Goal: Information Seeking & Learning: Learn about a topic

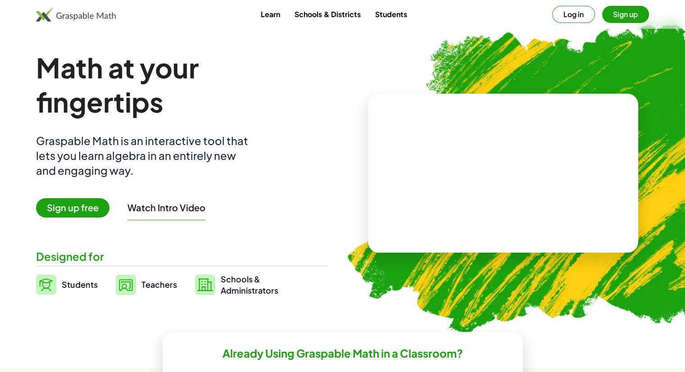
drag, startPoint x: 525, startPoint y: 67, endPoint x: 516, endPoint y: 71, distance: 9.9
click at [525, 67] on img at bounding box center [556, 174] width 456 height 384
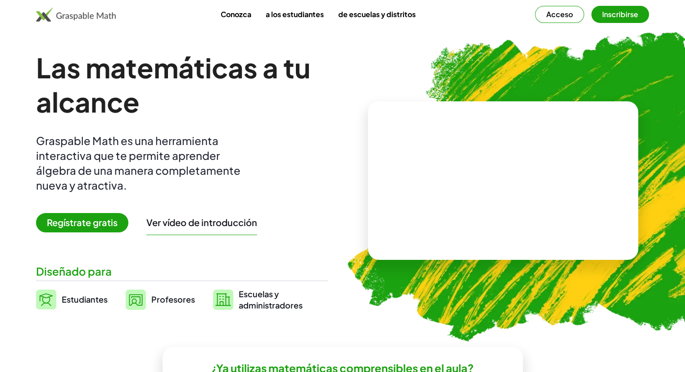
click at [570, 16] on font "Acceso" at bounding box center [560, 13] width 27 height 9
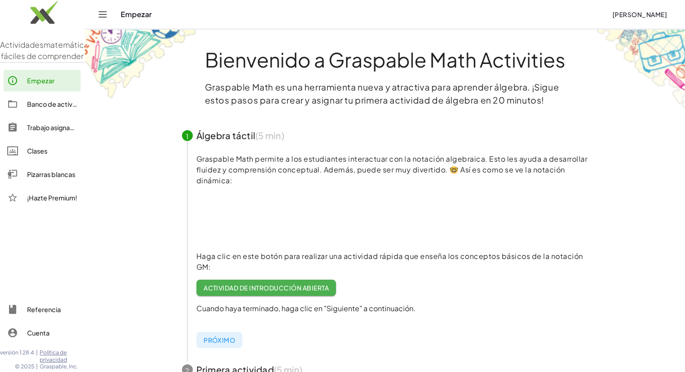
click at [52, 109] on link "Banco de actividades" at bounding box center [42, 104] width 77 height 22
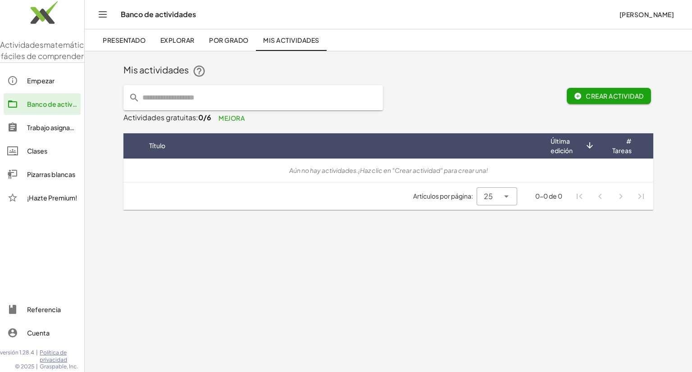
click at [50, 85] on font "Empezar" at bounding box center [40, 81] width 27 height 8
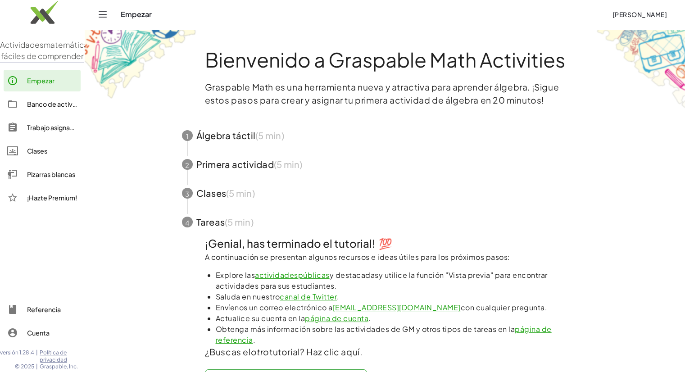
click at [42, 156] on div "Clases" at bounding box center [52, 151] width 50 height 11
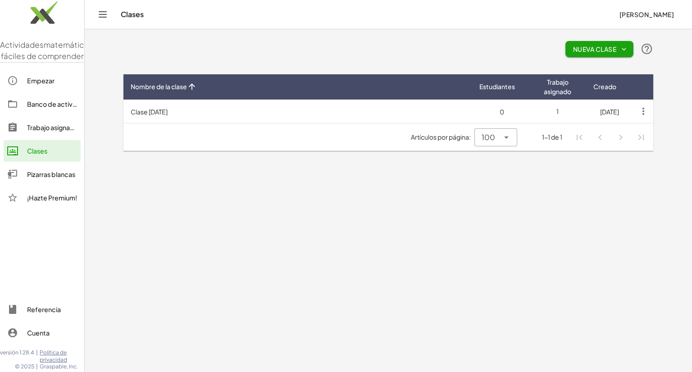
click at [55, 178] on font "Pizarras blancas" at bounding box center [51, 174] width 48 height 8
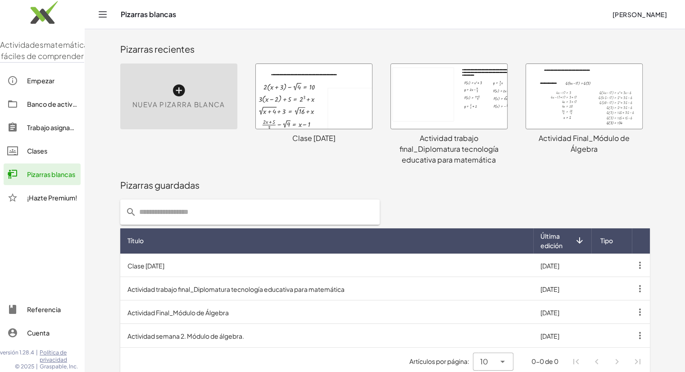
click at [109, 11] on div "Pizarras blancas Franco Paniagua" at bounding box center [385, 14] width 579 height 29
click at [105, 12] on icon "Cambiar navegación" at bounding box center [102, 14] width 11 height 11
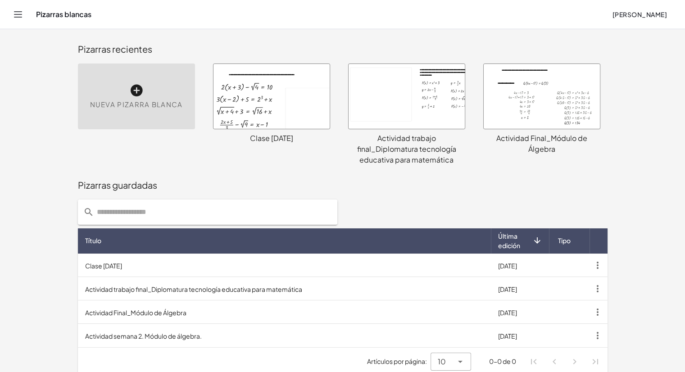
click at [20, 13] on icon "Cambiar navegación" at bounding box center [18, 14] width 11 height 11
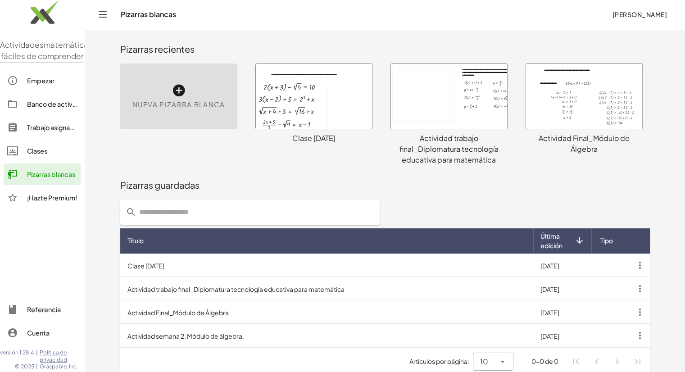
click at [55, 108] on font "Banco de actividades" at bounding box center [60, 104] width 67 height 8
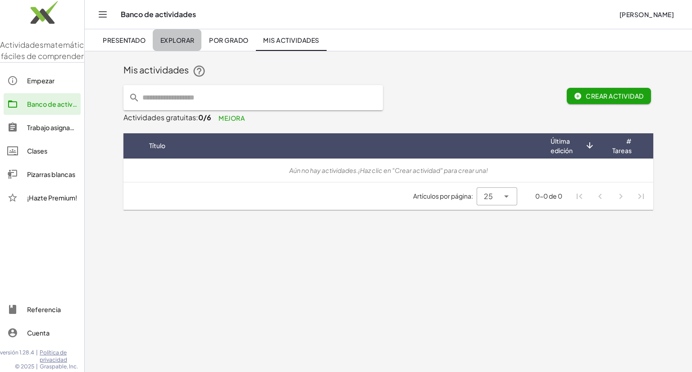
click at [184, 40] on font "Explorar" at bounding box center [177, 40] width 34 height 8
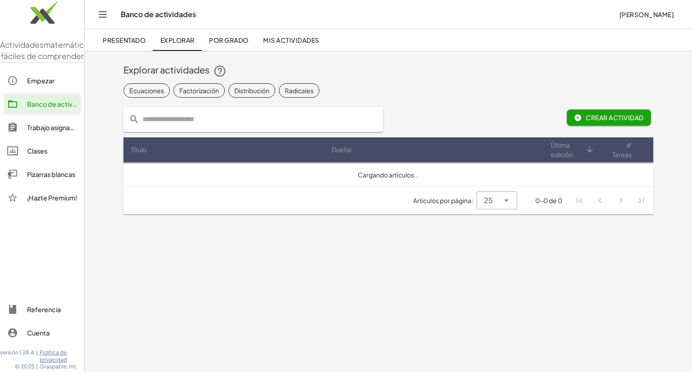
click at [130, 40] on font "Presentado" at bounding box center [124, 40] width 43 height 8
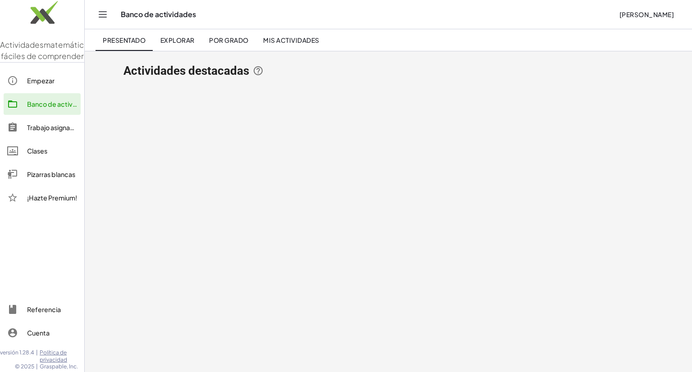
click at [168, 39] on font "Explorar" at bounding box center [177, 40] width 34 height 8
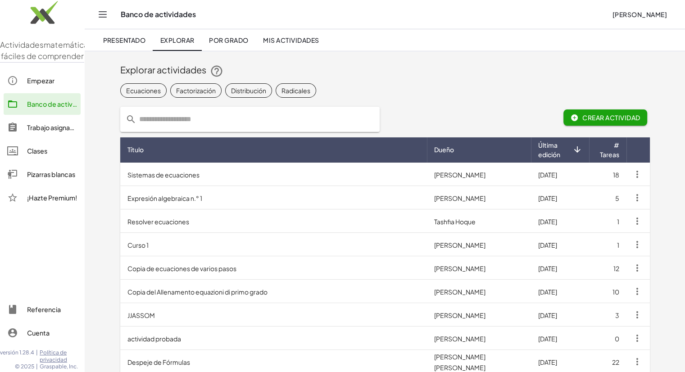
click at [192, 119] on input "text" at bounding box center [256, 119] width 238 height 25
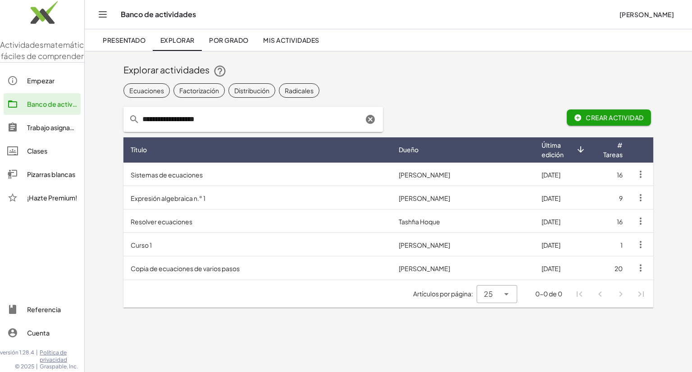
click at [296, 222] on td "Resolver ecuaciones" at bounding box center [257, 221] width 268 height 23
click at [227, 126] on input "**********" at bounding box center [252, 119] width 224 height 25
type input "**********"
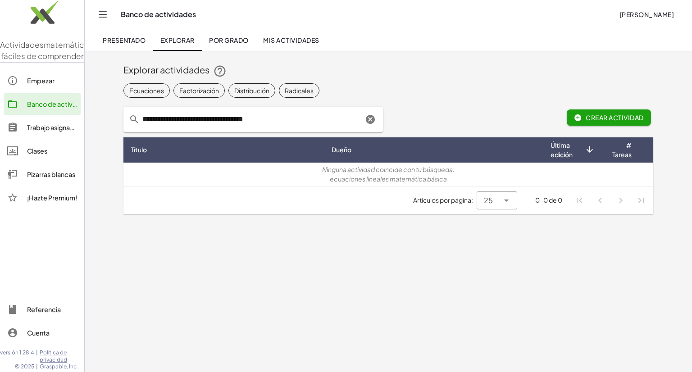
drag, startPoint x: 294, startPoint y: 122, endPoint x: 134, endPoint y: 114, distance: 160.2
click at [134, 114] on div "**********" at bounding box center [253, 119] width 260 height 25
click at [195, 120] on input "**********" at bounding box center [252, 119] width 224 height 25
drag, startPoint x: 285, startPoint y: 123, endPoint x: 214, endPoint y: 121, distance: 70.3
click at [214, 121] on input "**********" at bounding box center [252, 119] width 224 height 25
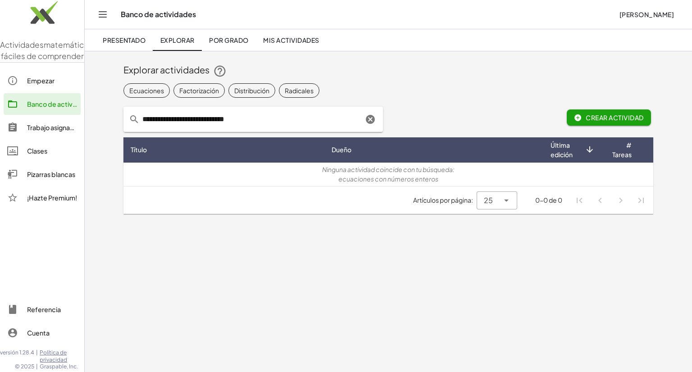
click at [193, 121] on input "**********" at bounding box center [252, 119] width 224 height 25
click at [258, 120] on input "**********" at bounding box center [252, 119] width 224 height 25
click at [178, 119] on input "**********" at bounding box center [252, 119] width 224 height 25
click at [242, 115] on input "**********" at bounding box center [252, 119] width 224 height 25
type input "*"
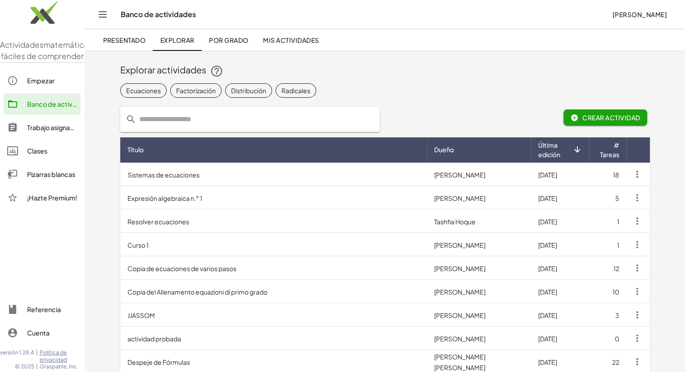
click at [260, 214] on td "Resolver ecuaciones" at bounding box center [273, 221] width 307 height 23
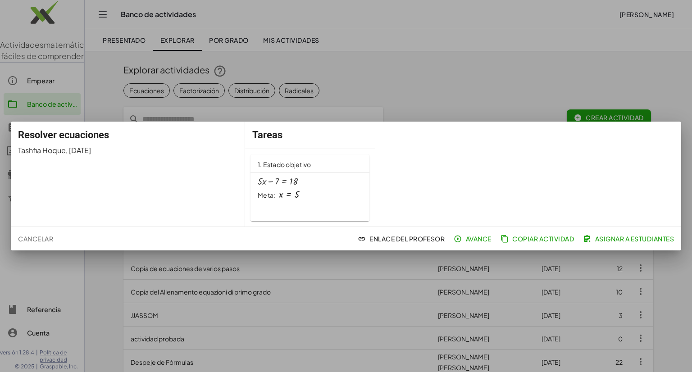
click at [314, 187] on div "+ · 5 · x − 7 = 18 Meta: x = 5" at bounding box center [310, 188] width 105 height 23
click at [441, 75] on div at bounding box center [346, 186] width 692 height 372
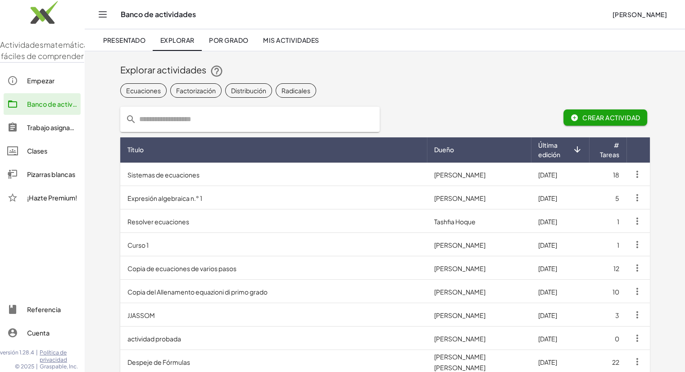
click at [138, 87] on font "Ecuaciones" at bounding box center [143, 90] width 35 height 8
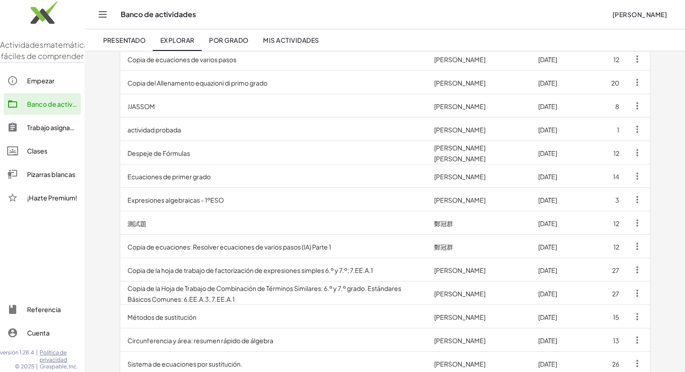
scroll to position [225, 0]
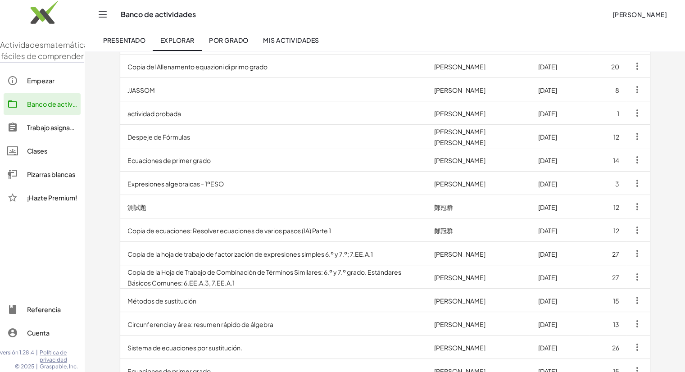
click at [242, 163] on td "Ecuaciones de primer grado" at bounding box center [273, 159] width 307 height 23
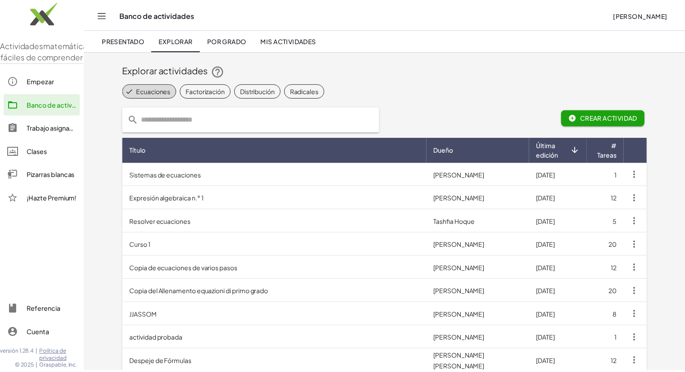
scroll to position [225, 0]
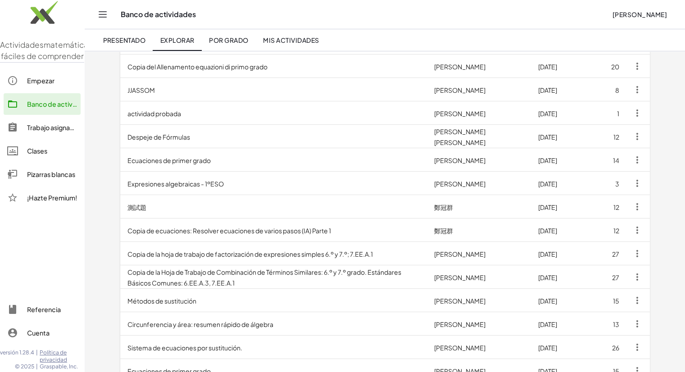
click at [244, 157] on td "Ecuaciones de primer grado" at bounding box center [273, 159] width 307 height 23
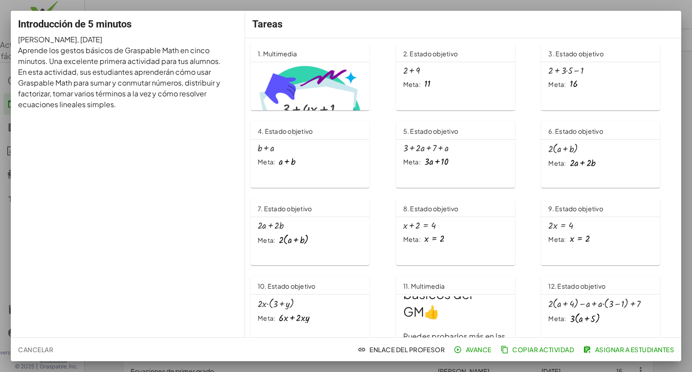
click at [170, 3] on div at bounding box center [346, 186] width 692 height 372
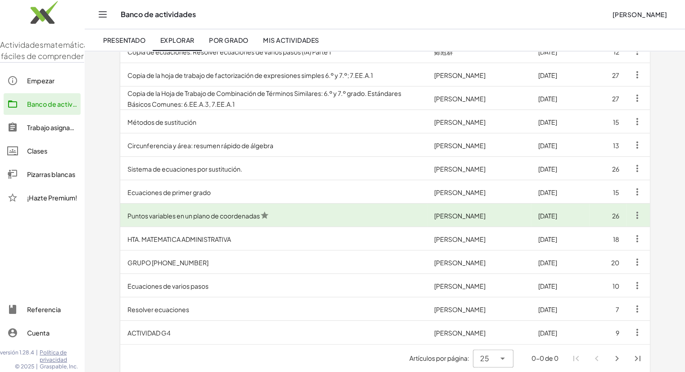
scroll to position [410, 0]
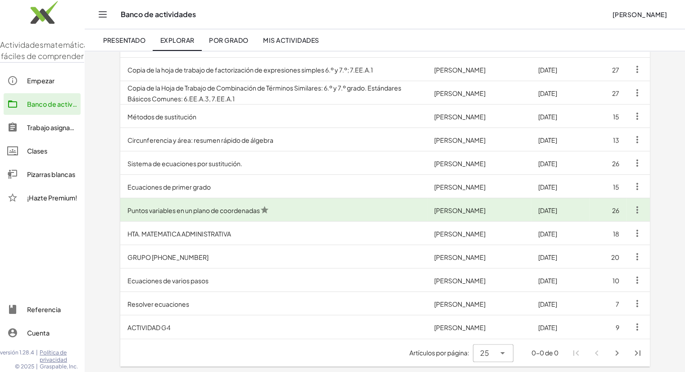
click at [229, 306] on td "Resolver ecuaciones" at bounding box center [273, 303] width 307 height 23
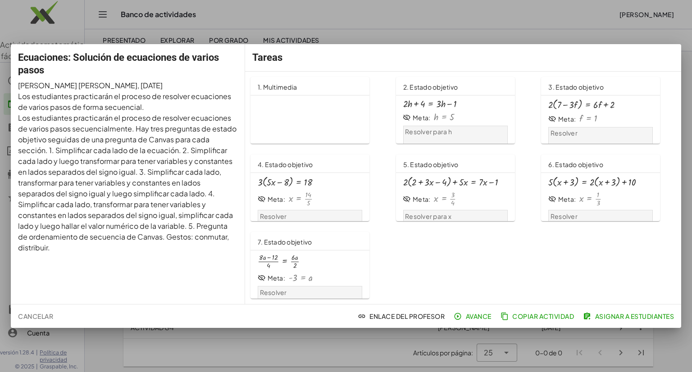
click at [302, 100] on p "Ecuaciones: Resolver ecuaciones de varios pasos" at bounding box center [333, 285] width 151 height 376
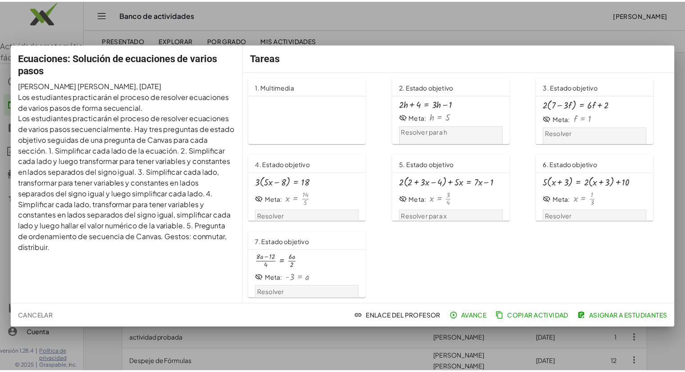
scroll to position [410, 0]
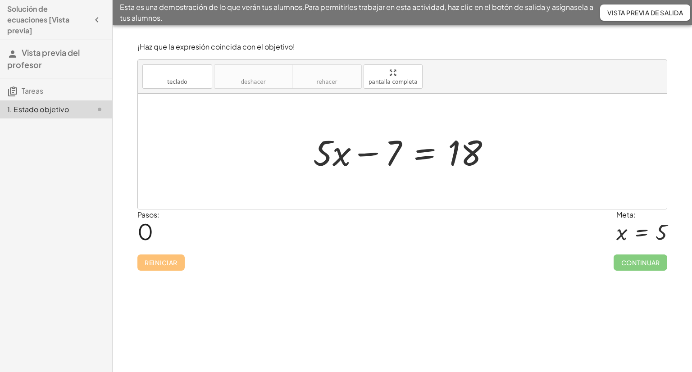
click at [392, 150] on div at bounding box center [406, 151] width 194 height 46
click at [398, 145] on div at bounding box center [406, 151] width 194 height 46
click at [361, 155] on div at bounding box center [406, 151] width 194 height 46
drag, startPoint x: 383, startPoint y: 154, endPoint x: 481, endPoint y: 142, distance: 98.9
click at [481, 142] on div at bounding box center [406, 151] width 194 height 46
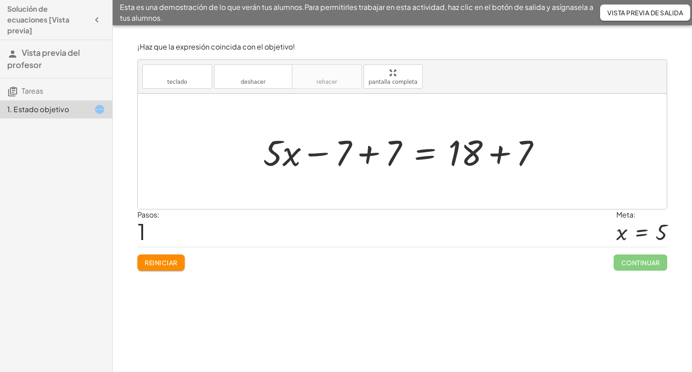
click at [384, 155] on div at bounding box center [406, 151] width 294 height 46
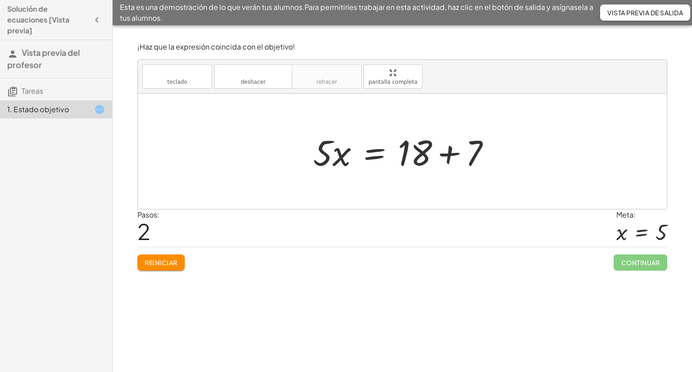
click at [439, 155] on div at bounding box center [406, 151] width 194 height 46
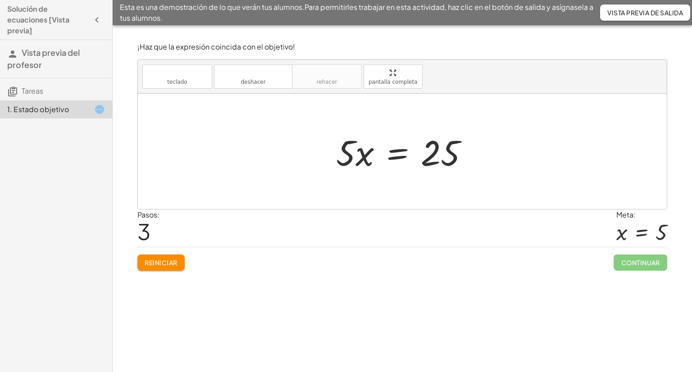
click at [350, 158] on div at bounding box center [406, 151] width 149 height 46
drag, startPoint x: 350, startPoint y: 158, endPoint x: 464, endPoint y: 167, distance: 114.3
click at [464, 167] on div at bounding box center [406, 151] width 149 height 46
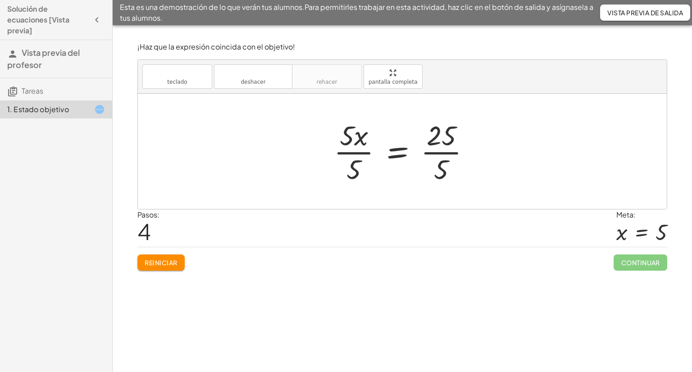
click at [434, 169] on div at bounding box center [405, 151] width 153 height 69
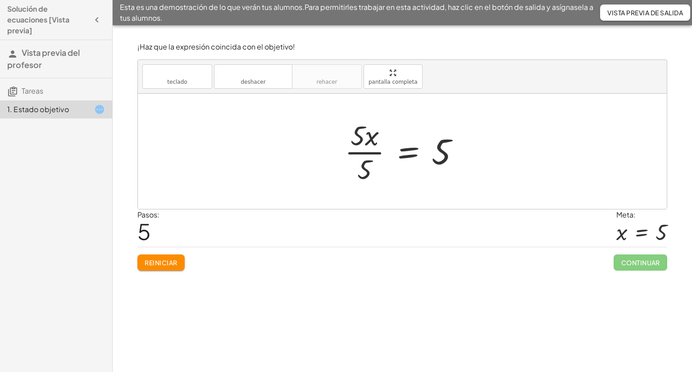
click at [358, 157] on div at bounding box center [405, 151] width 131 height 69
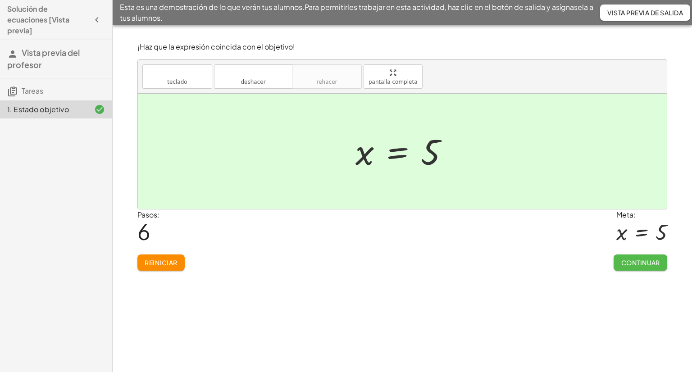
click at [662, 269] on button "Continuar" at bounding box center [641, 263] width 54 height 16
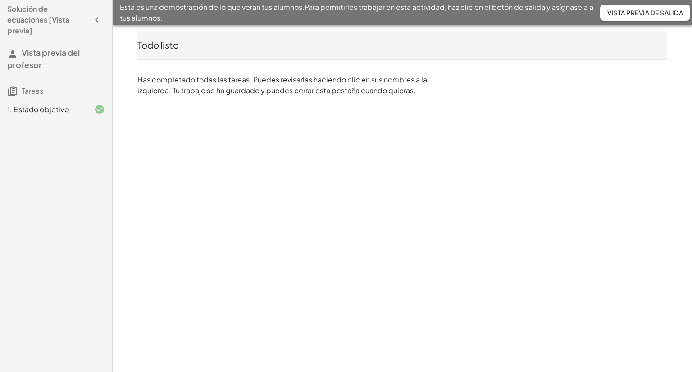
click at [96, 17] on icon "button" at bounding box center [96, 19] width 11 height 11
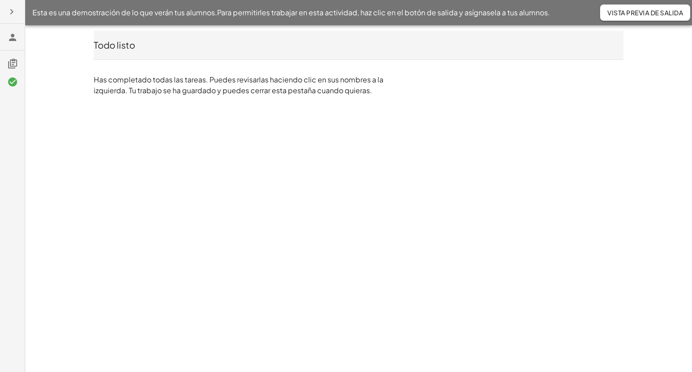
click at [10, 56] on h3 at bounding box center [12, 59] width 25 height 19
drag, startPoint x: 14, startPoint y: 61, endPoint x: 14, endPoint y: 55, distance: 6.8
click at [14, 60] on icon at bounding box center [12, 63] width 11 height 11
click at [10, 16] on icon "button" at bounding box center [11, 11] width 11 height 11
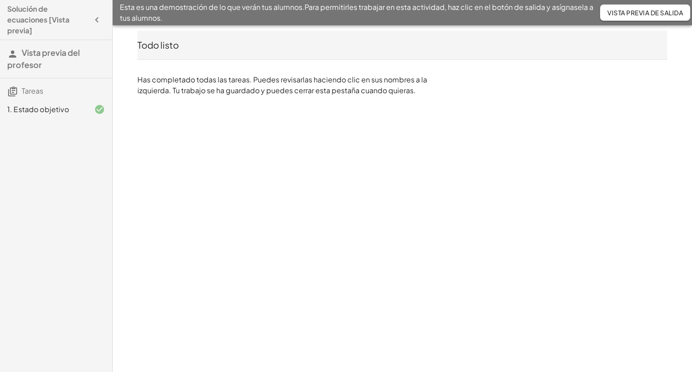
click at [96, 18] on icon "button" at bounding box center [96, 19] width 11 height 11
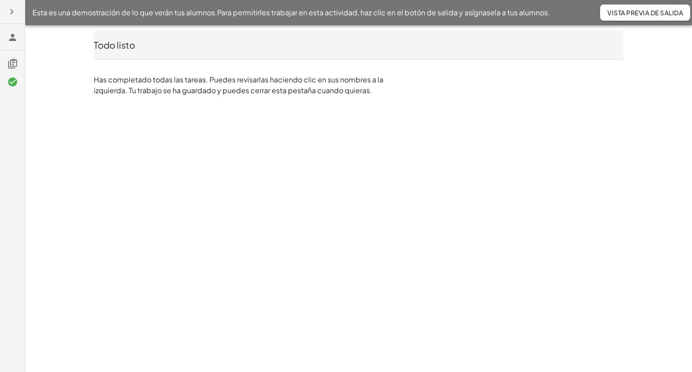
drag, startPoint x: 263, startPoint y: 128, endPoint x: 276, endPoint y: 134, distance: 13.9
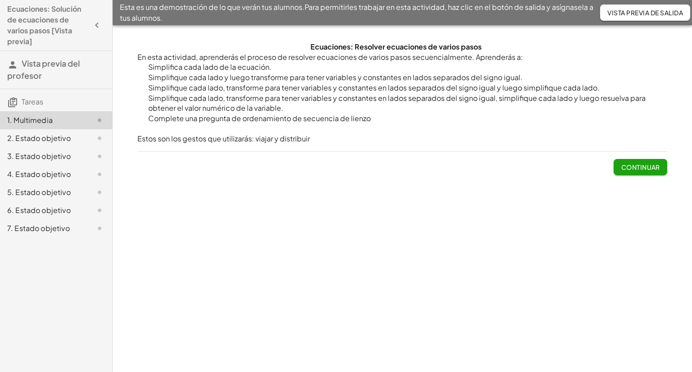
drag, startPoint x: 443, startPoint y: 102, endPoint x: 444, endPoint y: 97, distance: 5.6
click at [443, 100] on li "Simplifique cada lado, transforme para tener variables y constantes en lados se…" at bounding box center [402, 103] width 530 height 20
click at [651, 163] on font "Continuar" at bounding box center [640, 167] width 39 height 8
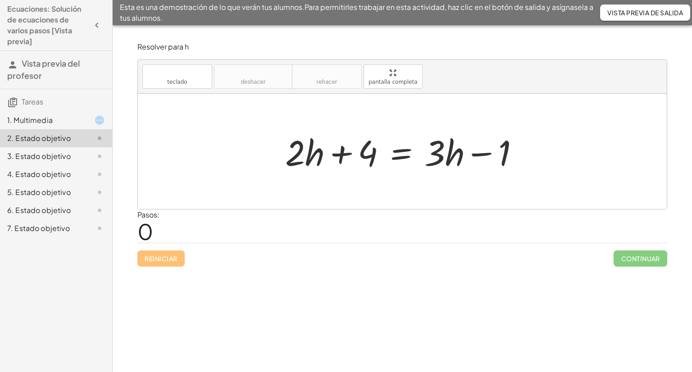
click at [362, 156] on div at bounding box center [406, 151] width 250 height 46
drag, startPoint x: 354, startPoint y: 156, endPoint x: 557, endPoint y: 130, distance: 204.5
click at [557, 130] on div "+ 4 + · 2 · h + 4 = + · 3 · h − 1" at bounding box center [402, 151] width 529 height 115
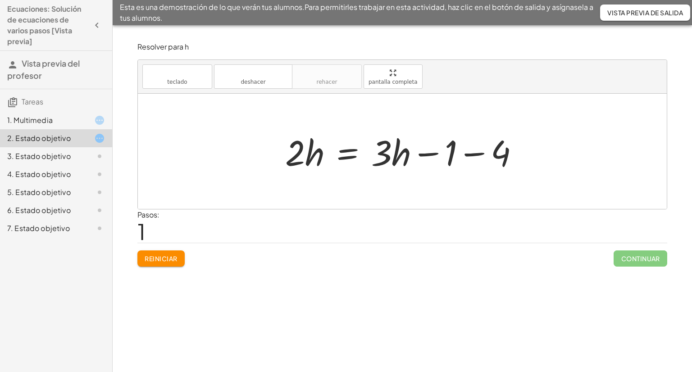
click at [453, 157] on div at bounding box center [406, 151] width 250 height 46
click at [445, 157] on div at bounding box center [406, 151] width 250 height 46
click at [483, 155] on div at bounding box center [406, 151] width 250 height 46
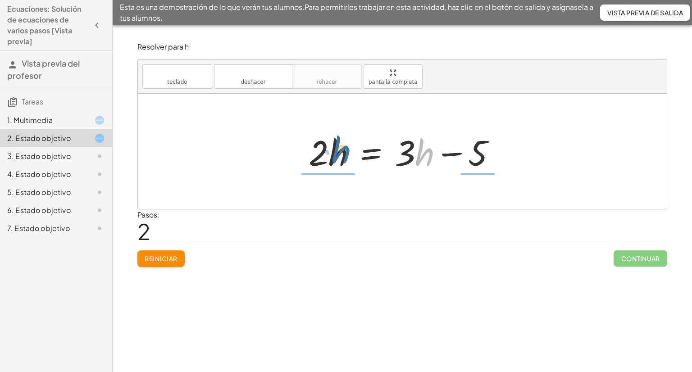
drag, startPoint x: 425, startPoint y: 157, endPoint x: 341, endPoint y: 154, distance: 84.3
click at [341, 154] on div at bounding box center [406, 151] width 204 height 46
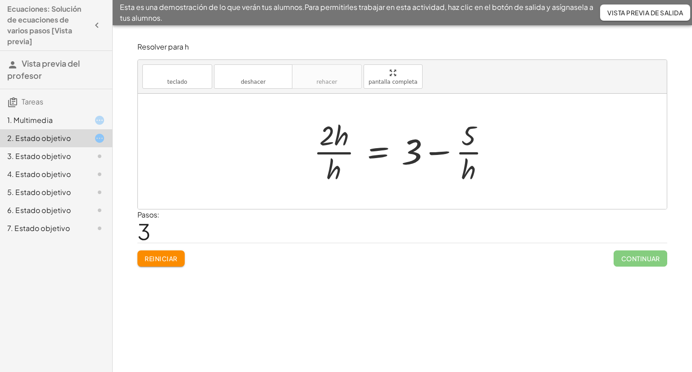
drag, startPoint x: 380, startPoint y: 117, endPoint x: 386, endPoint y: 116, distance: 5.4
click at [164, 260] on font "Reiniciar" at bounding box center [161, 259] width 32 height 8
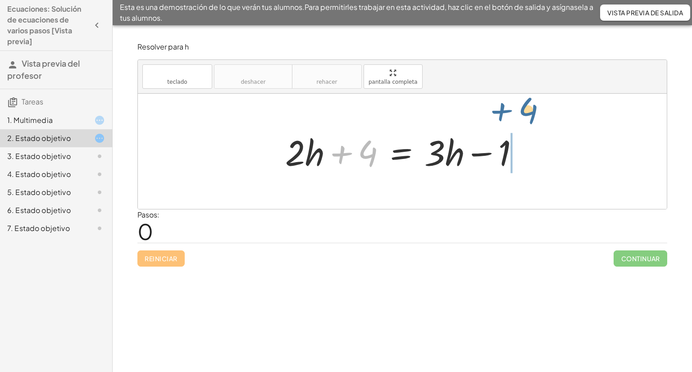
drag, startPoint x: 375, startPoint y: 149, endPoint x: 534, endPoint y: 118, distance: 161.3
click at [534, 118] on div "+ 4 + · 2 · h + 4 = + · 3 · h − 1" at bounding box center [402, 151] width 529 height 115
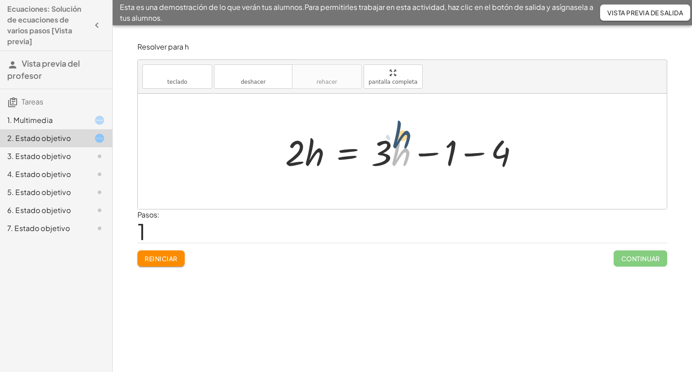
drag, startPoint x: 399, startPoint y: 155, endPoint x: 400, endPoint y: 138, distance: 17.1
click at [400, 138] on div at bounding box center [406, 151] width 250 height 46
drag, startPoint x: 385, startPoint y: 148, endPoint x: 396, endPoint y: 150, distance: 11.0
click at [396, 150] on div at bounding box center [406, 151] width 250 height 46
click at [457, 159] on div at bounding box center [406, 151] width 250 height 46
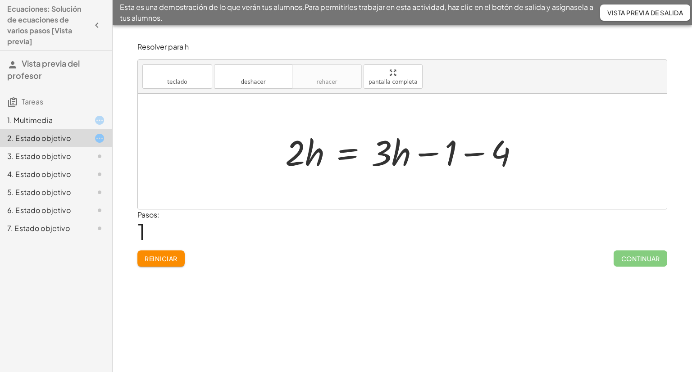
click at [472, 152] on div at bounding box center [406, 151] width 250 height 46
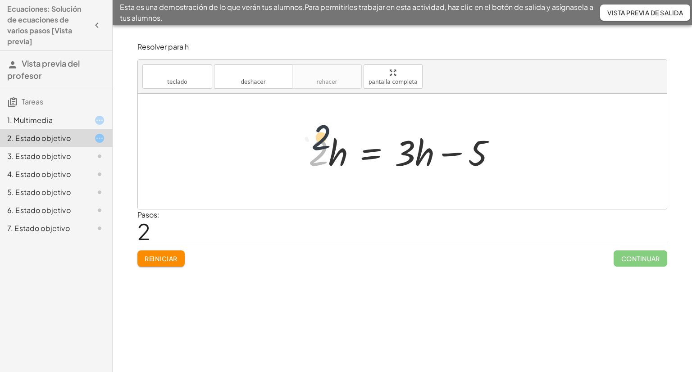
drag, startPoint x: 326, startPoint y: 158, endPoint x: 329, endPoint y: 141, distance: 17.0
click at [329, 141] on div at bounding box center [406, 151] width 204 height 46
click at [377, 152] on div at bounding box center [406, 151] width 204 height 46
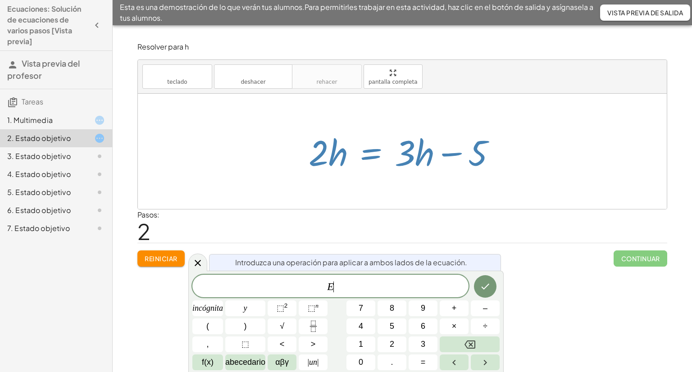
click at [512, 167] on div at bounding box center [402, 151] width 529 height 115
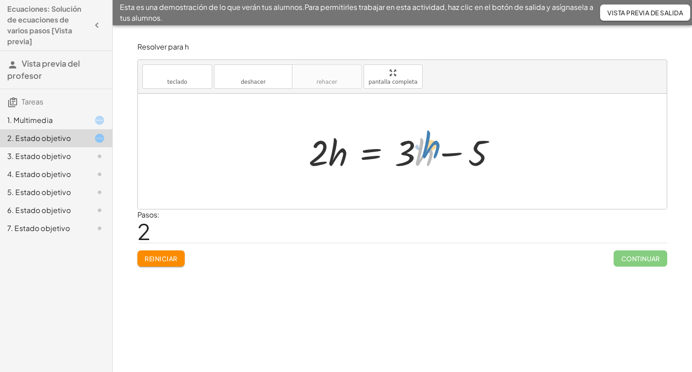
drag, startPoint x: 429, startPoint y: 155, endPoint x: 452, endPoint y: 150, distance: 23.1
click at [452, 150] on div at bounding box center [406, 151] width 204 height 46
click at [416, 157] on div at bounding box center [406, 151] width 204 height 46
drag, startPoint x: 408, startPoint y: 157, endPoint x: 346, endPoint y: 148, distance: 63.3
click at [346, 148] on div at bounding box center [406, 151] width 204 height 46
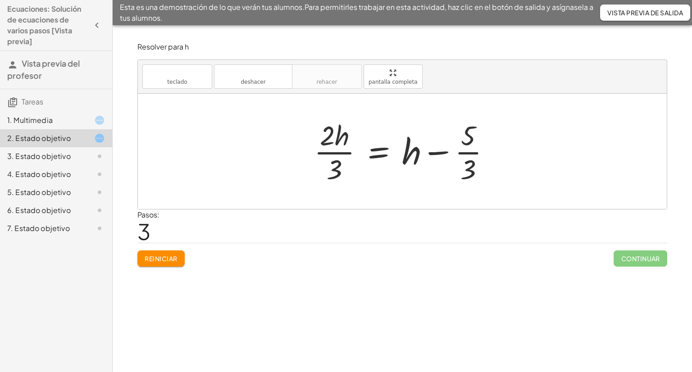
click at [345, 166] on div at bounding box center [406, 151] width 193 height 69
click at [435, 145] on div at bounding box center [406, 151] width 193 height 69
click at [436, 155] on div at bounding box center [406, 151] width 193 height 69
click at [442, 153] on div at bounding box center [406, 151] width 193 height 69
drag, startPoint x: 463, startPoint y: 152, endPoint x: 468, endPoint y: 151, distance: 4.5
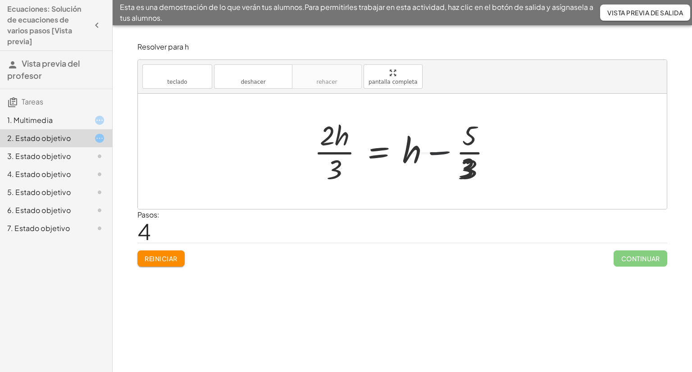
click at [468, 151] on div at bounding box center [417, 151] width 215 height 69
drag, startPoint x: 476, startPoint y: 154, endPoint x: 452, endPoint y: 157, distance: 23.6
click at [473, 155] on div at bounding box center [407, 151] width 194 height 69
click at [434, 160] on div at bounding box center [407, 151] width 194 height 69
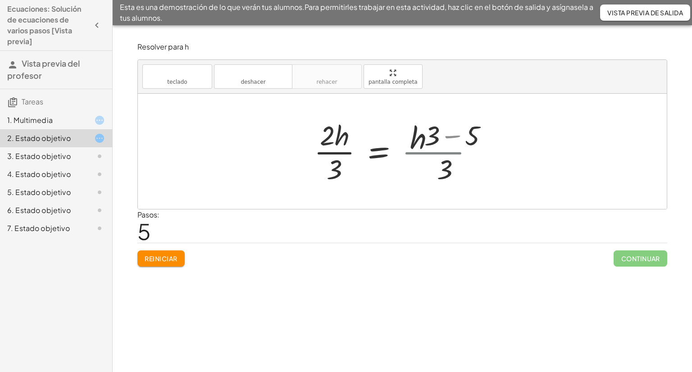
click at [433, 163] on div at bounding box center [407, 151] width 194 height 69
drag, startPoint x: 433, startPoint y: 166, endPoint x: 438, endPoint y: 170, distance: 6.1
click at [434, 168] on div at bounding box center [407, 151] width 194 height 69
drag, startPoint x: 438, startPoint y: 170, endPoint x: 297, endPoint y: 141, distance: 144.6
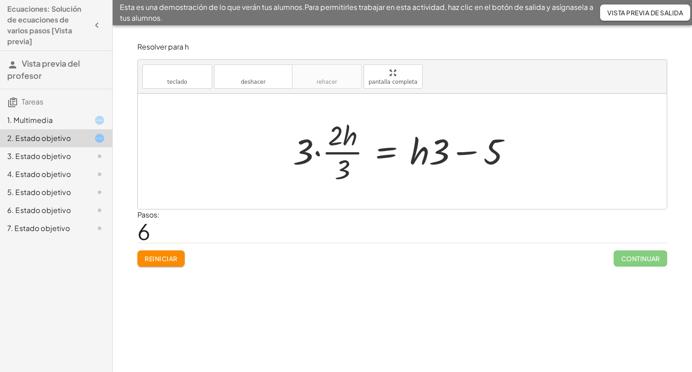
click at [170, 252] on button "Reiniciar" at bounding box center [160, 259] width 47 height 16
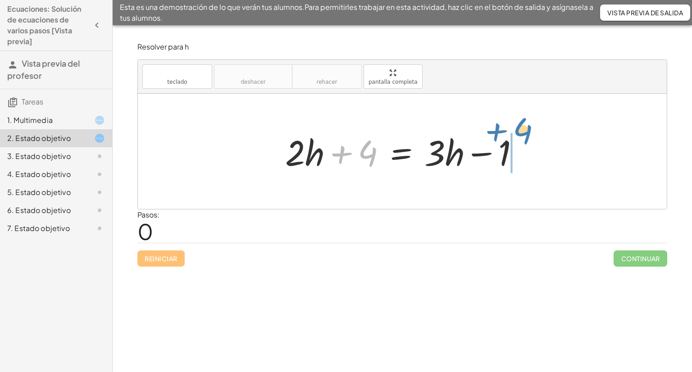
drag, startPoint x: 343, startPoint y: 155, endPoint x: 506, endPoint y: 134, distance: 163.6
click at [506, 134] on div at bounding box center [406, 151] width 250 height 46
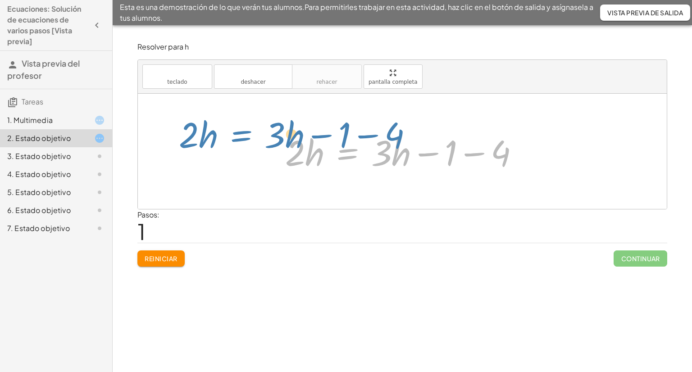
drag, startPoint x: 424, startPoint y: 154, endPoint x: 316, endPoint y: 139, distance: 108.3
click at [316, 139] on div at bounding box center [406, 151] width 250 height 46
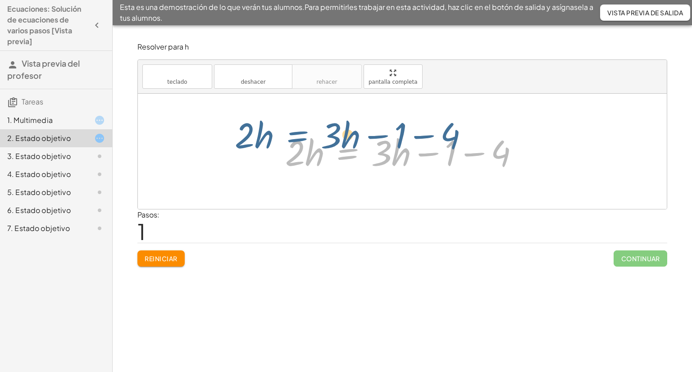
drag, startPoint x: 367, startPoint y: 152, endPoint x: 314, endPoint y: 135, distance: 55.7
click at [314, 135] on div at bounding box center [406, 151] width 250 height 46
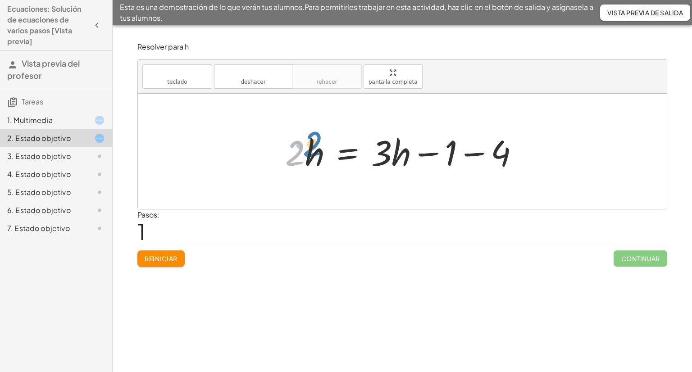
drag, startPoint x: 290, startPoint y: 155, endPoint x: 302, endPoint y: 147, distance: 14.6
click at [302, 147] on div at bounding box center [406, 151] width 250 height 46
click at [356, 155] on div at bounding box center [406, 151] width 250 height 46
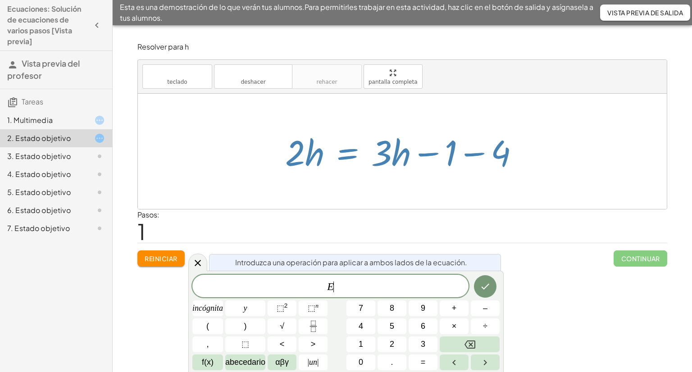
click at [452, 155] on div at bounding box center [406, 151] width 250 height 46
click at [488, 153] on div at bounding box center [406, 151] width 250 height 46
click at [538, 155] on div at bounding box center [402, 151] width 529 height 115
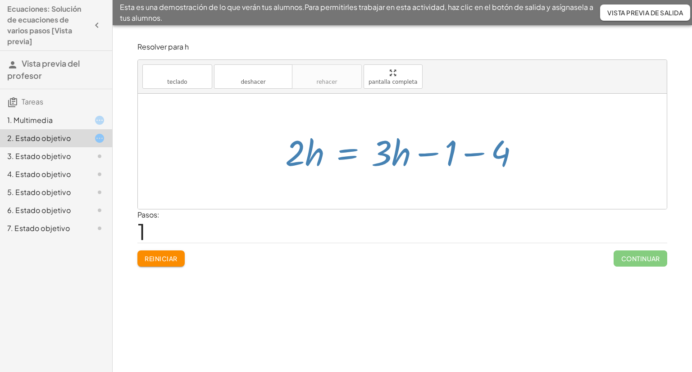
click at [539, 155] on div at bounding box center [402, 151] width 529 height 115
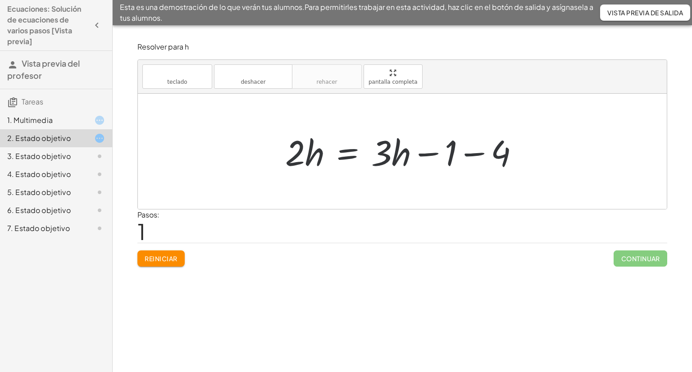
click at [487, 163] on div at bounding box center [406, 151] width 250 height 46
click at [425, 153] on div at bounding box center [383, 151] width 204 height 46
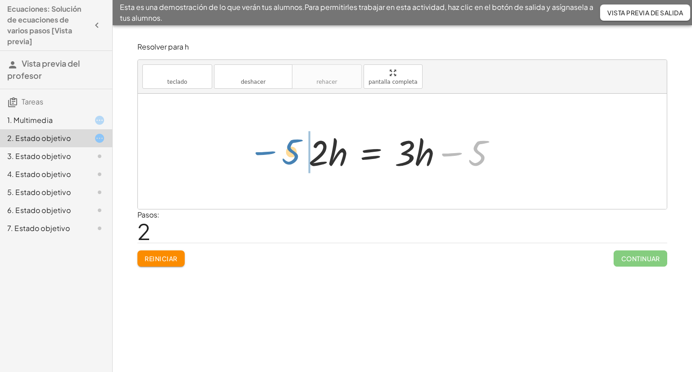
drag, startPoint x: 470, startPoint y: 154, endPoint x: 284, endPoint y: 152, distance: 186.6
click at [284, 152] on div "+ · 2 · h + 4 = + · 3 · h − 1 · 2 · h = + · 3 · h − 1 − 4 − 5 · 2 · h = + · 3 ·…" at bounding box center [402, 151] width 529 height 115
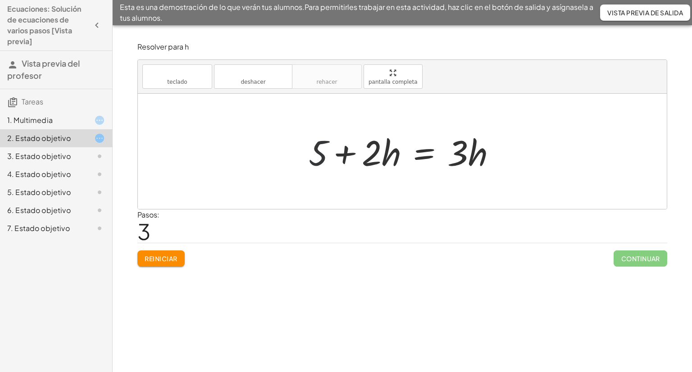
click at [319, 155] on div at bounding box center [406, 151] width 204 height 46
drag, startPoint x: 370, startPoint y: 153, endPoint x: 366, endPoint y: 159, distance: 6.9
click at [366, 159] on div at bounding box center [406, 151] width 204 height 46
click at [399, 165] on div at bounding box center [406, 151] width 204 height 46
drag, startPoint x: 379, startPoint y: 155, endPoint x: 386, endPoint y: 146, distance: 11.5
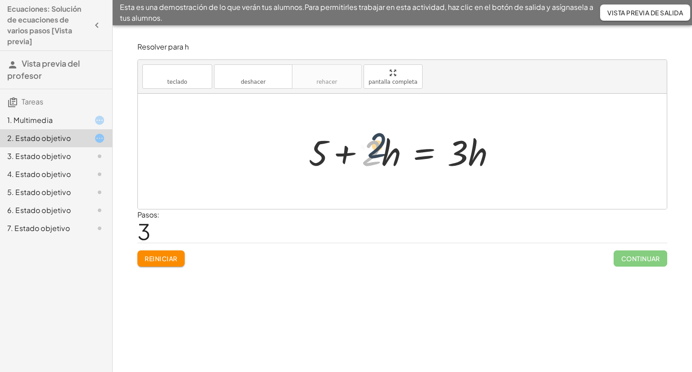
click at [386, 146] on div at bounding box center [406, 151] width 204 height 46
click at [386, 151] on div at bounding box center [406, 151] width 204 height 46
click at [380, 155] on div at bounding box center [406, 151] width 204 height 46
click at [350, 154] on div at bounding box center [406, 151] width 204 height 46
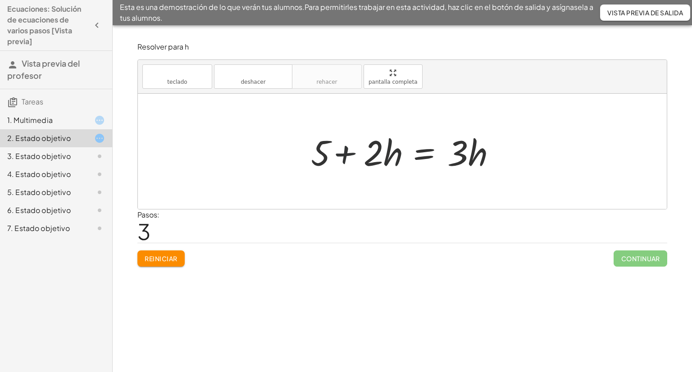
click at [350, 154] on div at bounding box center [406, 151] width 204 height 46
click at [456, 151] on div at bounding box center [406, 151] width 204 height 46
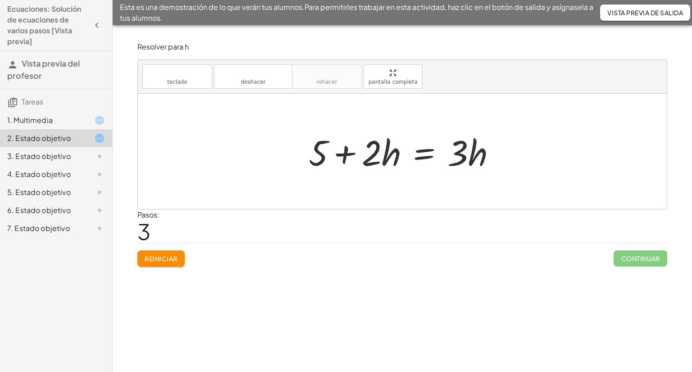
click at [456, 151] on div at bounding box center [406, 151] width 204 height 46
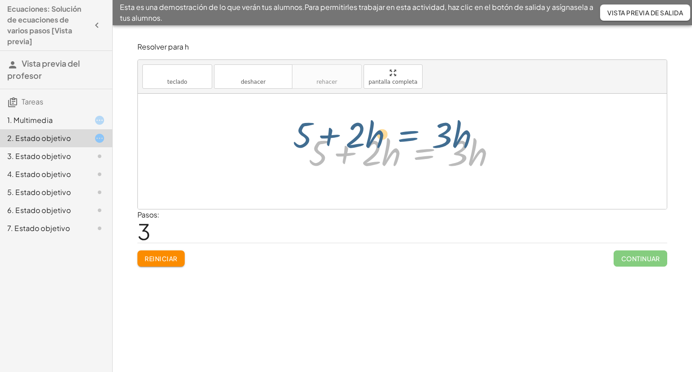
drag, startPoint x: 417, startPoint y: 156, endPoint x: 401, endPoint y: 140, distance: 22.6
click at [401, 140] on div at bounding box center [406, 151] width 204 height 46
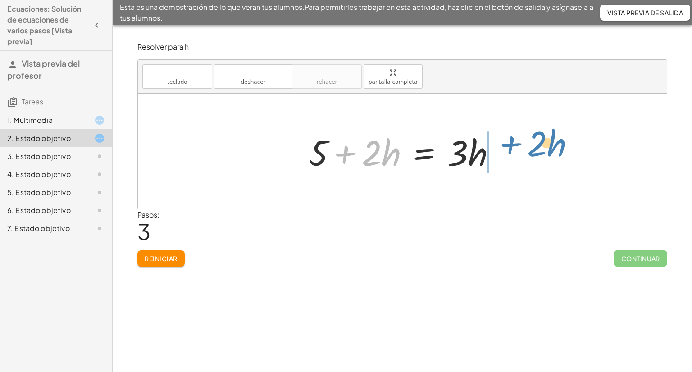
drag, startPoint x: 345, startPoint y: 157, endPoint x: 511, endPoint y: 149, distance: 165.6
click at [511, 149] on div "+ · 2 · h + 4 = + · 3 · h − 1 · 2 · h = + · 3 · h − 1 − 4 · 2 · h = + · 3 · h −…" at bounding box center [402, 151] width 529 height 115
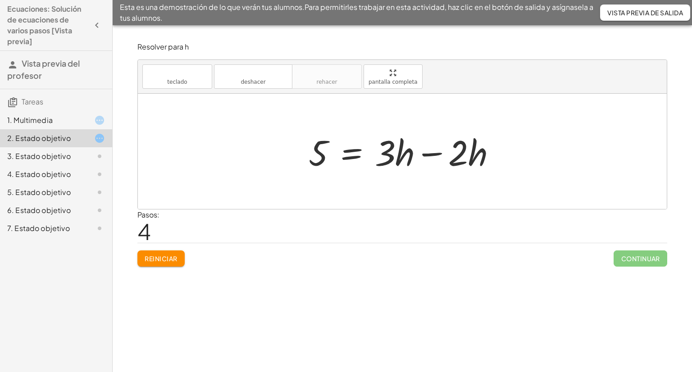
click at [434, 154] on div at bounding box center [406, 151] width 204 height 46
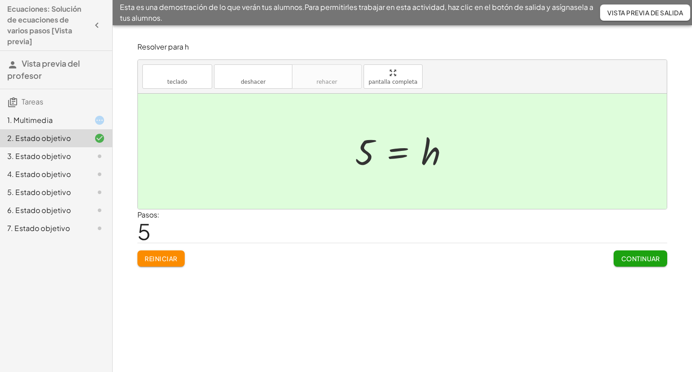
click at [641, 251] on button "Continuar" at bounding box center [641, 259] width 54 height 16
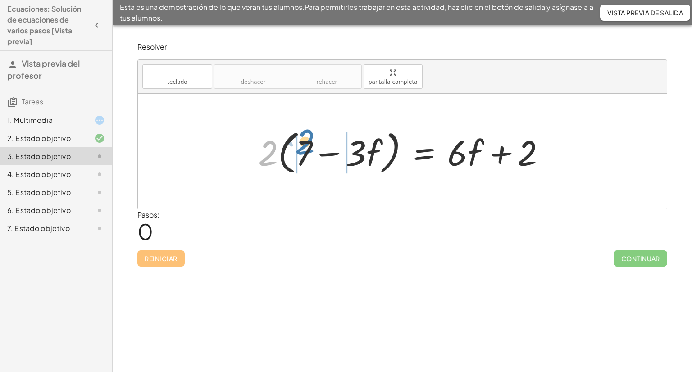
drag, startPoint x: 267, startPoint y: 152, endPoint x: 304, endPoint y: 141, distance: 38.6
click at [304, 141] on div at bounding box center [406, 152] width 304 height 52
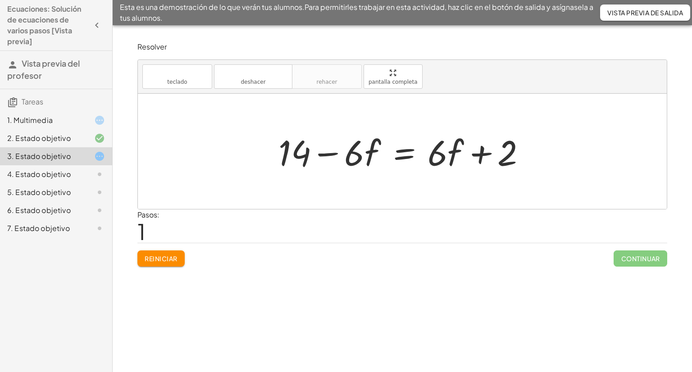
click at [297, 155] on div at bounding box center [406, 151] width 264 height 46
drag, startPoint x: 328, startPoint y: 154, endPoint x: 521, endPoint y: 141, distance: 194.2
click at [521, 141] on div at bounding box center [406, 151] width 264 height 46
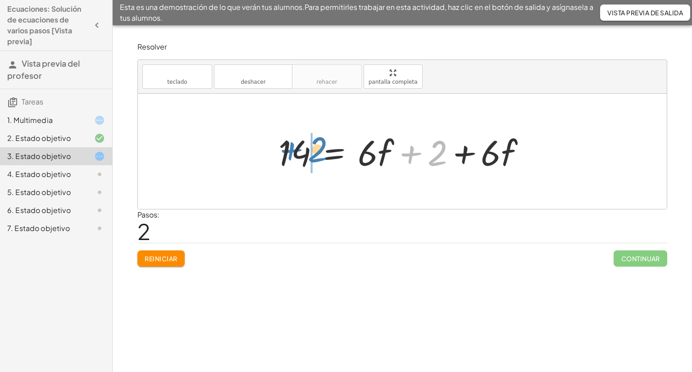
drag, startPoint x: 408, startPoint y: 155, endPoint x: 288, endPoint y: 152, distance: 119.9
click at [288, 152] on div at bounding box center [406, 151] width 264 height 46
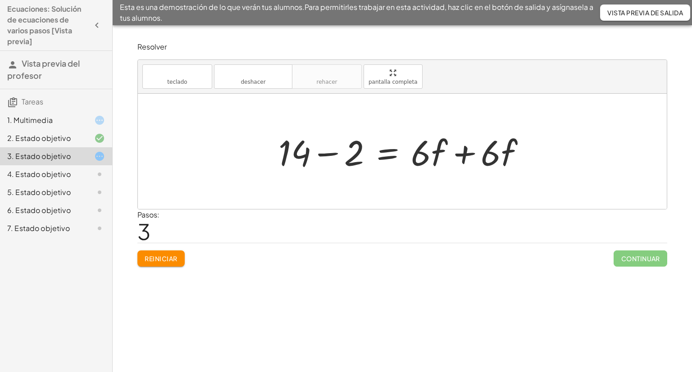
click at [333, 154] on div at bounding box center [406, 151] width 264 height 46
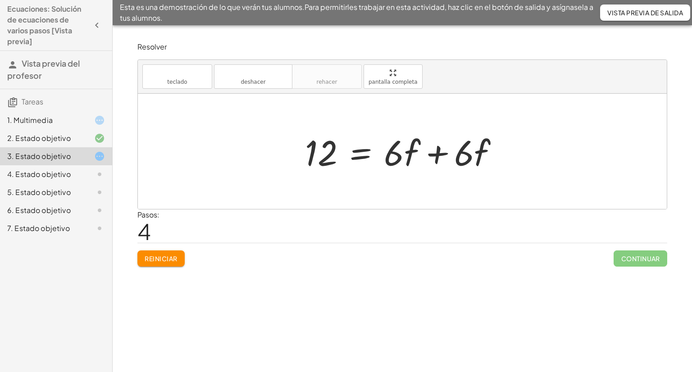
click at [438, 155] on div at bounding box center [406, 151] width 210 height 46
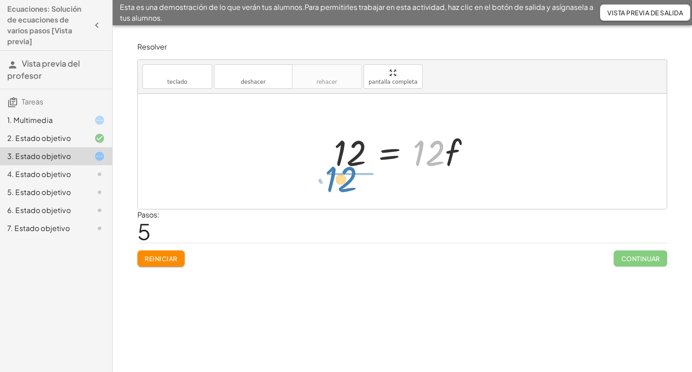
drag, startPoint x: 427, startPoint y: 147, endPoint x: 339, endPoint y: 173, distance: 92.1
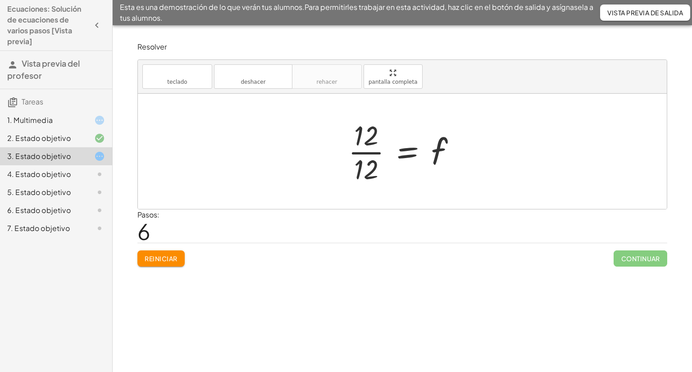
click at [375, 152] on div at bounding box center [405, 151] width 123 height 69
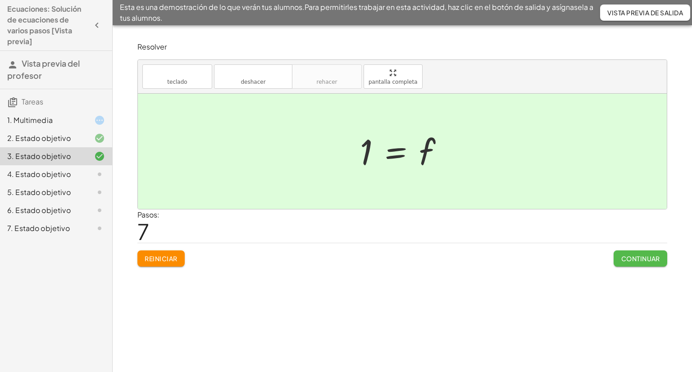
drag, startPoint x: 630, startPoint y: 252, endPoint x: 622, endPoint y: 237, distance: 17.5
click at [630, 252] on button "Continuar" at bounding box center [641, 259] width 54 height 16
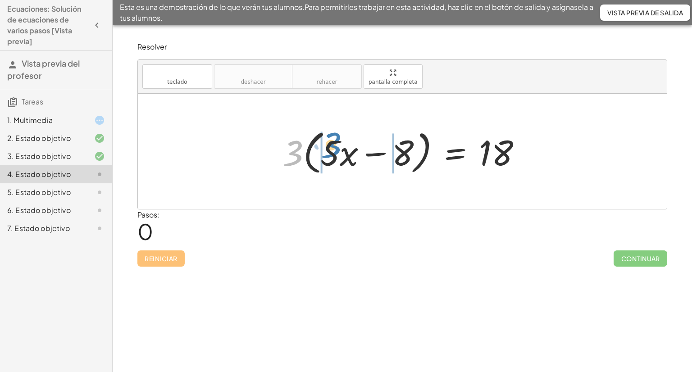
drag, startPoint x: 290, startPoint y: 147, endPoint x: 329, endPoint y: 139, distance: 39.2
click at [329, 139] on div at bounding box center [405, 152] width 255 height 52
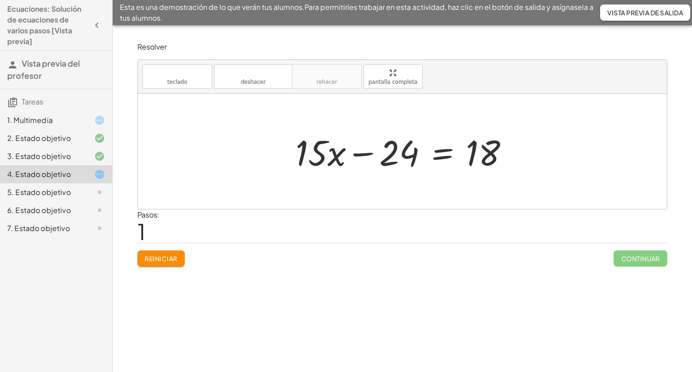
click at [301, 151] on div at bounding box center [405, 151] width 229 height 46
click at [360, 154] on div at bounding box center [405, 151] width 229 height 46
drag, startPoint x: 360, startPoint y: 154, endPoint x: 530, endPoint y: 150, distance: 169.5
click at [530, 150] on div "· 3 · ( + · 5 · x − 8 ) = 18 + · 3 · 5 · x − · 3 · 8 = 18 − 24 + · x − = 18 · 1…" at bounding box center [402, 151] width 529 height 115
click at [439, 154] on div at bounding box center [405, 151] width 229 height 46
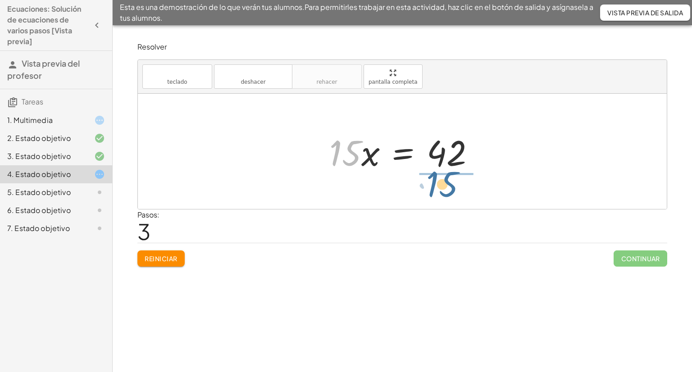
drag, startPoint x: 352, startPoint y: 151, endPoint x: 449, endPoint y: 183, distance: 102.2
click at [449, 183] on div "· 3 · ( + · 5 · x − 8 ) = 18 + · 3 · 5 · x − · 3 · 8 = 18 + · 15 · x − 24 = 18 …" at bounding box center [402, 151] width 529 height 115
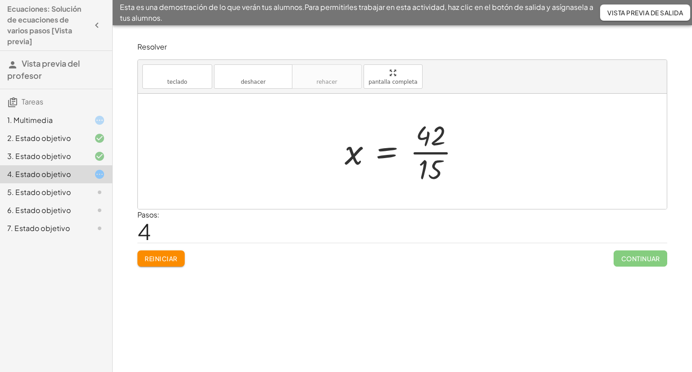
click at [447, 159] on div at bounding box center [406, 151] width 132 height 69
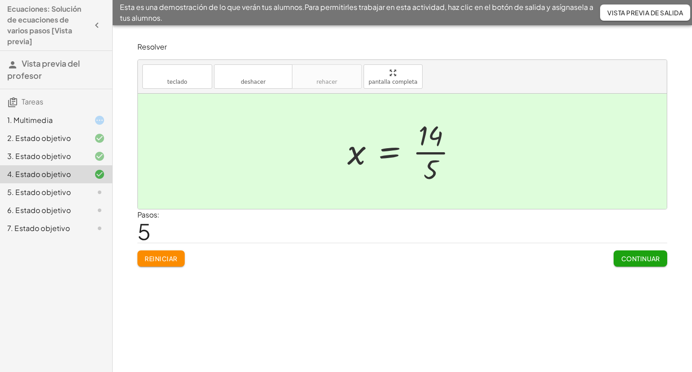
click at [643, 253] on button "Continuar" at bounding box center [641, 259] width 54 height 16
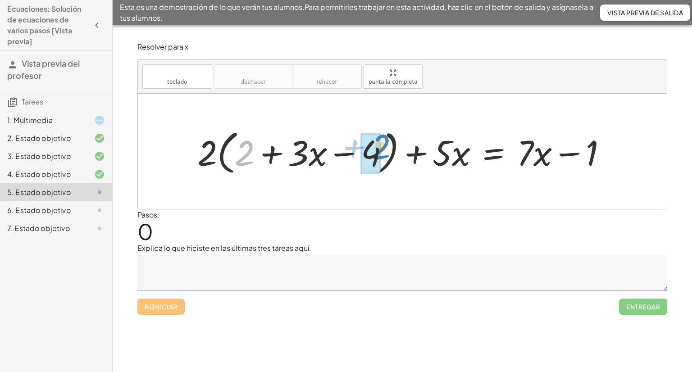
drag, startPoint x: 245, startPoint y: 155, endPoint x: 381, endPoint y: 149, distance: 136.2
click at [381, 149] on div at bounding box center [406, 152] width 426 height 52
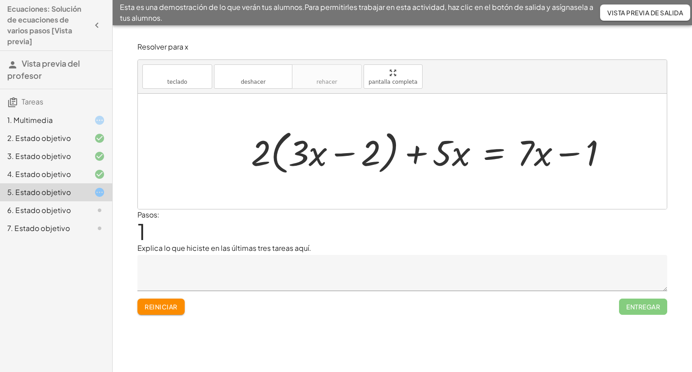
click at [348, 155] on div at bounding box center [432, 152] width 372 height 52
drag, startPoint x: 254, startPoint y: 159, endPoint x: 296, endPoint y: 148, distance: 42.8
click at [296, 148] on div at bounding box center [432, 152] width 372 height 52
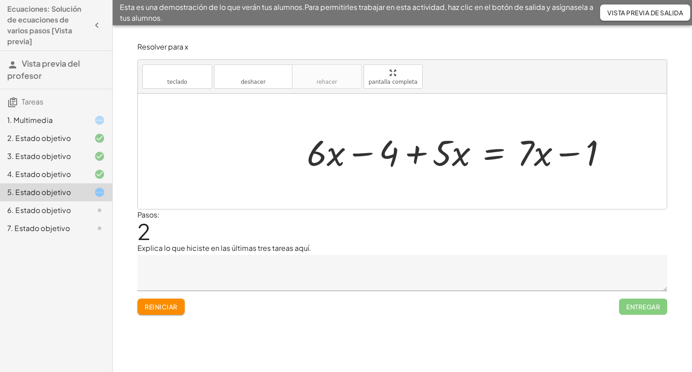
click at [419, 156] on div at bounding box center [460, 151] width 316 height 46
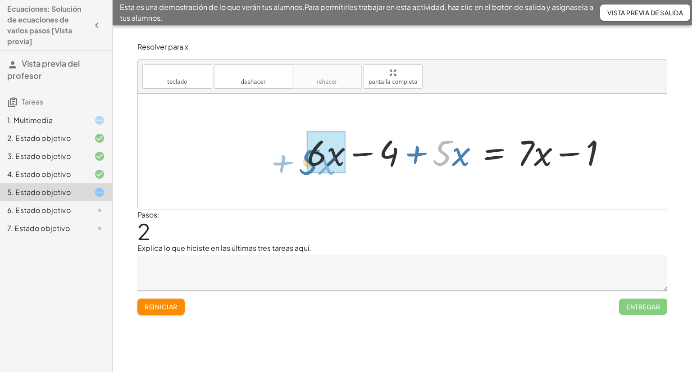
drag, startPoint x: 451, startPoint y: 155, endPoint x: 317, endPoint y: 164, distance: 134.1
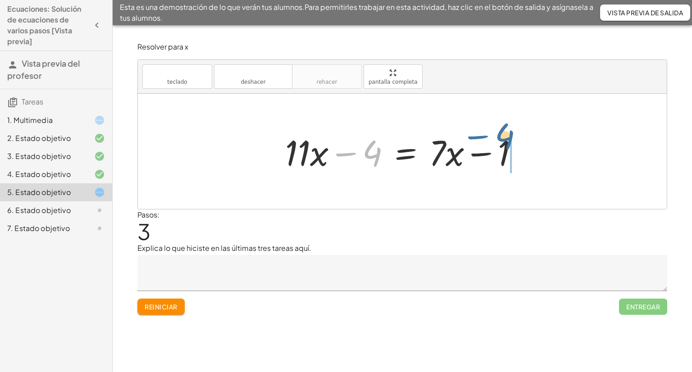
drag, startPoint x: 372, startPoint y: 130, endPoint x: 481, endPoint y: 137, distance: 109.7
click at [481, 137] on div at bounding box center [406, 151] width 250 height 46
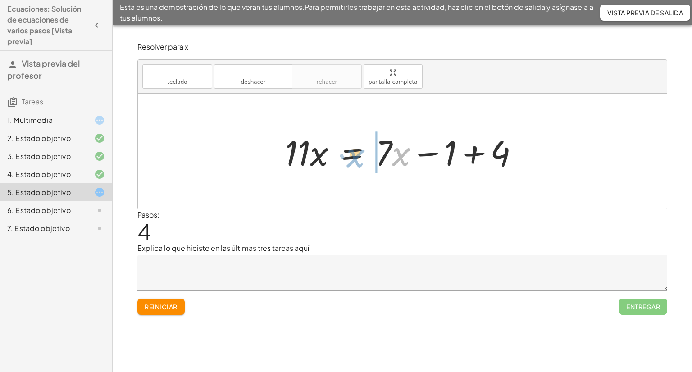
drag, startPoint x: 406, startPoint y: 157, endPoint x: 381, endPoint y: 154, distance: 25.5
click at [381, 154] on div at bounding box center [406, 151] width 250 height 46
drag, startPoint x: 408, startPoint y: 154, endPoint x: 379, endPoint y: 151, distance: 29.8
click at [379, 151] on div at bounding box center [406, 151] width 250 height 46
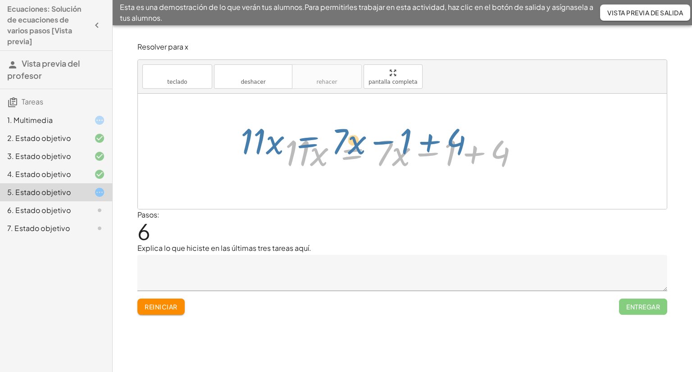
click at [373, 152] on div at bounding box center [406, 151] width 250 height 46
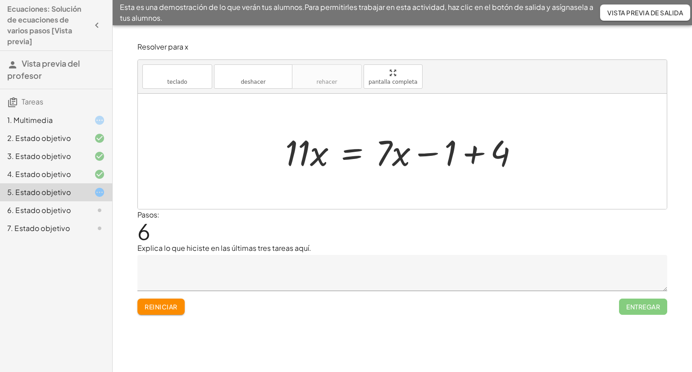
click at [466, 155] on div at bounding box center [406, 151] width 250 height 46
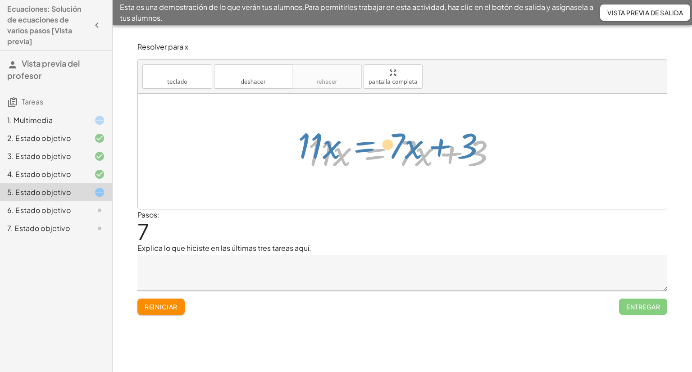
drag, startPoint x: 396, startPoint y: 152, endPoint x: 392, endPoint y: 145, distance: 8.5
click at [392, 145] on div at bounding box center [406, 151] width 205 height 46
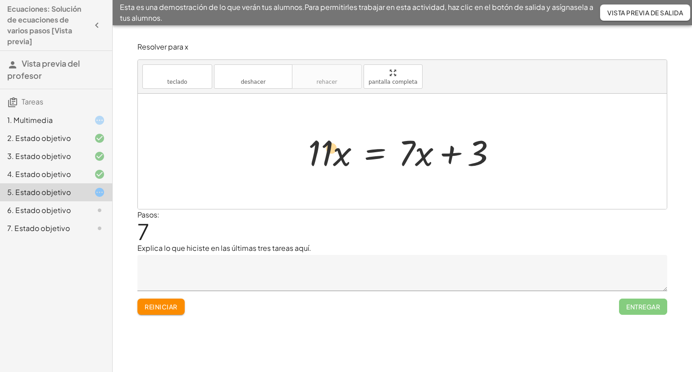
drag, startPoint x: 310, startPoint y: 152, endPoint x: 317, endPoint y: 148, distance: 7.9
click at [317, 148] on div at bounding box center [406, 151] width 205 height 46
drag, startPoint x: 427, startPoint y: 154, endPoint x: 427, endPoint y: 148, distance: 5.9
click at [427, 148] on div at bounding box center [406, 151] width 205 height 46
drag, startPoint x: 404, startPoint y: 149, endPoint x: 403, endPoint y: 141, distance: 8.2
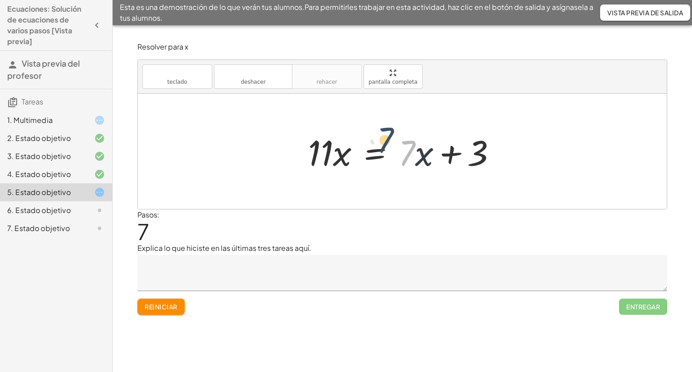
click at [403, 141] on div at bounding box center [406, 151] width 205 height 46
drag, startPoint x: 404, startPoint y: 167, endPoint x: 406, endPoint y: 160, distance: 6.6
click at [406, 160] on div at bounding box center [406, 151] width 205 height 46
drag, startPoint x: 434, startPoint y: 160, endPoint x: 320, endPoint y: 160, distance: 114.0
click at [320, 160] on div at bounding box center [406, 151] width 205 height 46
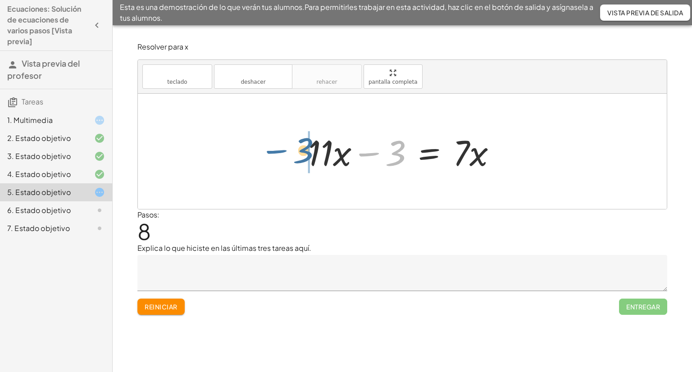
drag, startPoint x: 374, startPoint y: 155, endPoint x: 281, endPoint y: 153, distance: 93.3
click at [281, 153] on div "+ · 2 · ( + 2 + · 3 · x − 4 ) + · 5 · x = + · 7 · x − 1 + · 2 · ( + · 3 · x − 2…" at bounding box center [402, 151] width 529 height 115
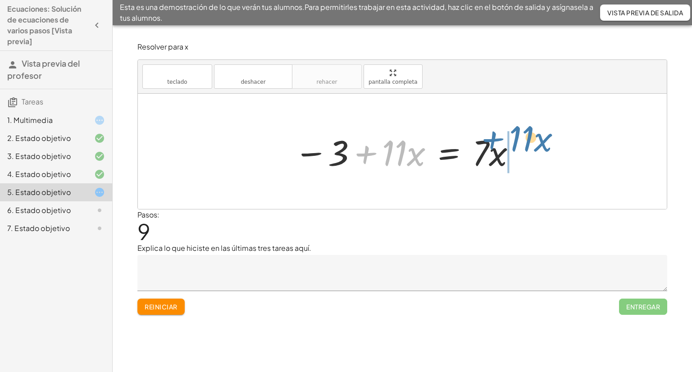
drag, startPoint x: 363, startPoint y: 154, endPoint x: 491, endPoint y: 139, distance: 128.3
click at [491, 139] on div at bounding box center [406, 151] width 232 height 46
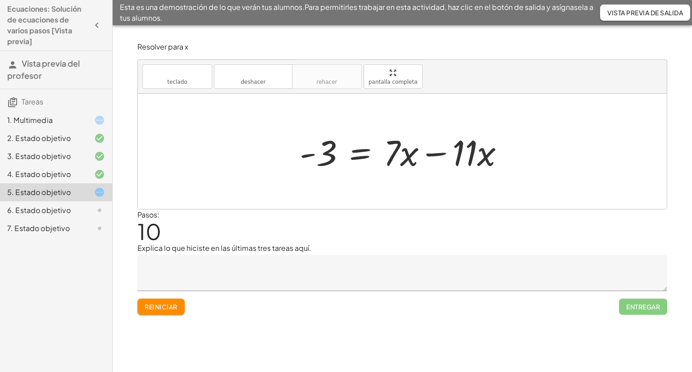
click at [431, 152] on div at bounding box center [405, 151] width 221 height 46
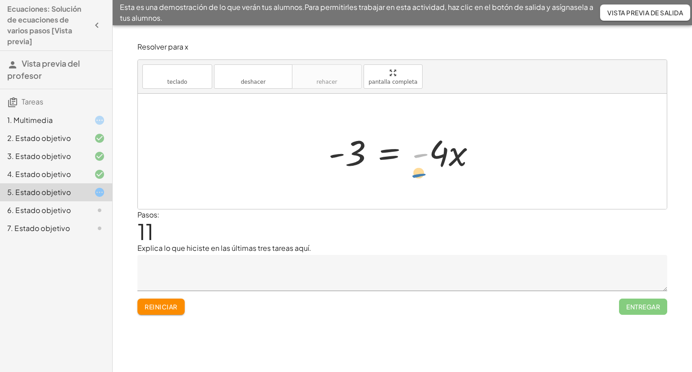
drag, startPoint x: 408, startPoint y: 161, endPoint x: 429, endPoint y: 163, distance: 20.9
click at [426, 166] on div at bounding box center [406, 151] width 164 height 46
drag, startPoint x: 438, startPoint y: 153, endPoint x: 332, endPoint y: 172, distance: 107.2
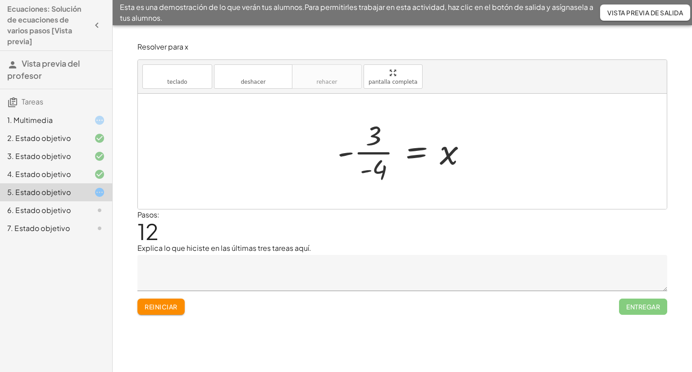
click at [386, 156] on div at bounding box center [406, 151] width 146 height 69
click at [382, 152] on div at bounding box center [406, 151] width 146 height 69
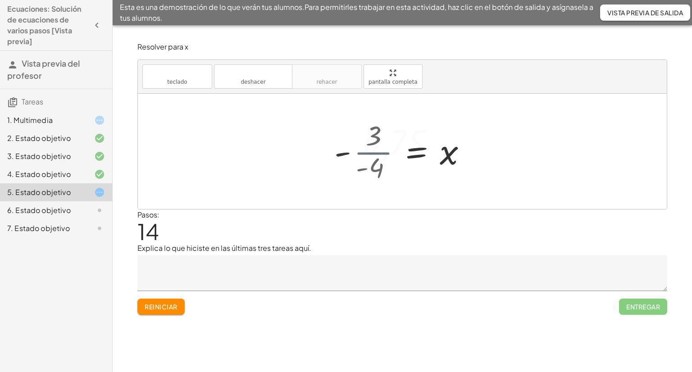
click at [382, 152] on div at bounding box center [402, 151] width 152 height 45
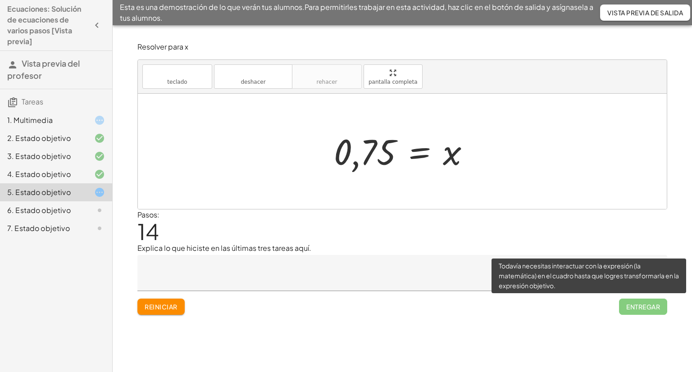
click at [656, 305] on span "Entregar" at bounding box center [643, 307] width 48 height 16
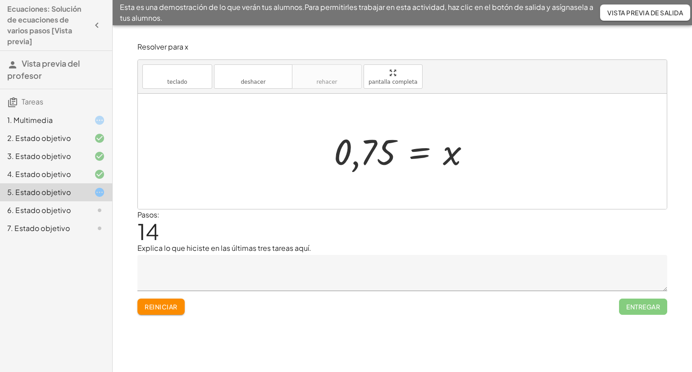
drag, startPoint x: 538, startPoint y: 209, endPoint x: 534, endPoint y: 198, distance: 11.0
drag, startPoint x: 483, startPoint y: 180, endPoint x: 474, endPoint y: 176, distance: 10.3
drag, startPoint x: 474, startPoint y: 176, endPoint x: 461, endPoint y: 171, distance: 13.1
drag, startPoint x: 461, startPoint y: 171, endPoint x: 440, endPoint y: 167, distance: 22.0
drag, startPoint x: 424, startPoint y: 163, endPoint x: 388, endPoint y: 156, distance: 37.1
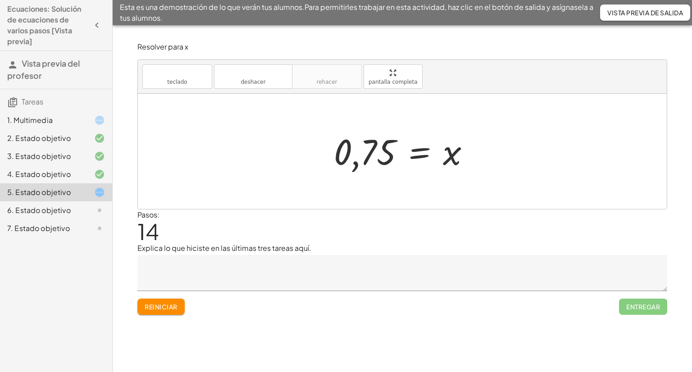
drag, startPoint x: 388, startPoint y: 156, endPoint x: 379, endPoint y: 154, distance: 9.2
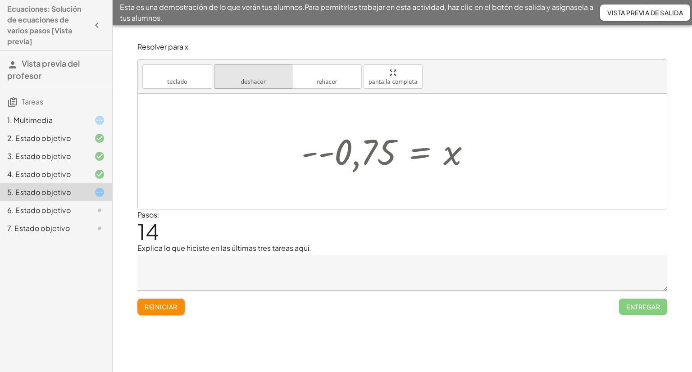
click at [262, 72] on font "deshacer" at bounding box center [253, 72] width 68 height 9
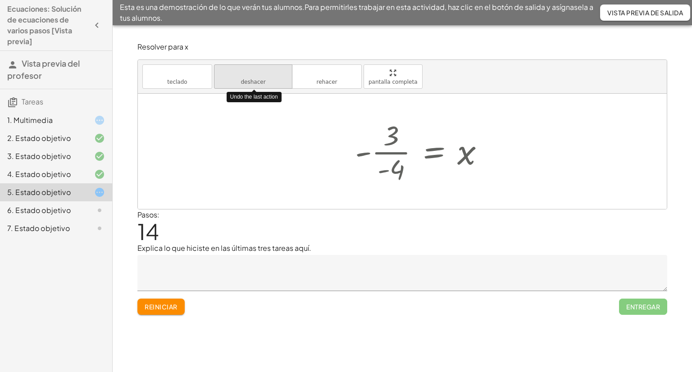
click at [262, 72] on font "deshacer" at bounding box center [253, 72] width 68 height 9
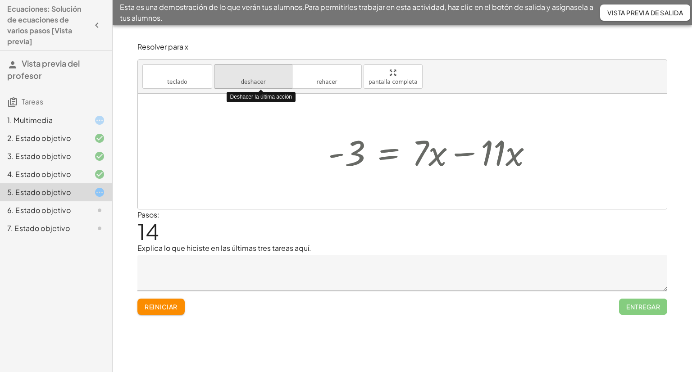
click at [262, 72] on font "deshacer" at bounding box center [253, 72] width 68 height 9
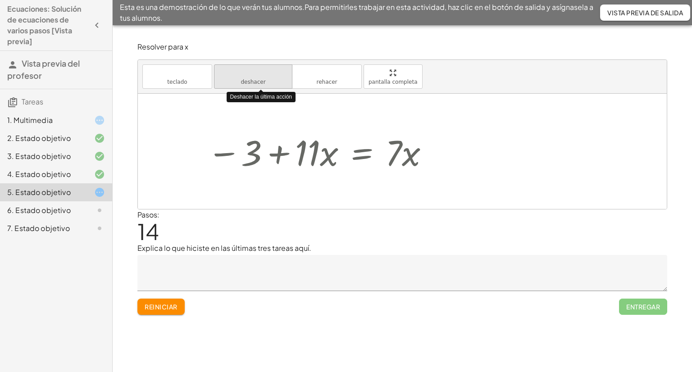
click at [262, 72] on font "deshacer" at bounding box center [253, 72] width 68 height 9
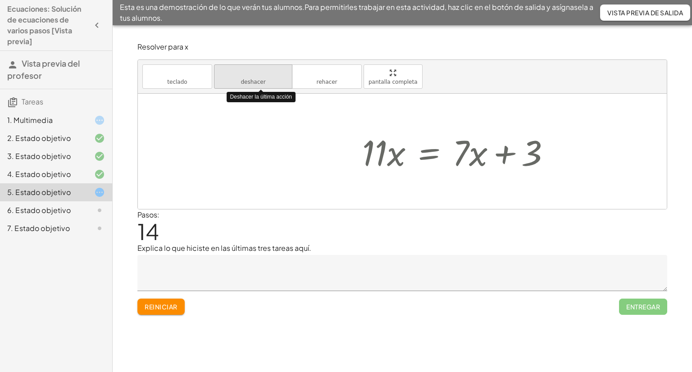
click at [262, 72] on font "deshacer" at bounding box center [253, 72] width 68 height 9
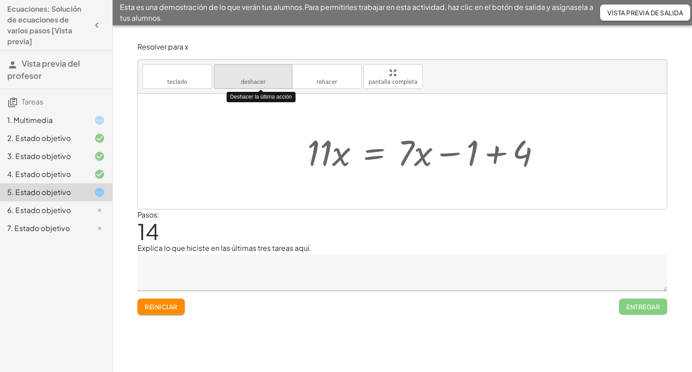
click at [262, 72] on font "deshacer" at bounding box center [253, 72] width 68 height 9
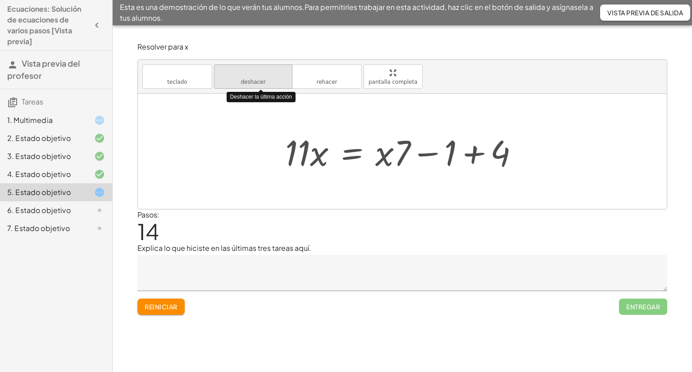
click at [262, 72] on font "deshacer" at bounding box center [253, 72] width 68 height 9
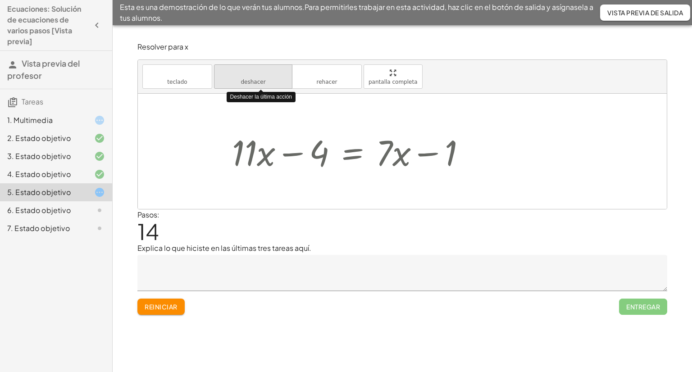
click at [262, 72] on font "deshacer" at bounding box center [253, 72] width 68 height 9
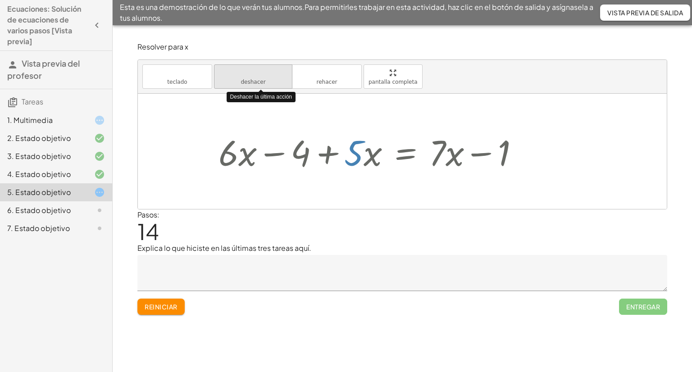
click at [262, 72] on font "deshacer" at bounding box center [253, 72] width 68 height 9
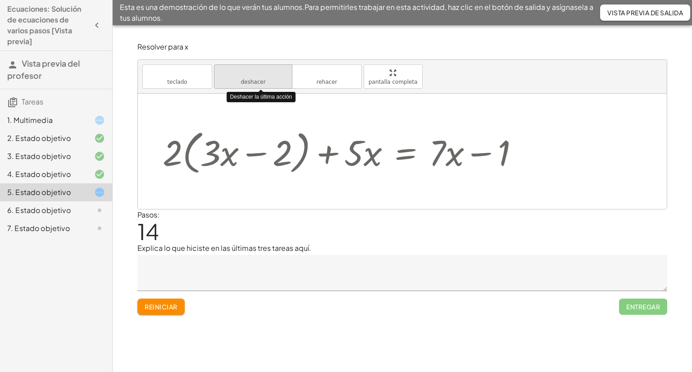
click at [262, 72] on font "deshacer" at bounding box center [253, 72] width 68 height 9
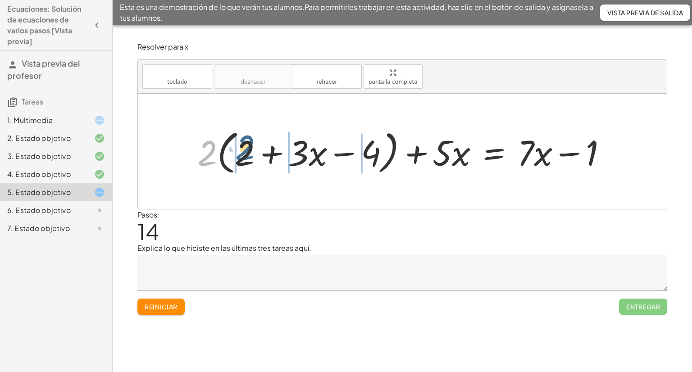
drag, startPoint x: 210, startPoint y: 150, endPoint x: 249, endPoint y: 145, distance: 38.7
click at [249, 145] on div at bounding box center [406, 152] width 426 height 52
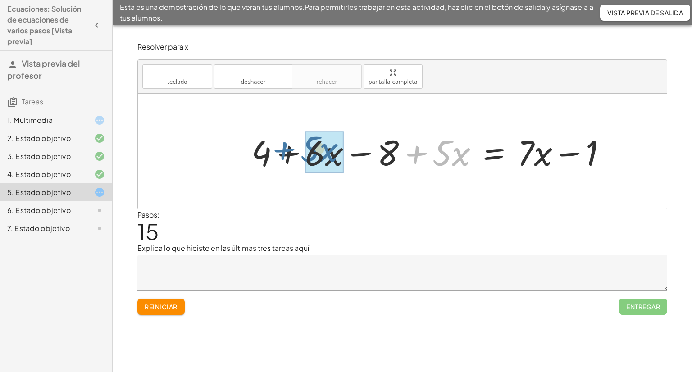
drag, startPoint x: 422, startPoint y: 155, endPoint x: 288, endPoint y: 151, distance: 133.4
click at [288, 151] on div at bounding box center [433, 151] width 372 height 46
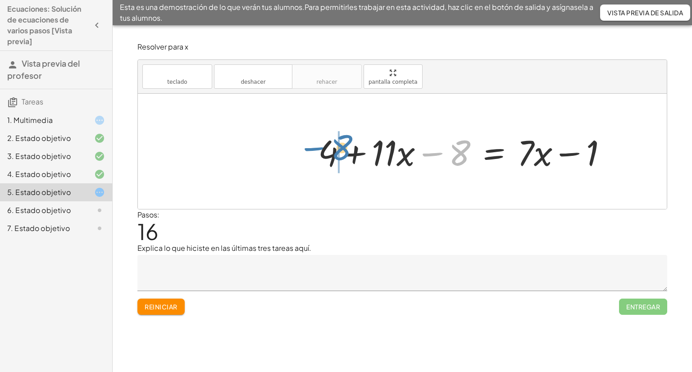
drag, startPoint x: 446, startPoint y: 152, endPoint x: 328, endPoint y: 146, distance: 118.2
click at [328, 146] on div at bounding box center [466, 151] width 305 height 46
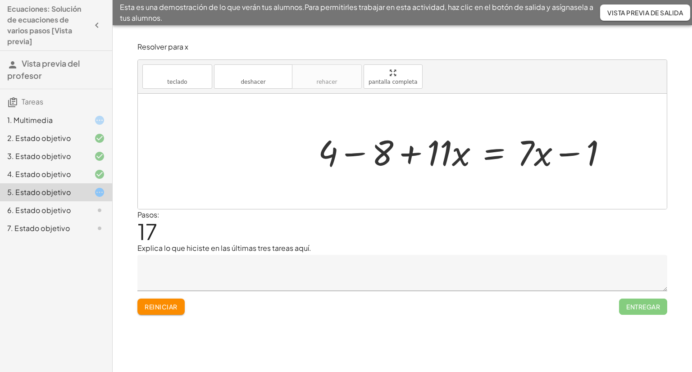
click at [359, 150] on div at bounding box center [466, 151] width 305 height 46
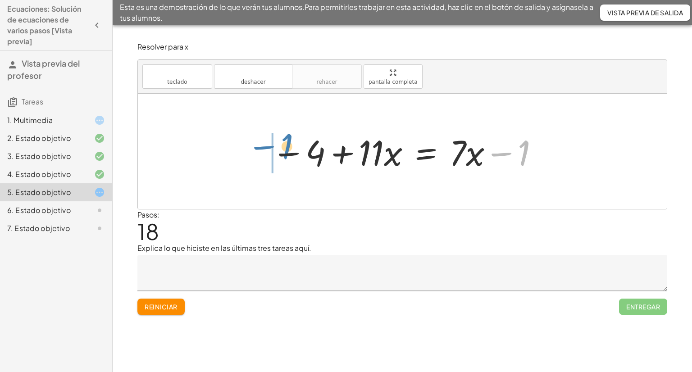
drag, startPoint x: 500, startPoint y: 153, endPoint x: 261, endPoint y: 146, distance: 238.9
click at [261, 146] on div "+ · 2 · ( + 2 + · 3 · x − 4 ) + · 5 · x = + · 7 · x − 1 + · 2 · 2 + · 2 · 3 · x…" at bounding box center [402, 151] width 289 height 51
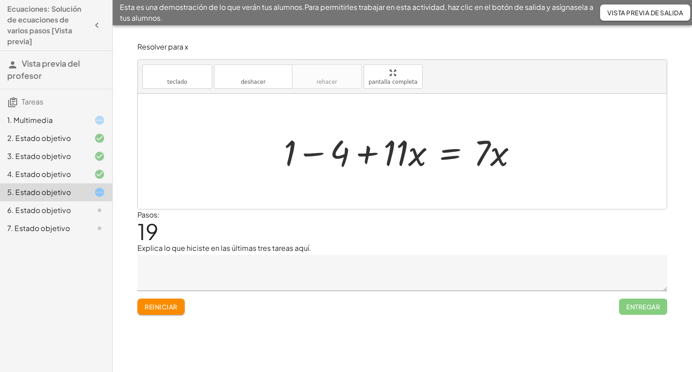
click at [282, 154] on div at bounding box center [404, 151] width 250 height 46
click at [312, 154] on div at bounding box center [406, 151] width 250 height 46
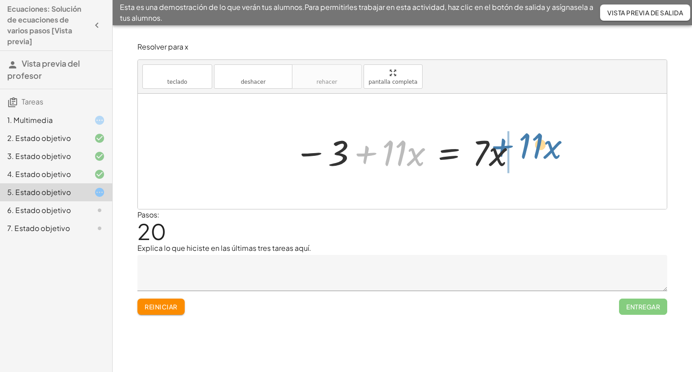
drag, startPoint x: 361, startPoint y: 153, endPoint x: 500, endPoint y: 146, distance: 138.5
click at [500, 146] on div at bounding box center [406, 151] width 232 height 46
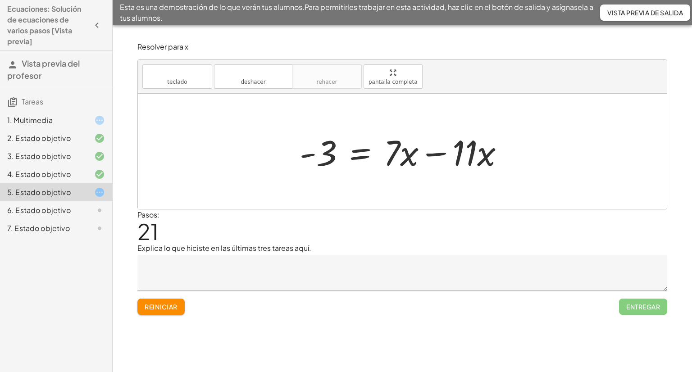
click at [437, 153] on div at bounding box center [405, 151] width 221 height 46
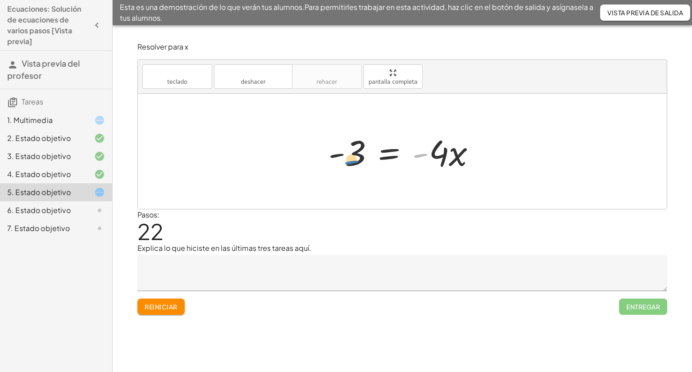
drag, startPoint x: 426, startPoint y: 155, endPoint x: 438, endPoint y: 158, distance: 11.7
click at [411, 163] on div at bounding box center [406, 151] width 164 height 46
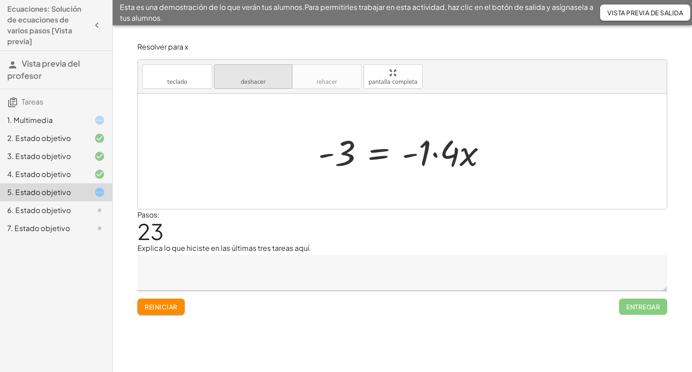
click at [258, 87] on button "deshacer deshacer" at bounding box center [253, 76] width 78 height 24
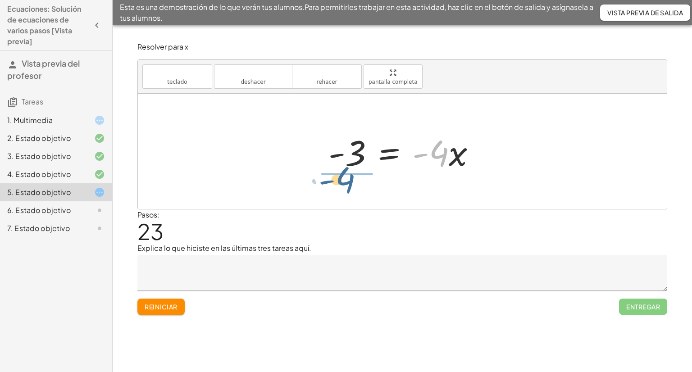
drag, startPoint x: 443, startPoint y: 153, endPoint x: 347, endPoint y: 179, distance: 98.6
click at [347, 179] on div "+ · 2 · ( + 2 + · 3 · x − 4 ) + · 5 · x = + · 7 · x − 1 + · 2 · 2 + · 2 · 3 · x…" at bounding box center [402, 151] width 529 height 115
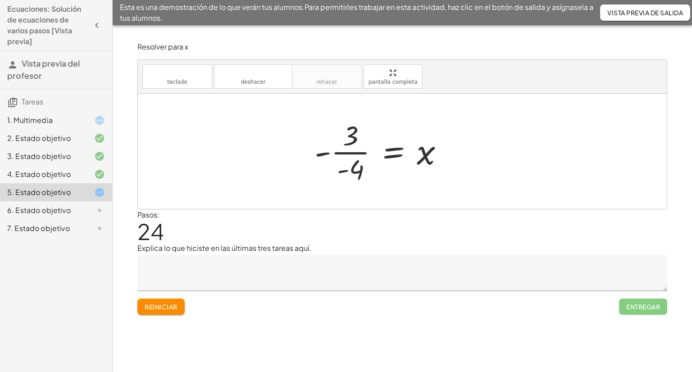
click at [350, 148] on div at bounding box center [383, 151] width 146 height 69
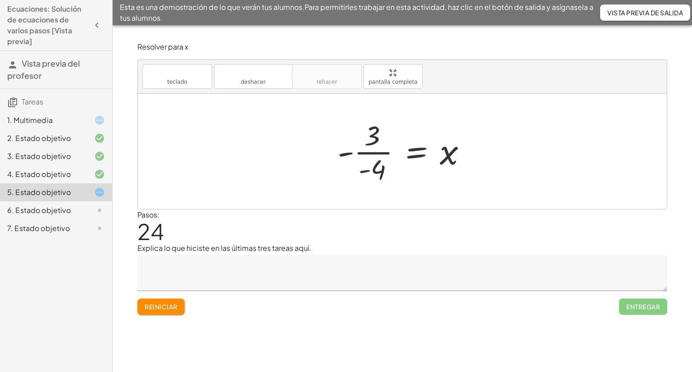
click at [362, 173] on div at bounding box center [406, 151] width 146 height 69
click at [377, 152] on div at bounding box center [406, 151] width 146 height 69
click at [377, 152] on div at bounding box center [385, 151] width 185 height 45
click at [377, 152] on div at bounding box center [402, 151] width 152 height 45
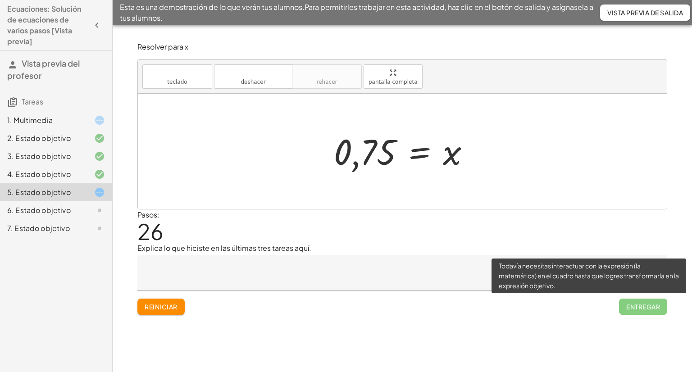
click at [632, 303] on span "Entregar" at bounding box center [643, 307] width 48 height 16
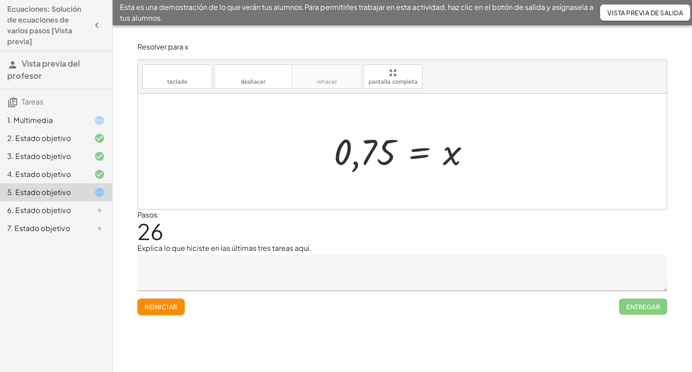
click at [376, 163] on div at bounding box center [405, 151] width 152 height 45
click at [428, 157] on div at bounding box center [405, 151] width 152 height 45
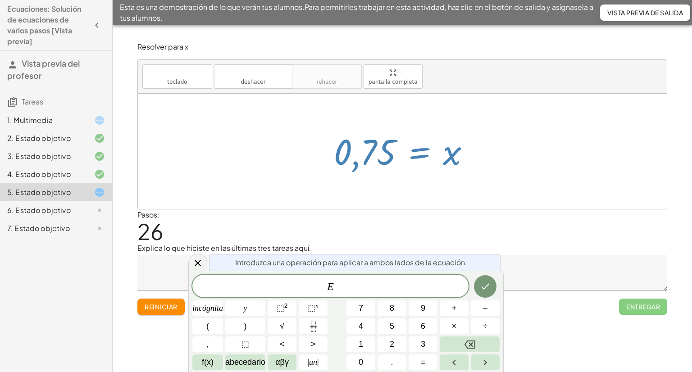
click at [440, 154] on div at bounding box center [405, 151] width 152 height 45
click at [481, 173] on div at bounding box center [405, 151] width 152 height 45
drag, startPoint x: 561, startPoint y: 228, endPoint x: 523, endPoint y: 232, distance: 38.4
click at [561, 228] on div "Pasos: 26" at bounding box center [402, 226] width 530 height 33
click at [452, 236] on div "Pasos: 26" at bounding box center [402, 226] width 530 height 33
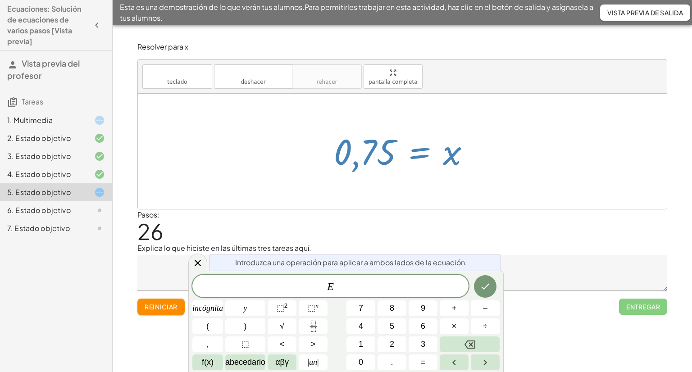
click at [481, 269] on div "Introduzca una operación para aplicar a ambos lados de la ecuación." at bounding box center [355, 262] width 292 height 17
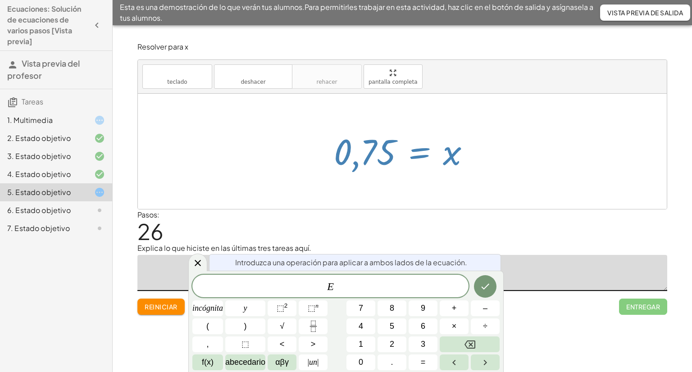
click at [142, 269] on textarea at bounding box center [402, 273] width 530 height 36
click at [379, 205] on div at bounding box center [402, 151] width 529 height 115
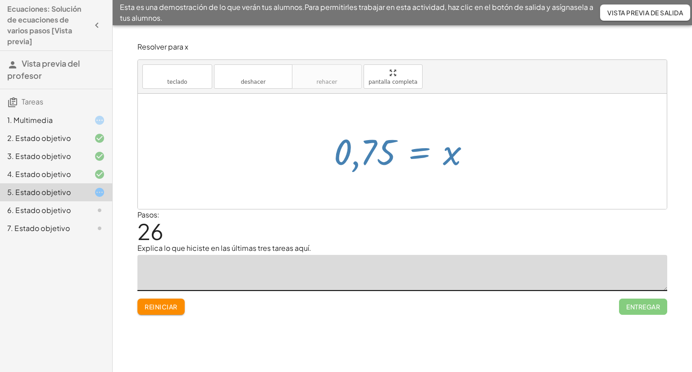
click at [379, 206] on div at bounding box center [402, 151] width 529 height 115
click at [379, 155] on div at bounding box center [405, 151] width 152 height 45
click at [357, 165] on div at bounding box center [405, 151] width 152 height 45
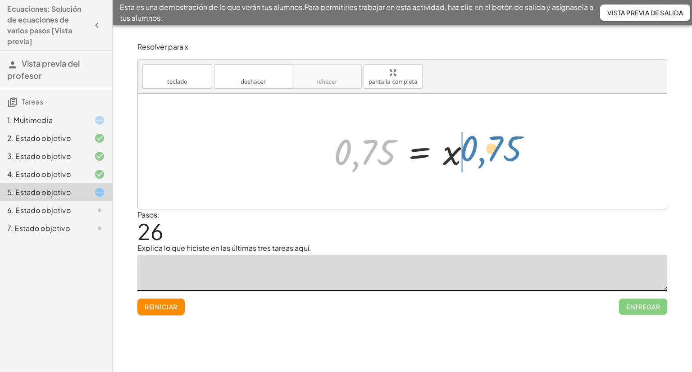
drag, startPoint x: 359, startPoint y: 162, endPoint x: 486, endPoint y: 159, distance: 127.6
click at [486, 159] on div "+ · 2 · ( + 2 + · 3 · x − 4 ) + · 5 · x = + · 7 · x − 1 + · 2 · 2 + · 2 · 3 · x…" at bounding box center [402, 151] width 529 height 115
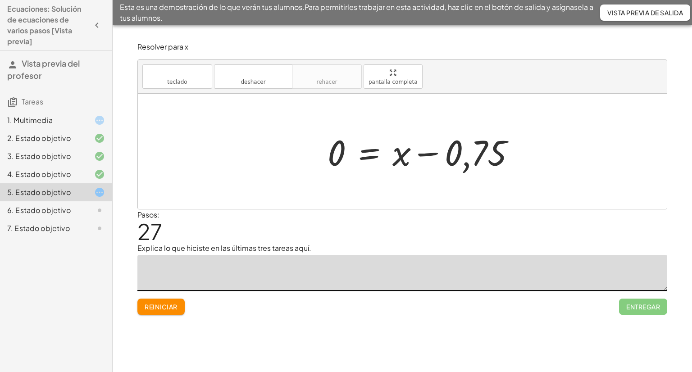
click at [476, 154] on div at bounding box center [425, 151] width 204 height 46
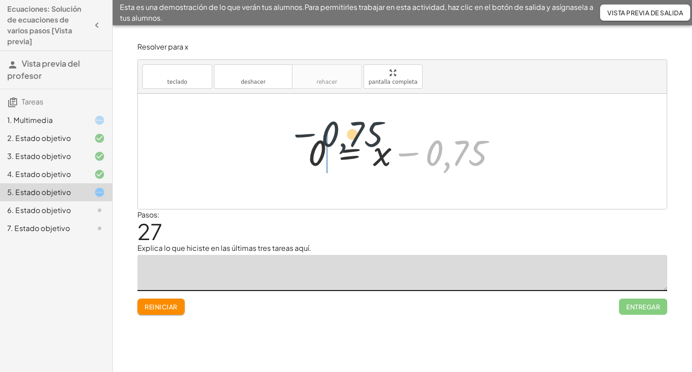
drag, startPoint x: 436, startPoint y: 146, endPoint x: 301, endPoint y: 147, distance: 135.2
click at [301, 147] on div "+ · 2 · ( + 2 + · 3 · x − 4 ) + · 5 · x = + · 7 · x − 1 + · 2 · 2 + · 2 · 3 · x…" at bounding box center [402, 151] width 215 height 51
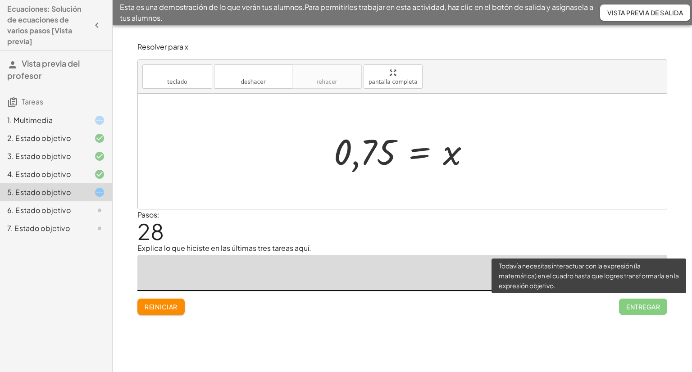
click at [640, 314] on span "Entregar" at bounding box center [643, 307] width 48 height 16
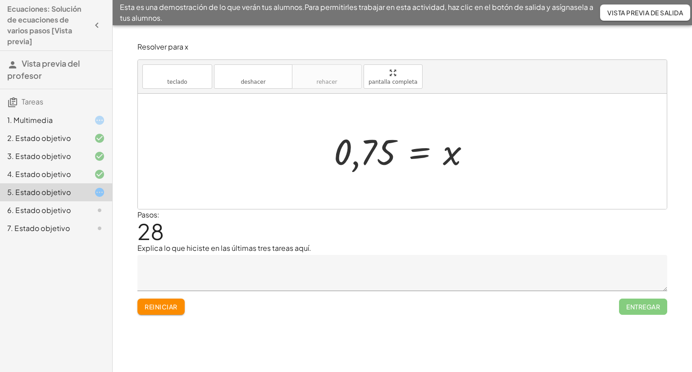
click at [452, 265] on textarea at bounding box center [402, 273] width 530 height 36
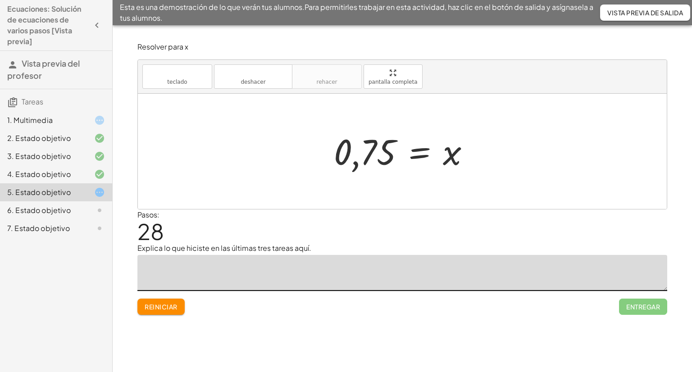
click at [429, 173] on div at bounding box center [405, 151] width 152 height 45
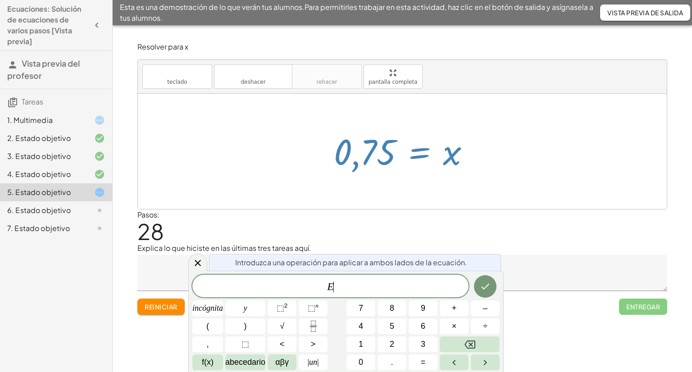
click at [418, 150] on div at bounding box center [405, 151] width 152 height 45
click at [483, 149] on div "+ · 2 · ( + 2 + · 3 · x − 4 ) + · 5 · x = + · 7 · x − 1 + · 2 · 2 + · 2 · 3 · x…" at bounding box center [402, 151] width 529 height 115
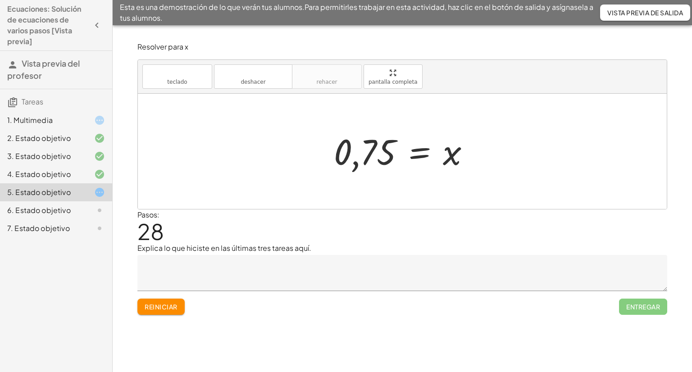
click at [162, 306] on font "Reiniciar" at bounding box center [161, 307] width 32 height 8
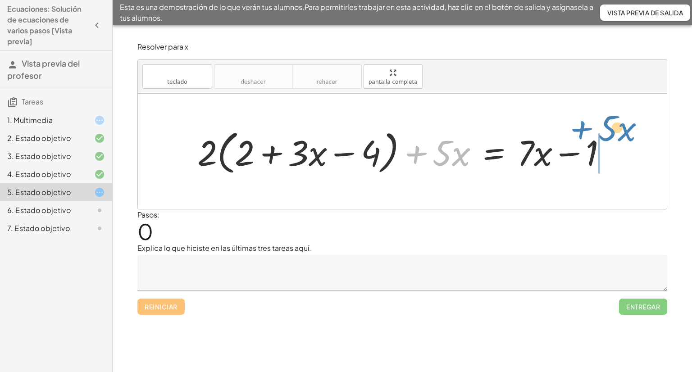
drag, startPoint x: 414, startPoint y: 155, endPoint x: 580, endPoint y: 130, distance: 167.7
click at [580, 130] on div at bounding box center [406, 152] width 426 height 52
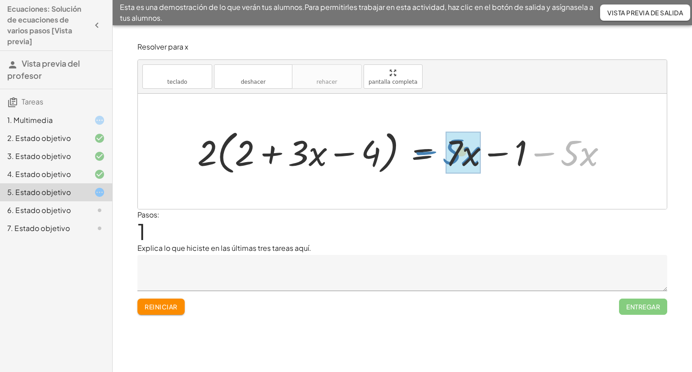
drag, startPoint x: 539, startPoint y: 153, endPoint x: 421, endPoint y: 152, distance: 118.1
click at [421, 152] on div at bounding box center [406, 152] width 426 height 52
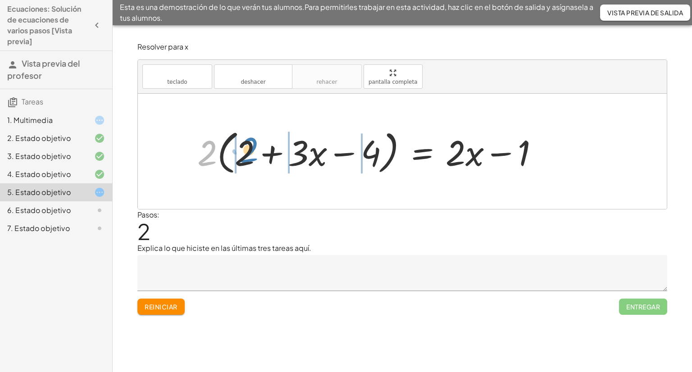
drag, startPoint x: 205, startPoint y: 159, endPoint x: 246, endPoint y: 156, distance: 41.6
click at [246, 156] on div at bounding box center [371, 152] width 357 height 52
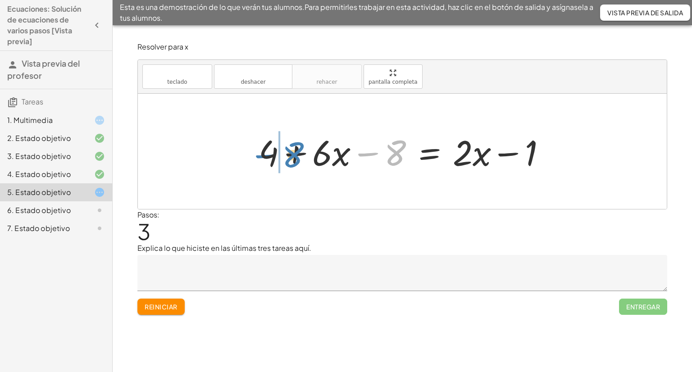
drag, startPoint x: 374, startPoint y: 154, endPoint x: 272, endPoint y: 155, distance: 102.3
click at [272, 155] on div at bounding box center [405, 151] width 303 height 46
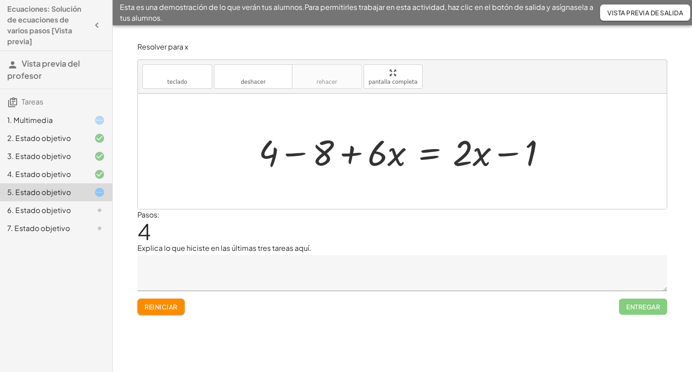
click at [303, 153] on div at bounding box center [405, 151] width 303 height 46
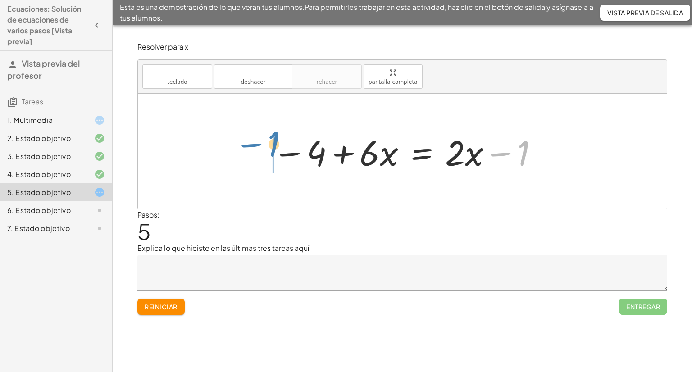
drag, startPoint x: 500, startPoint y: 155, endPoint x: 251, endPoint y: 146, distance: 249.4
click at [251, 146] on div "+ · 2 · ( + 2 + · 3 · x − 4 ) + · 5 · x = + · 7 · x − 1 · 2 · ( + 2 + · 3 · x −…" at bounding box center [402, 151] width 529 height 115
click at [287, 154] on div at bounding box center [380, 151] width 248 height 46
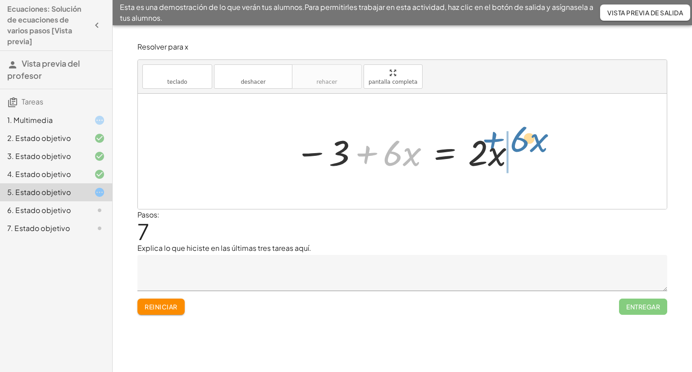
drag, startPoint x: 368, startPoint y: 153, endPoint x: 495, endPoint y: 139, distance: 128.3
click at [495, 139] on div at bounding box center [406, 151] width 230 height 46
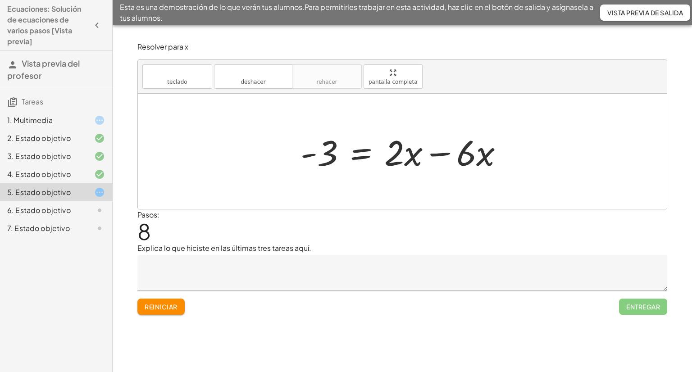
click at [453, 152] on div at bounding box center [405, 151] width 219 height 46
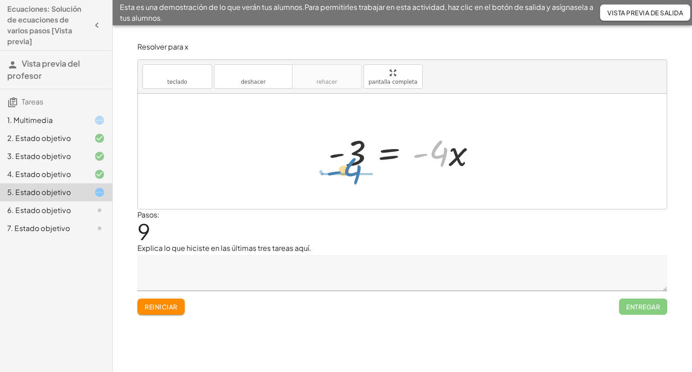
drag, startPoint x: 444, startPoint y: 147, endPoint x: 357, endPoint y: 164, distance: 88.3
click at [357, 164] on div at bounding box center [406, 151] width 164 height 46
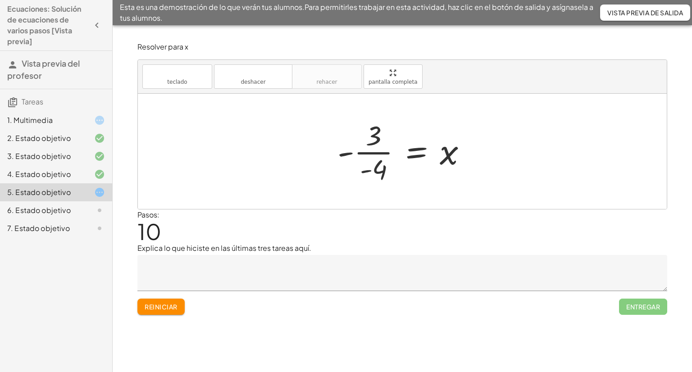
click at [364, 151] on div at bounding box center [406, 151] width 146 height 69
click at [352, 154] on div at bounding box center [406, 151] width 146 height 69
click at [345, 154] on div at bounding box center [406, 151] width 146 height 69
click at [373, 176] on div at bounding box center [406, 151] width 146 height 69
click at [378, 167] on div at bounding box center [406, 151] width 146 height 69
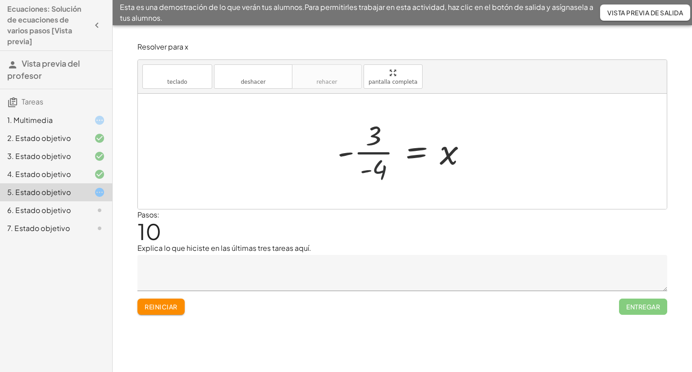
click at [376, 152] on div at bounding box center [406, 151] width 146 height 69
click at [376, 151] on div at bounding box center [406, 151] width 146 height 69
click at [374, 138] on div at bounding box center [385, 151] width 185 height 45
click at [360, 152] on div at bounding box center [402, 151] width 152 height 45
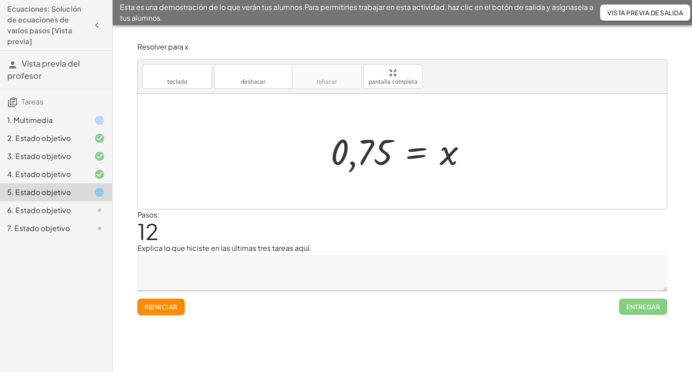
click at [360, 152] on div at bounding box center [402, 151] width 152 height 45
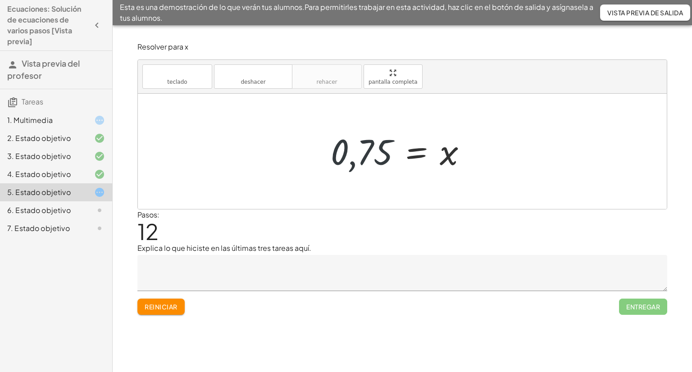
click at [360, 152] on div at bounding box center [402, 151] width 152 height 45
drag, startPoint x: 360, startPoint y: 153, endPoint x: 371, endPoint y: 140, distance: 17.6
click at [371, 140] on div at bounding box center [402, 151] width 152 height 45
click at [363, 151] on div at bounding box center [402, 151] width 152 height 45
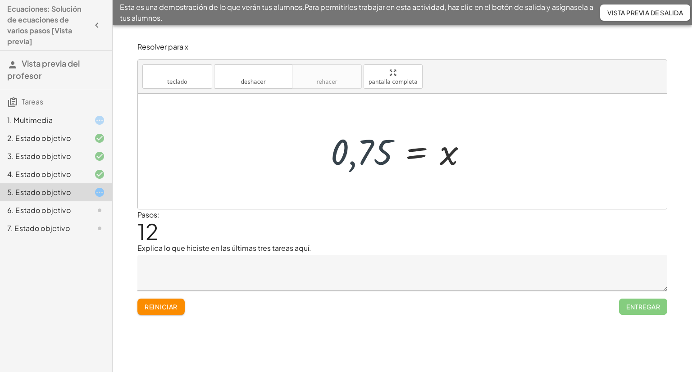
click at [363, 151] on div at bounding box center [402, 151] width 152 height 45
click at [363, 151] on div at bounding box center [405, 151] width 152 height 45
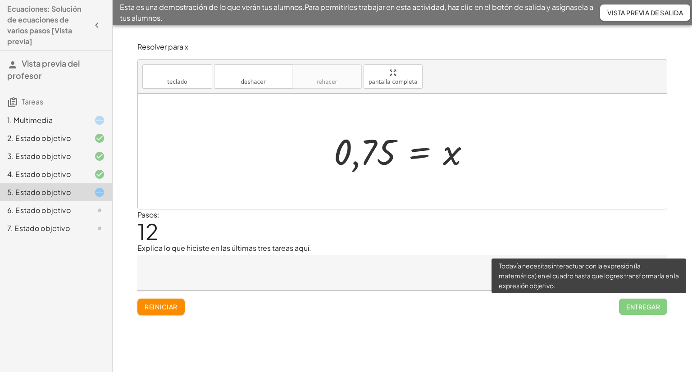
click at [636, 302] on span "Entregar" at bounding box center [643, 307] width 48 height 16
click at [644, 303] on span "Entregar" at bounding box center [643, 307] width 48 height 16
drag, startPoint x: 644, startPoint y: 303, endPoint x: 526, endPoint y: 192, distance: 162.3
click at [642, 300] on span "Entregar" at bounding box center [643, 307] width 48 height 16
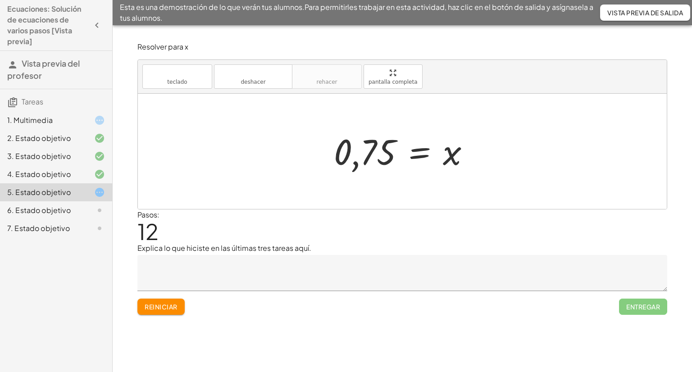
drag, startPoint x: 470, startPoint y: 153, endPoint x: 456, endPoint y: 160, distance: 16.3
click at [456, 160] on div at bounding box center [405, 151] width 152 height 45
drag, startPoint x: 379, startPoint y: 187, endPoint x: 374, endPoint y: 187, distance: 5.0
click at [374, 187] on div at bounding box center [402, 151] width 529 height 115
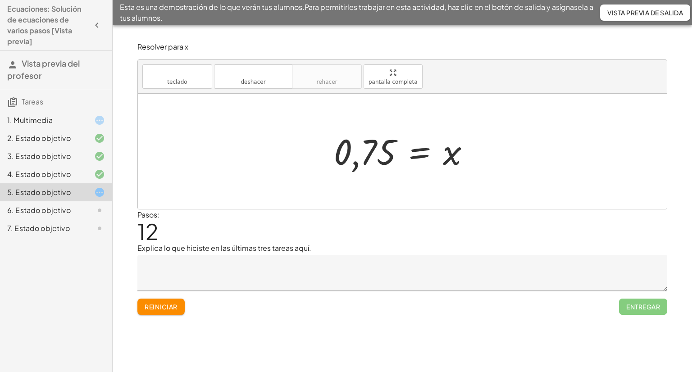
click at [374, 187] on div at bounding box center [402, 151] width 529 height 115
drag, startPoint x: 370, startPoint y: 187, endPoint x: 261, endPoint y: 193, distance: 108.8
click at [345, 188] on div at bounding box center [402, 151] width 529 height 115
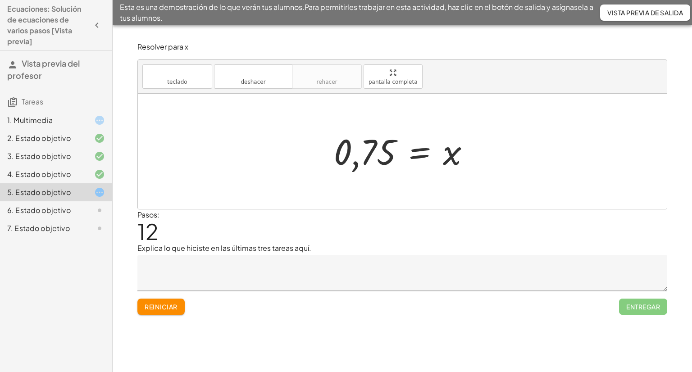
click at [97, 189] on icon at bounding box center [99, 192] width 11 height 11
click at [97, 188] on icon at bounding box center [99, 192] width 11 height 11
click at [80, 210] on div at bounding box center [92, 210] width 25 height 11
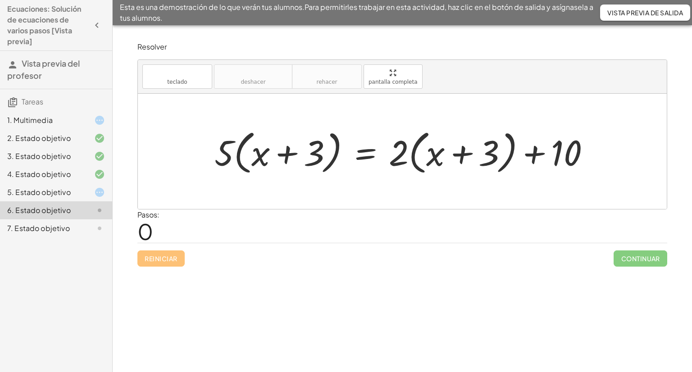
click at [84, 193] on div at bounding box center [92, 192] width 25 height 11
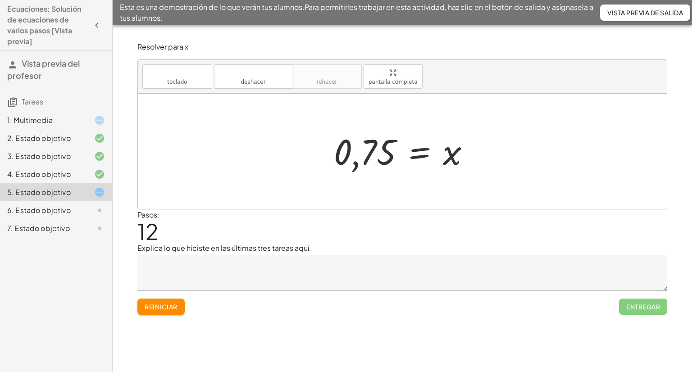
click at [82, 201] on div "6. Estado objetivo" at bounding box center [56, 210] width 112 height 18
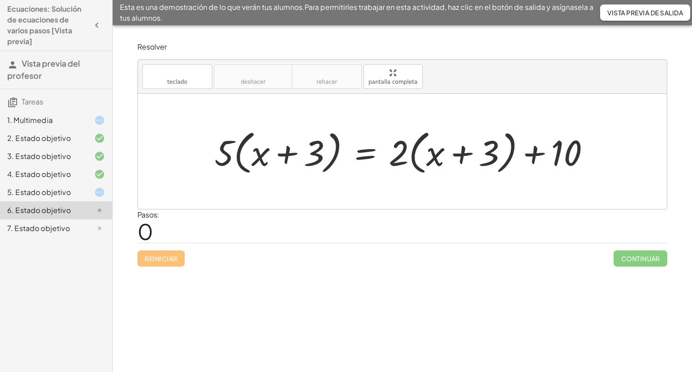
click at [90, 219] on div "5. Estado objetivo" at bounding box center [56, 228] width 112 height 18
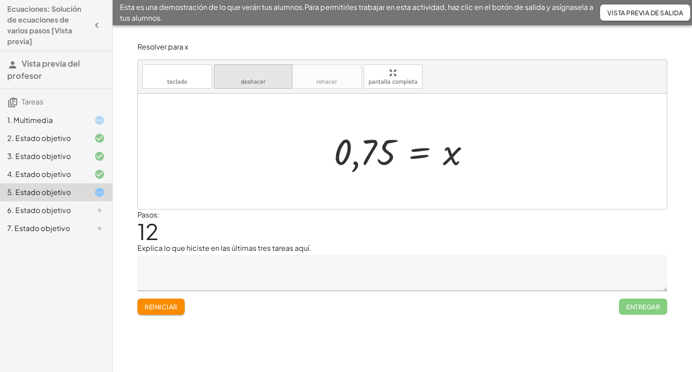
click at [278, 79] on button "deshacer deshacer" at bounding box center [253, 76] width 78 height 24
click at [257, 81] on font "deshacer" at bounding box center [253, 82] width 25 height 6
click at [258, 81] on font "deshacer" at bounding box center [253, 82] width 25 height 6
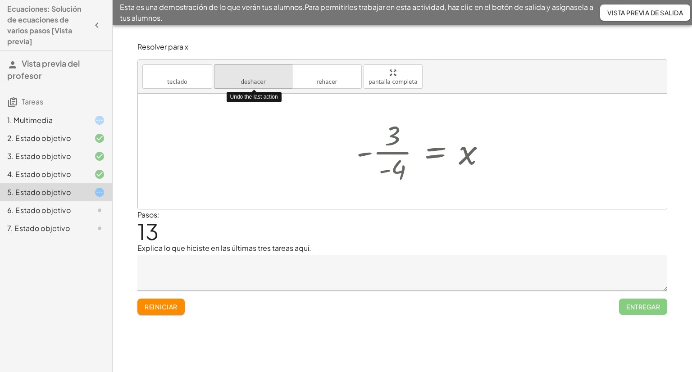
click at [258, 81] on font "deshacer" at bounding box center [253, 82] width 25 height 6
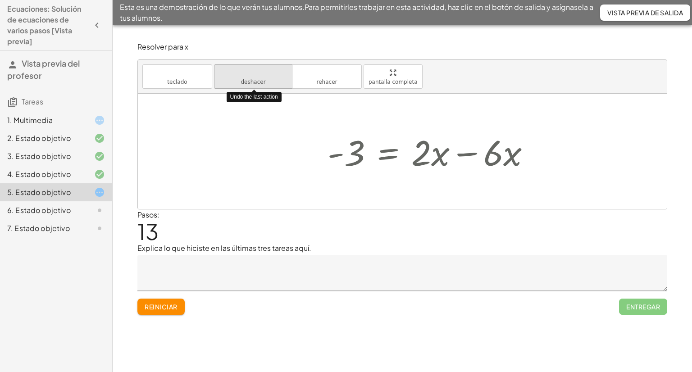
click at [258, 81] on font "deshacer" at bounding box center [253, 82] width 25 height 6
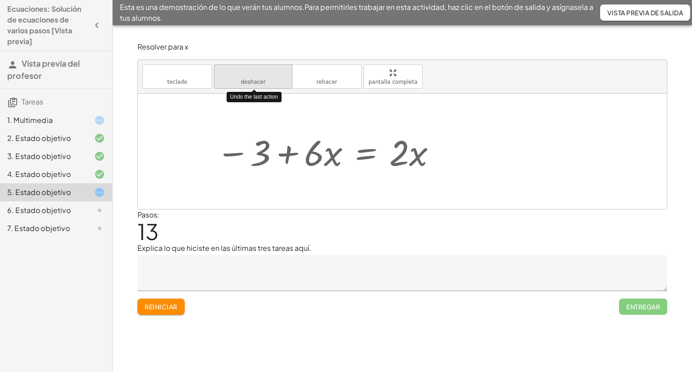
click at [258, 81] on font "deshacer" at bounding box center [253, 82] width 25 height 6
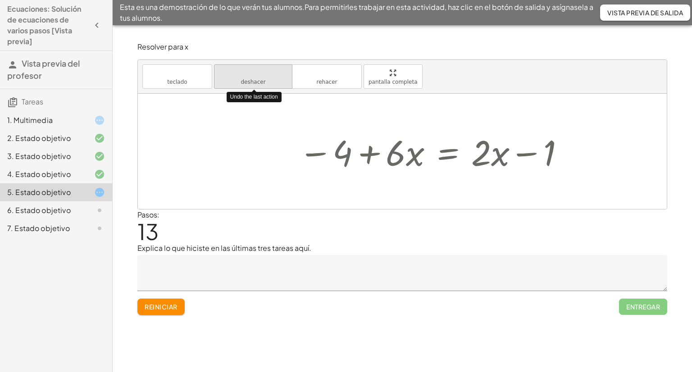
click at [258, 81] on font "deshacer" at bounding box center [253, 82] width 25 height 6
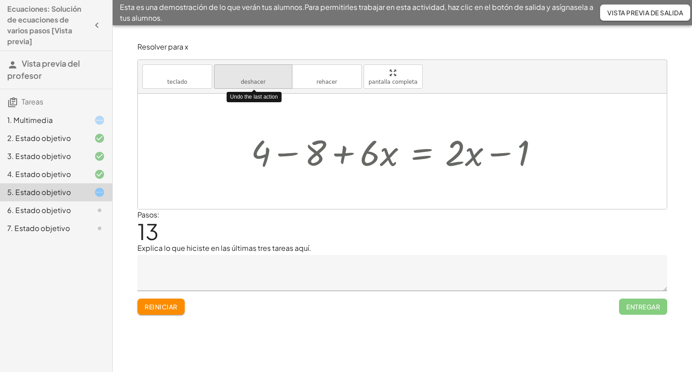
click at [258, 81] on font "deshacer" at bounding box center [253, 82] width 25 height 6
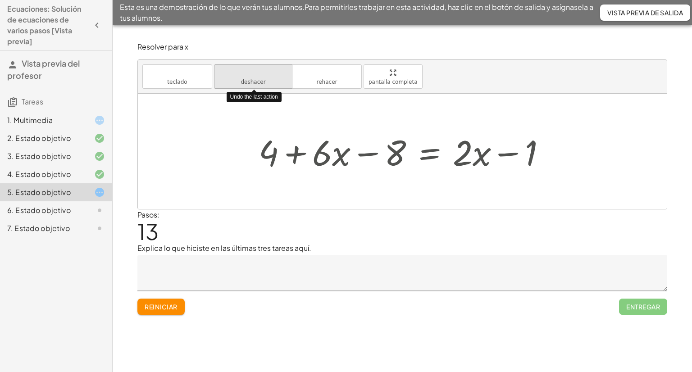
click at [258, 81] on font "deshacer" at bounding box center [253, 82] width 25 height 6
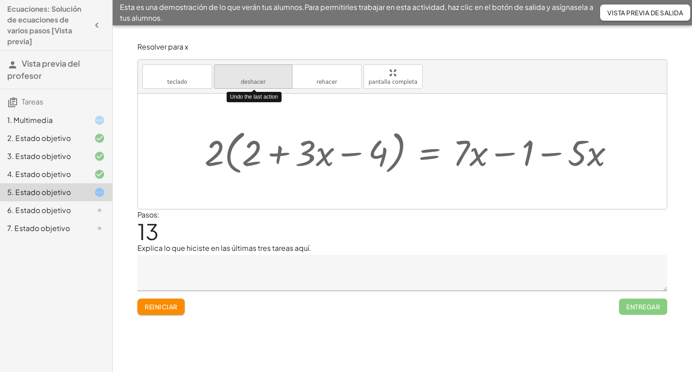
click at [258, 81] on font "deshacer" at bounding box center [253, 82] width 25 height 6
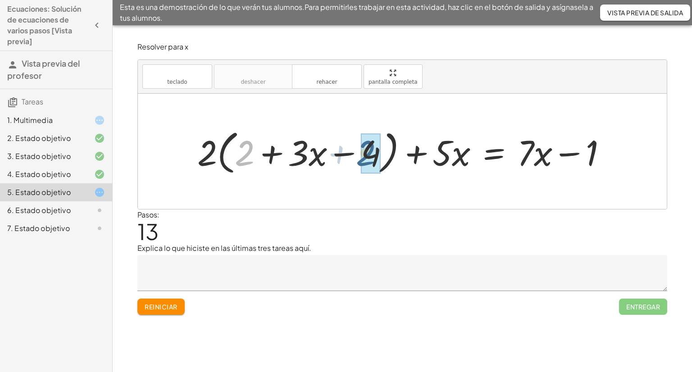
drag, startPoint x: 249, startPoint y: 159, endPoint x: 371, endPoint y: 159, distance: 122.6
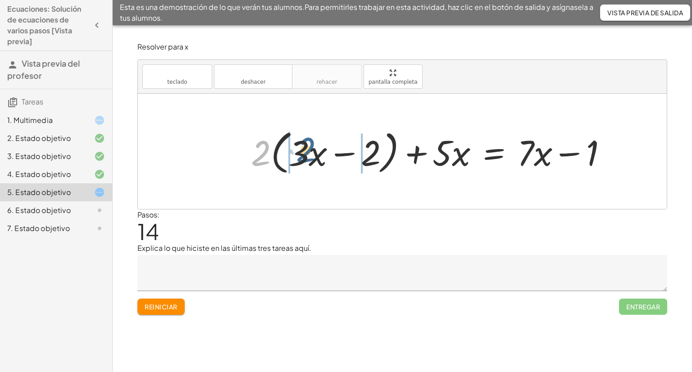
drag, startPoint x: 252, startPoint y: 162, endPoint x: 297, endPoint y: 159, distance: 45.2
click at [297, 159] on div at bounding box center [432, 152] width 372 height 52
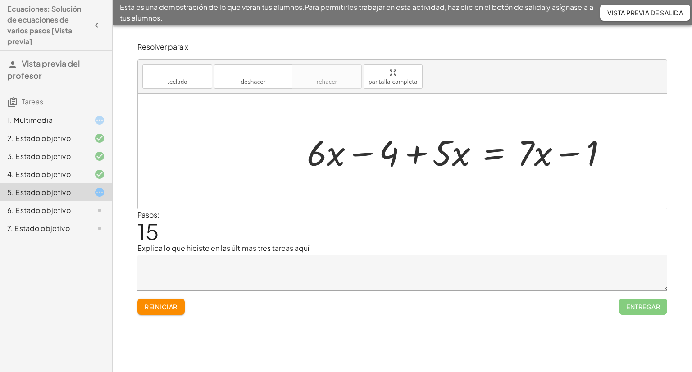
drag, startPoint x: 300, startPoint y: 159, endPoint x: 421, endPoint y: 163, distance: 121.3
click at [421, 163] on div "+ · 2 · ( + 2 + · 3 · x − 4 ) + · 5 · x = + · 7 · x − 1 + · 2 · ( + · 3 · x − 2…" at bounding box center [457, 151] width 328 height 51
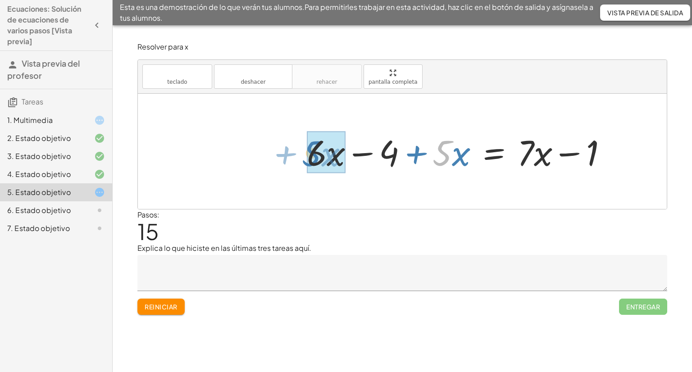
drag, startPoint x: 442, startPoint y: 157, endPoint x: 309, endPoint y: 157, distance: 132.9
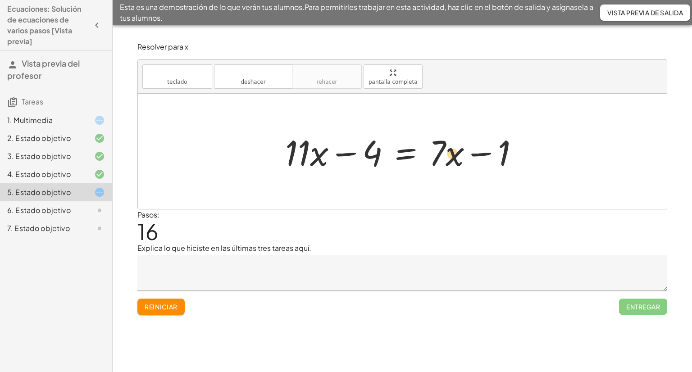
drag, startPoint x: 445, startPoint y: 147, endPoint x: 460, endPoint y: 148, distance: 14.9
click at [463, 147] on div at bounding box center [406, 151] width 250 height 46
drag, startPoint x: 459, startPoint y: 152, endPoint x: 429, endPoint y: 151, distance: 30.2
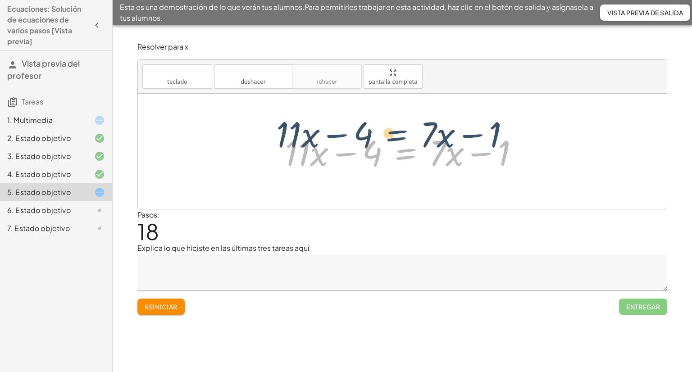
drag, startPoint x: 423, startPoint y: 153, endPoint x: 413, endPoint y: 133, distance: 21.8
click at [413, 133] on div at bounding box center [406, 151] width 250 height 46
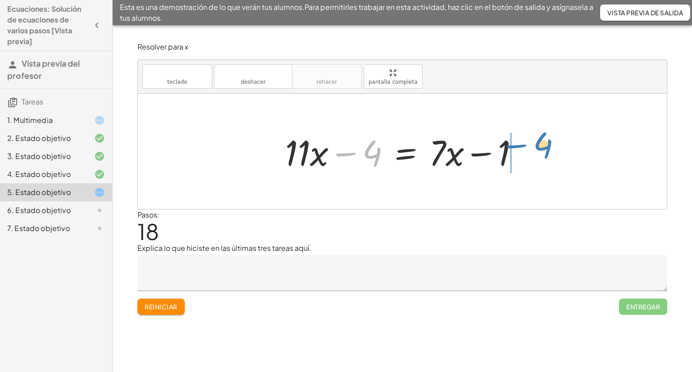
drag, startPoint x: 362, startPoint y: 151, endPoint x: 535, endPoint y: 143, distance: 172.8
click at [535, 143] on div "+ · 2 · ( + 2 + · 3 · x − 4 ) + · 5 · x = + · 7 · x − 1 + · 2 · ( + · 3 · x − 2…" at bounding box center [402, 151] width 529 height 115
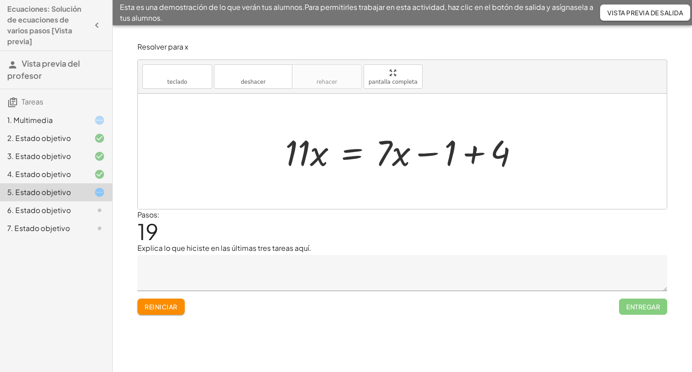
click at [478, 152] on div at bounding box center [406, 151] width 250 height 46
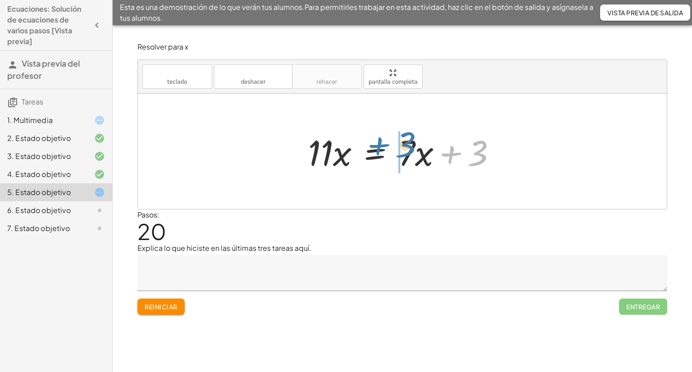
drag, startPoint x: 442, startPoint y: 155, endPoint x: 379, endPoint y: 148, distance: 63.1
click at [379, 148] on div at bounding box center [406, 151] width 205 height 46
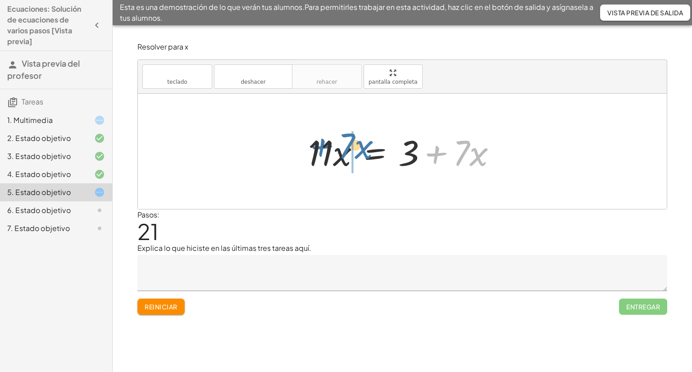
drag, startPoint x: 436, startPoint y: 152, endPoint x: 321, endPoint y: 145, distance: 115.6
click at [321, 145] on div at bounding box center [406, 151] width 205 height 46
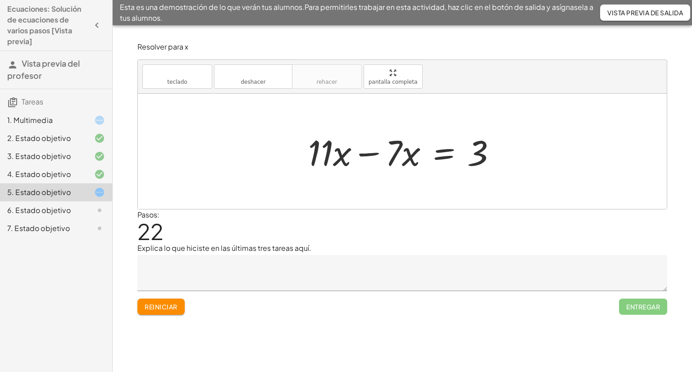
click at [356, 154] on div at bounding box center [406, 151] width 205 height 46
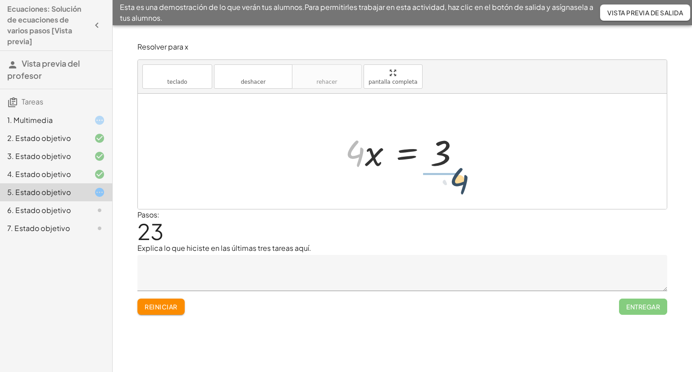
drag, startPoint x: 356, startPoint y: 151, endPoint x: 463, endPoint y: 176, distance: 109.7
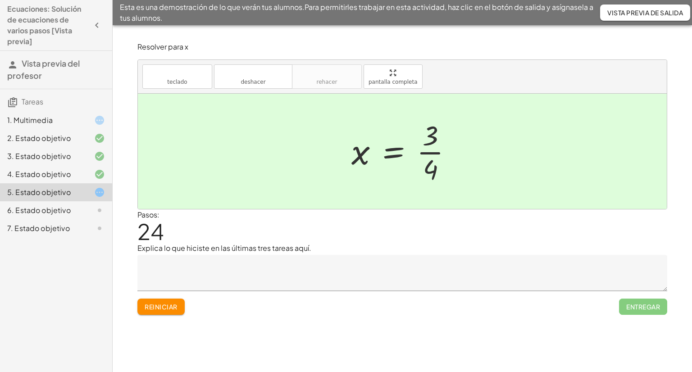
click at [433, 148] on div at bounding box center [405, 151] width 117 height 69
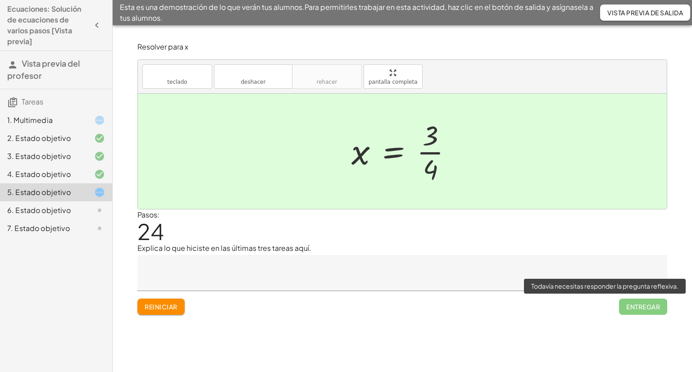
click at [642, 305] on span "Entregar" at bounding box center [643, 307] width 48 height 16
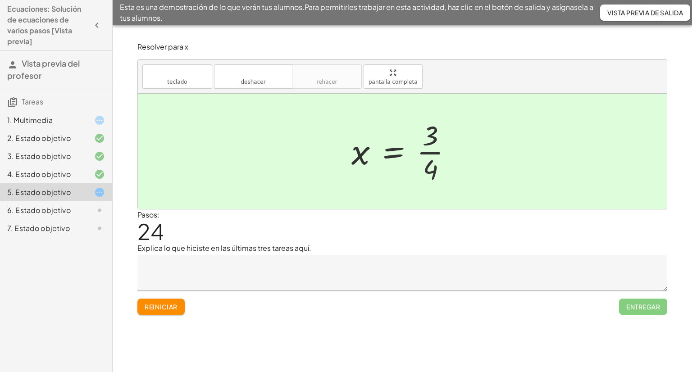
click at [483, 161] on div at bounding box center [402, 151] width 529 height 115
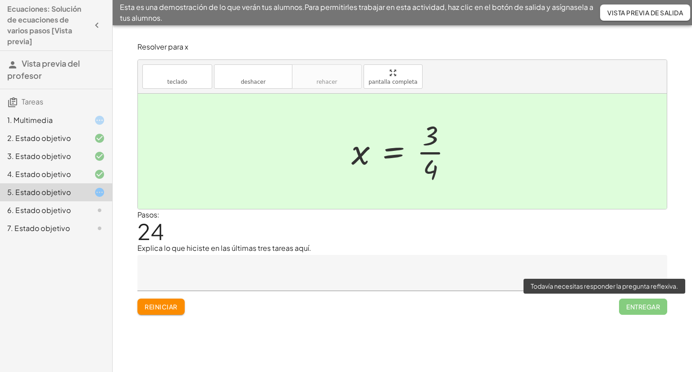
click at [625, 304] on span "Entregar" at bounding box center [643, 307] width 48 height 16
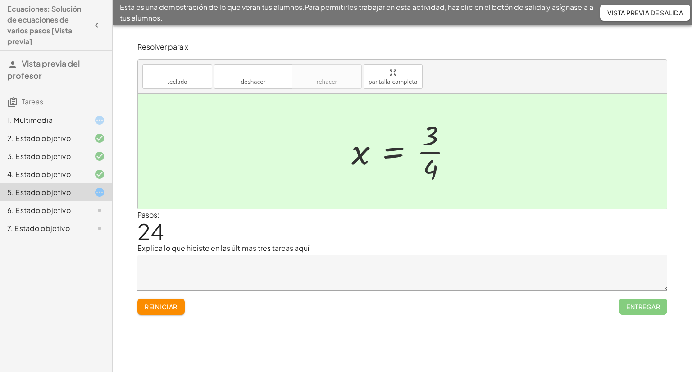
click at [431, 152] on div at bounding box center [405, 151] width 117 height 69
click at [428, 168] on div at bounding box center [405, 151] width 117 height 69
click at [427, 137] on div at bounding box center [405, 151] width 117 height 69
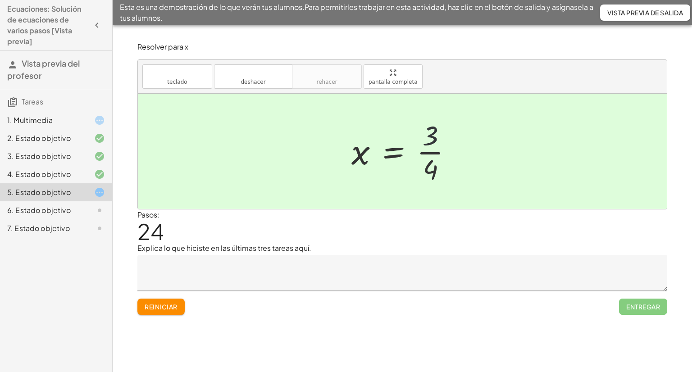
click at [427, 137] on div at bounding box center [405, 151] width 117 height 69
click at [391, 152] on div at bounding box center [405, 151] width 117 height 69
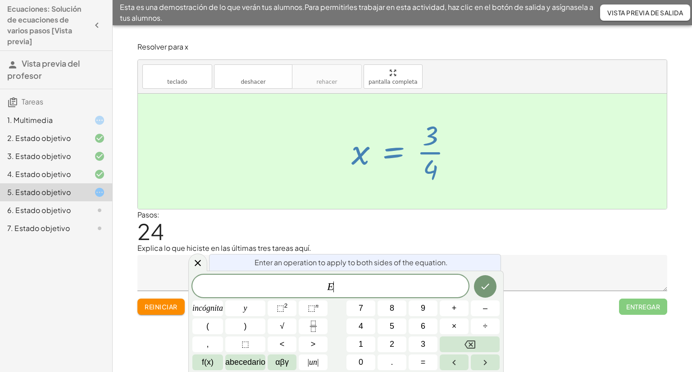
click at [383, 155] on div at bounding box center [405, 151] width 117 height 69
click at [475, 154] on div at bounding box center [402, 151] width 529 height 115
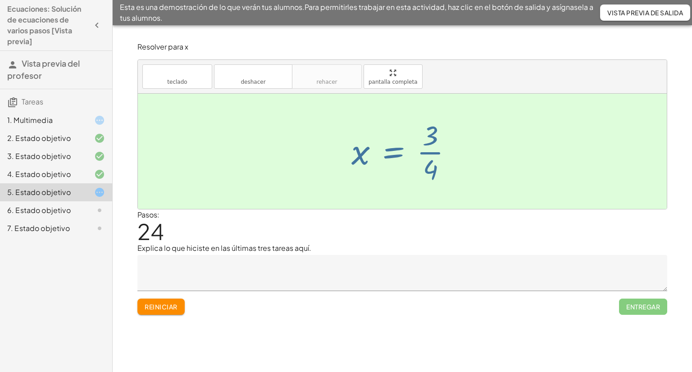
click at [474, 168] on div at bounding box center [402, 151] width 529 height 115
drag, startPoint x: 471, startPoint y: 168, endPoint x: 462, endPoint y: 168, distance: 9.0
click at [469, 168] on div at bounding box center [402, 151] width 529 height 115
click at [447, 168] on div at bounding box center [405, 151] width 117 height 69
click at [437, 167] on div at bounding box center [405, 151] width 117 height 69
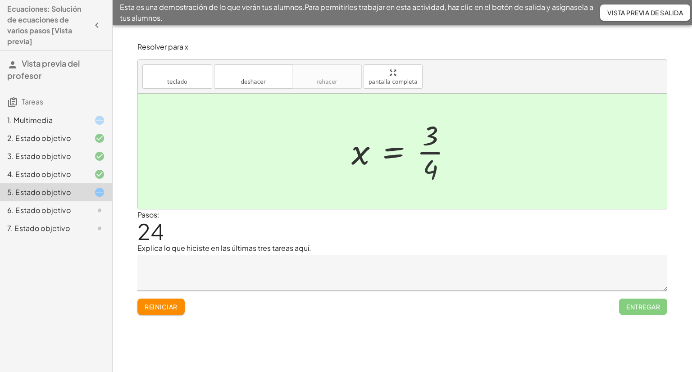
click at [435, 161] on div at bounding box center [405, 151] width 117 height 69
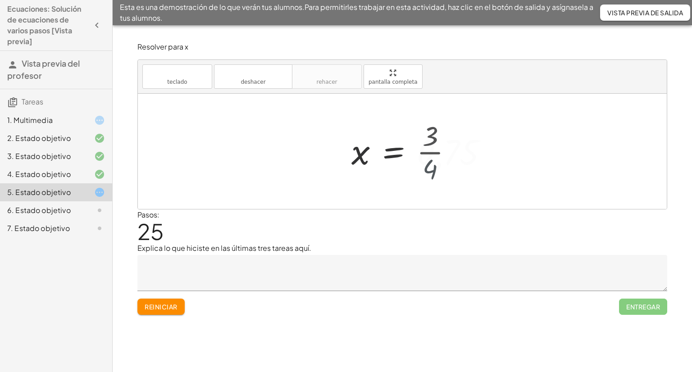
click at [434, 157] on div at bounding box center [423, 151] width 152 height 45
click at [434, 154] on div at bounding box center [423, 151] width 152 height 45
click at [434, 152] on div at bounding box center [423, 151] width 152 height 45
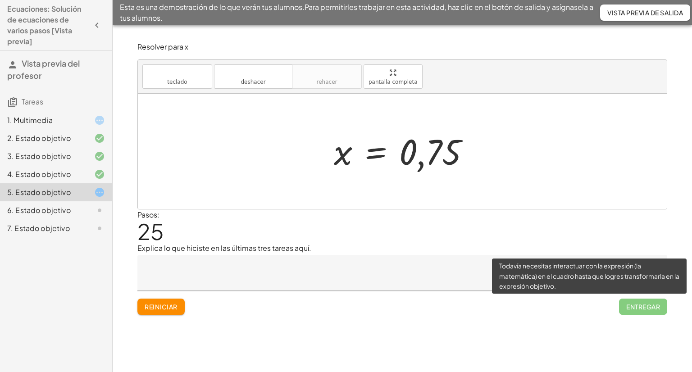
click at [654, 306] on span "Entregar" at bounding box center [643, 307] width 48 height 16
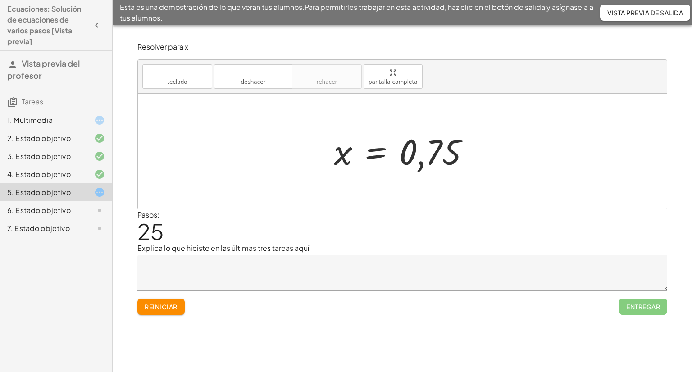
click at [420, 158] on div at bounding box center [405, 151] width 152 height 45
click at [370, 148] on div at bounding box center [405, 151] width 152 height 45
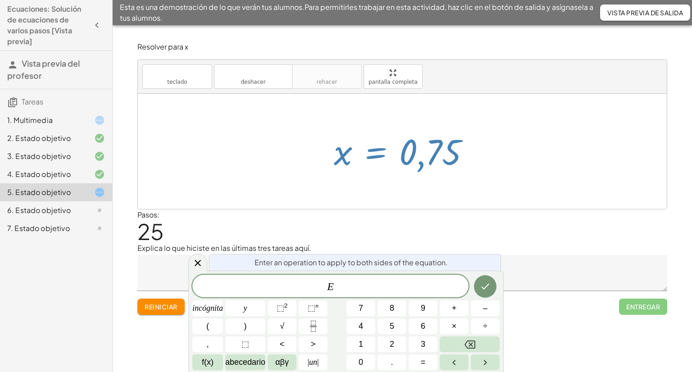
click at [458, 175] on div "+ · 2 · ( + 2 + · 3 · x − 4 ) + · 5 · x = + · 7 · x − 1 + · 2 · ( + · 3 · x − 2…" at bounding box center [402, 151] width 164 height 49
click at [517, 156] on div at bounding box center [402, 151] width 529 height 115
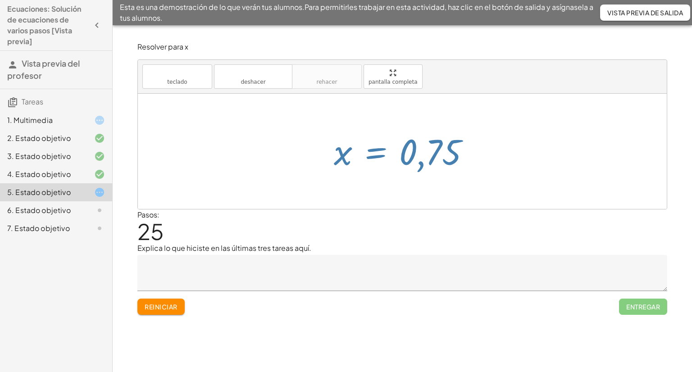
click at [517, 156] on div at bounding box center [402, 151] width 529 height 115
click at [516, 157] on div at bounding box center [402, 151] width 529 height 115
drag, startPoint x: 516, startPoint y: 158, endPoint x: 489, endPoint y: 163, distance: 26.7
click at [515, 158] on div at bounding box center [402, 151] width 529 height 115
click at [87, 214] on div at bounding box center [92, 210] width 25 height 11
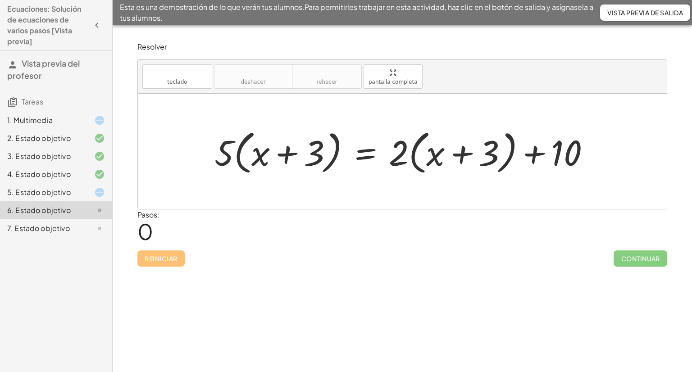
drag, startPoint x: 94, startPoint y: 193, endPoint x: 87, endPoint y: 192, distance: 7.4
click at [87, 192] on div at bounding box center [92, 192] width 25 height 11
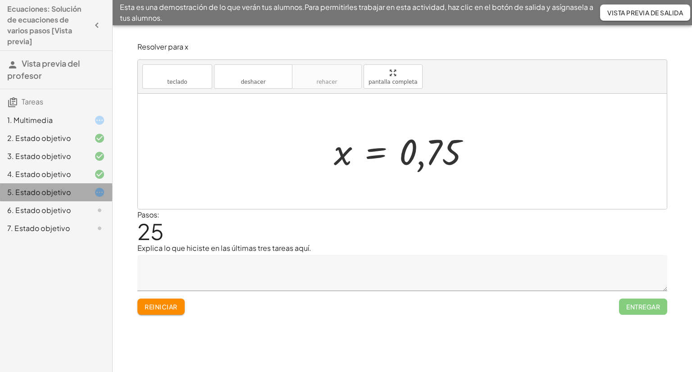
click at [87, 192] on div at bounding box center [92, 192] width 25 height 11
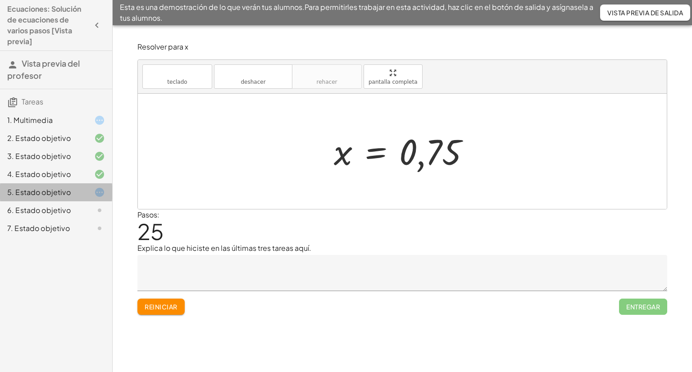
click at [87, 192] on div at bounding box center [92, 192] width 25 height 11
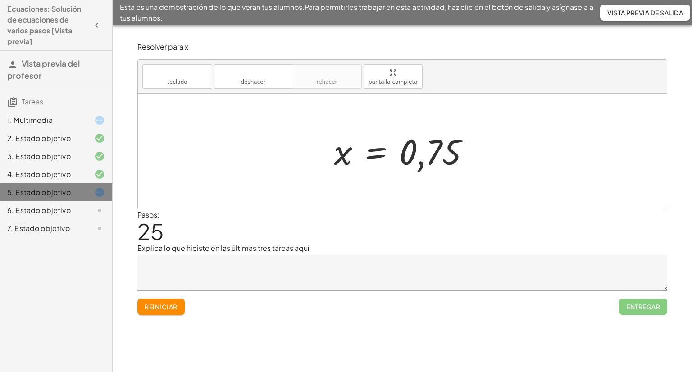
click at [87, 192] on div at bounding box center [92, 192] width 25 height 11
click at [82, 101] on h3 "Tareas" at bounding box center [56, 98] width 112 height 19
click at [99, 20] on icon "button" at bounding box center [96, 25] width 11 height 11
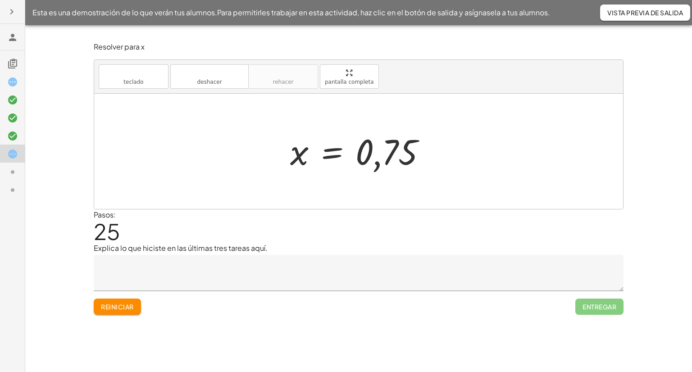
click at [14, 169] on icon at bounding box center [12, 172] width 11 height 11
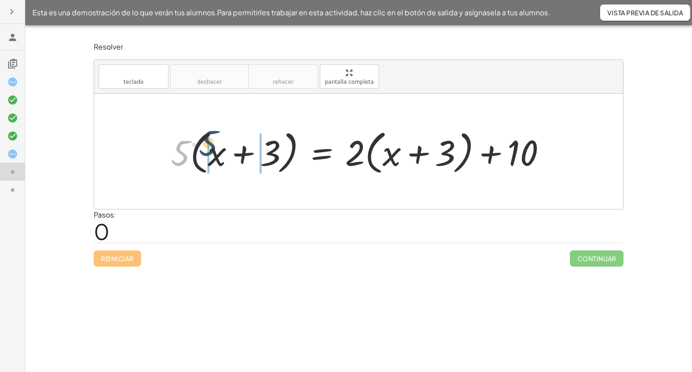
drag, startPoint x: 180, startPoint y: 154, endPoint x: 209, endPoint y: 145, distance: 30.8
click at [209, 145] on div at bounding box center [362, 152] width 392 height 52
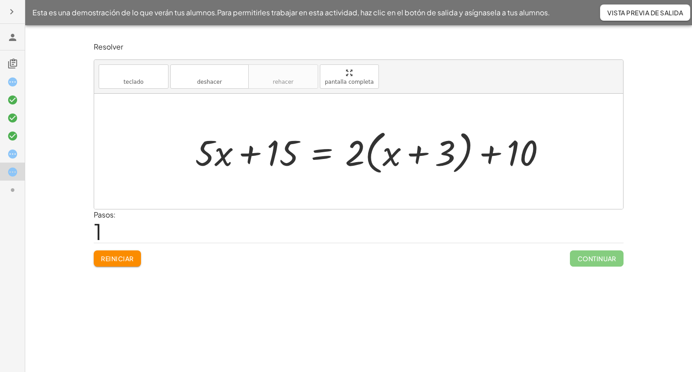
click at [253, 154] on div at bounding box center [374, 152] width 367 height 52
drag, startPoint x: 378, startPoint y: 144, endPoint x: 403, endPoint y: 144, distance: 24.8
click at [403, 144] on div at bounding box center [374, 152] width 367 height 52
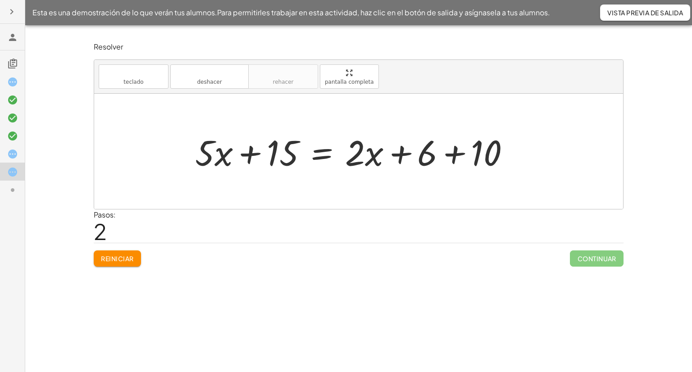
click at [450, 154] on div at bounding box center [356, 151] width 331 height 46
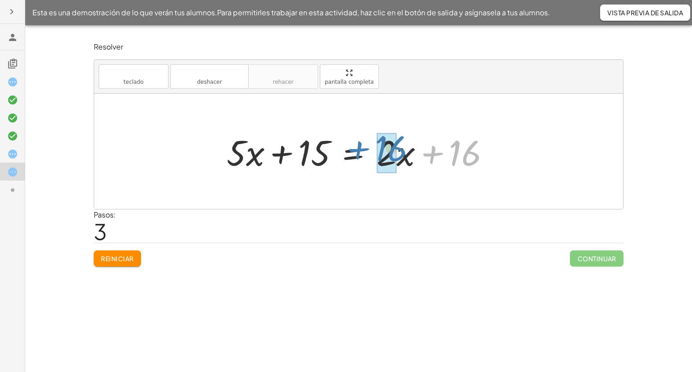
drag, startPoint x: 432, startPoint y: 156, endPoint x: 358, endPoint y: 151, distance: 74.5
click at [358, 151] on div at bounding box center [361, 151] width 279 height 46
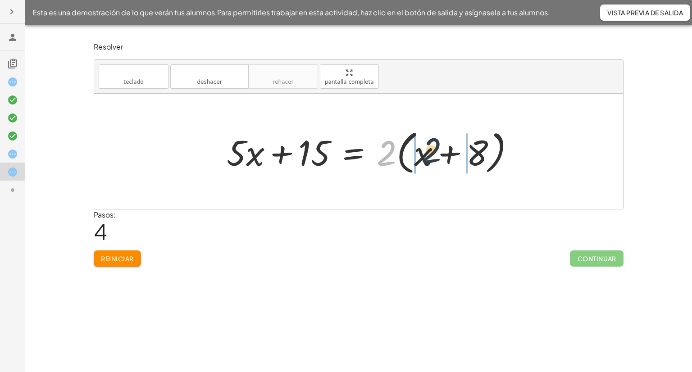
drag, startPoint x: 389, startPoint y: 147, endPoint x: 438, endPoint y: 148, distance: 49.1
click at [438, 148] on div at bounding box center [374, 152] width 304 height 52
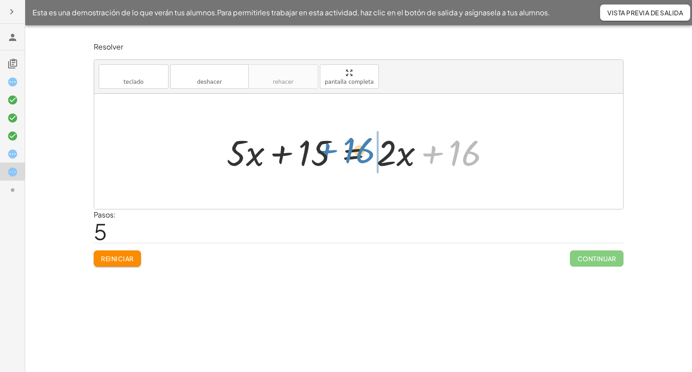
drag, startPoint x: 435, startPoint y: 154, endPoint x: 329, endPoint y: 151, distance: 105.9
click at [329, 151] on div at bounding box center [361, 151] width 279 height 46
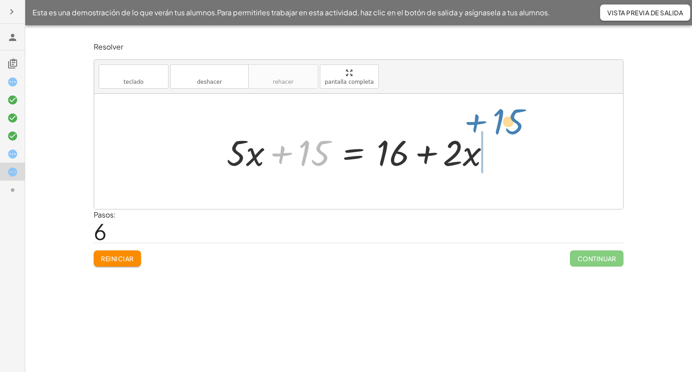
drag, startPoint x: 286, startPoint y: 155, endPoint x: 485, endPoint y: 124, distance: 201.6
click at [485, 124] on div "· 5 · ( + x + 3 ) = + · 2 · ( + x + 3 ) + 10 + · 5 · x + · 5 · 3 = + · 2 · ( + …" at bounding box center [358, 151] width 529 height 115
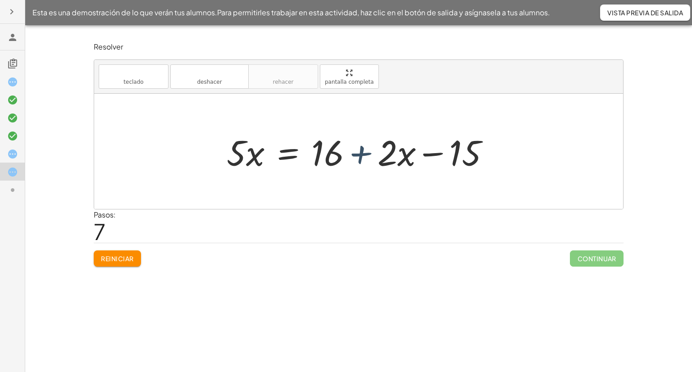
click at [427, 157] on div at bounding box center [361, 151] width 279 height 46
drag, startPoint x: 360, startPoint y: 157, endPoint x: 252, endPoint y: 152, distance: 108.3
click at [252, 152] on div at bounding box center [361, 151] width 279 height 46
drag, startPoint x: 365, startPoint y: 154, endPoint x: 217, endPoint y: 129, distance: 150.7
click at [217, 129] on div "· 5 · ( + x + 3 ) = + · 2 · ( + x + 3 ) + 10 + · 5 · x + · 5 · 3 = + · 2 · ( + …" at bounding box center [358, 151] width 291 height 51
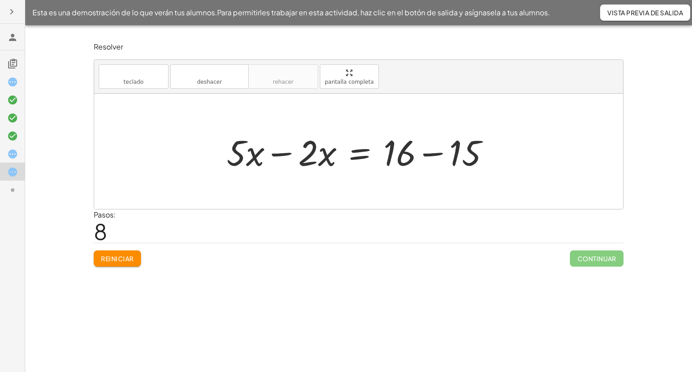
click at [273, 152] on div at bounding box center [361, 151] width 279 height 46
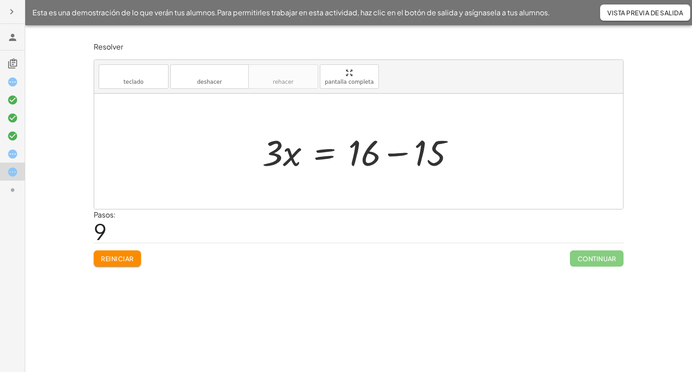
click at [401, 152] on div at bounding box center [362, 151] width 209 height 46
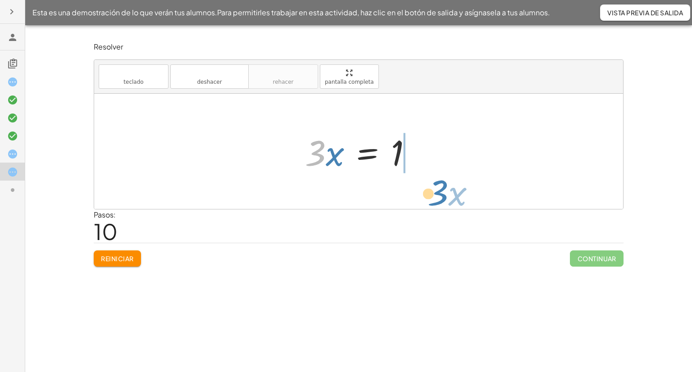
drag, startPoint x: 313, startPoint y: 153, endPoint x: 431, endPoint y: 183, distance: 121.6
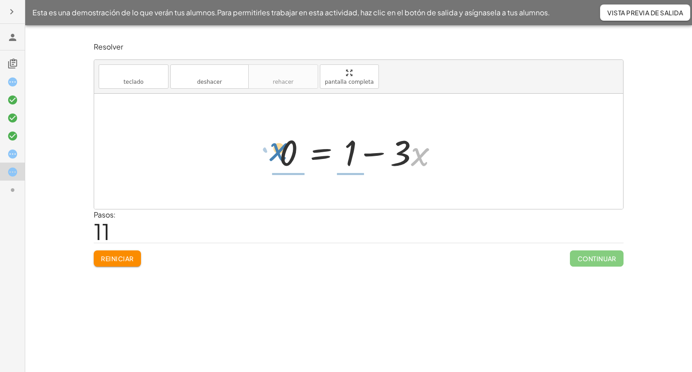
drag, startPoint x: 412, startPoint y: 152, endPoint x: 270, endPoint y: 146, distance: 141.6
click at [270, 146] on div "· 5 · ( + x + 3 ) = + · 2 · ( + x + 3 ) + 10 + · 5 · x + · 5 · 3 = + · 2 · ( + …" at bounding box center [359, 151] width 186 height 51
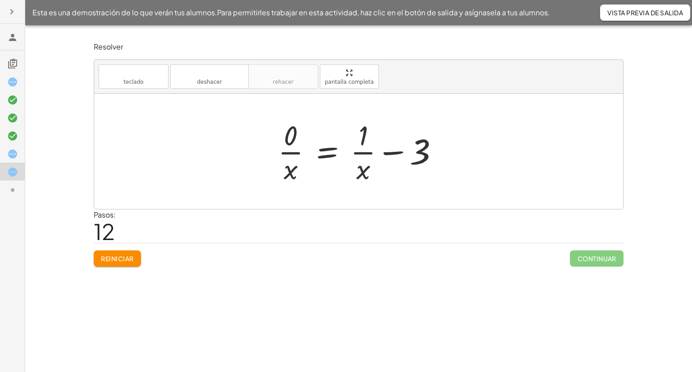
click at [392, 152] on div at bounding box center [362, 151] width 177 height 69
click at [383, 153] on div at bounding box center [362, 151] width 177 height 69
drag, startPoint x: 383, startPoint y: 153, endPoint x: 378, endPoint y: 153, distance: 5.4
click at [383, 153] on div at bounding box center [372, 151] width 197 height 69
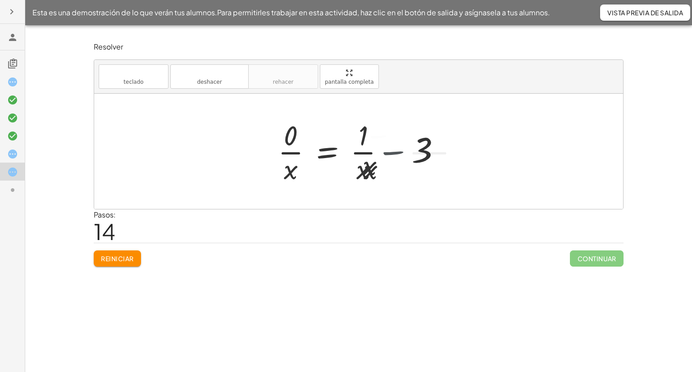
click at [378, 153] on div at bounding box center [360, 151] width 173 height 69
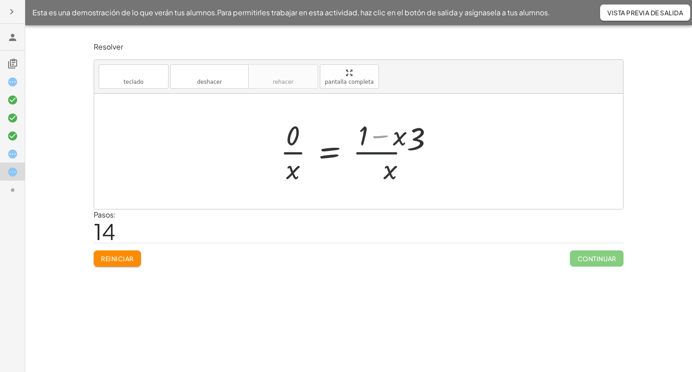
click at [378, 153] on div at bounding box center [362, 151] width 173 height 69
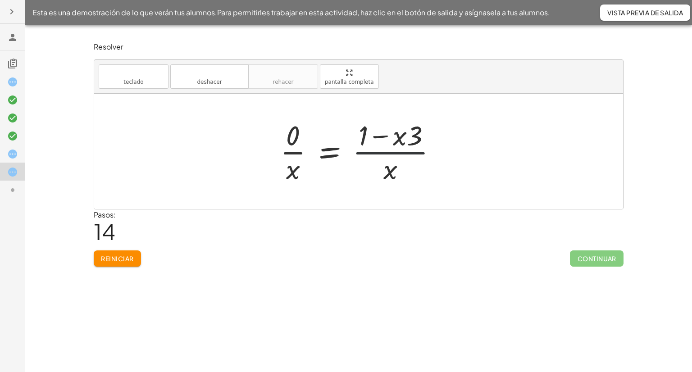
click at [378, 153] on div at bounding box center [362, 151] width 173 height 69
click at [133, 251] on button "Reiniciar" at bounding box center [117, 259] width 47 height 16
